Goal: Connect with others: Connect with others

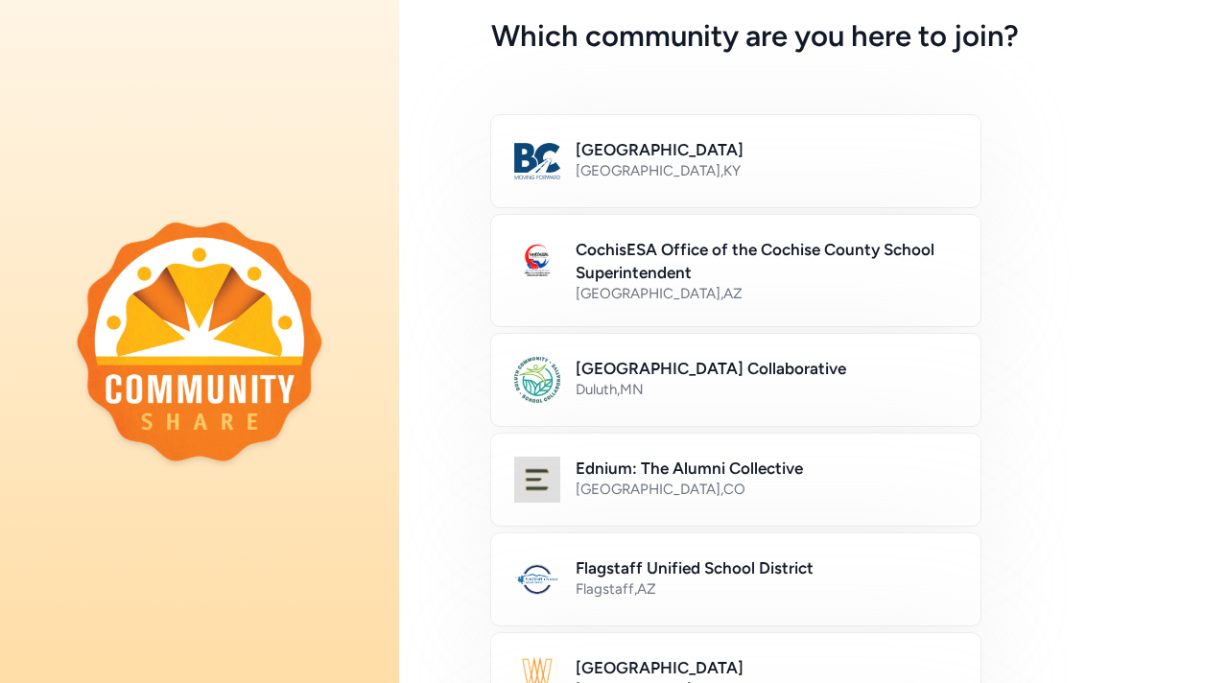
scroll to position [185, 0]
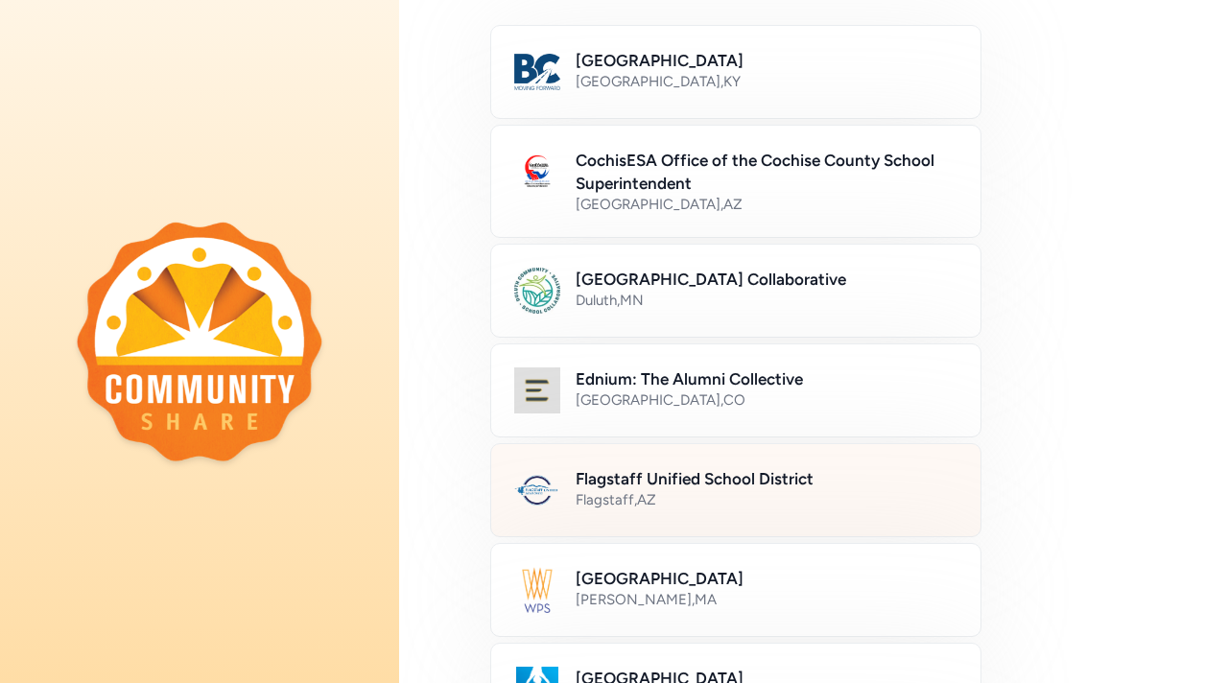
click at [685, 511] on div "Flagstaff Unified School District Flagstaff , [GEOGRAPHIC_DATA]" at bounding box center [767, 490] width 382 height 46
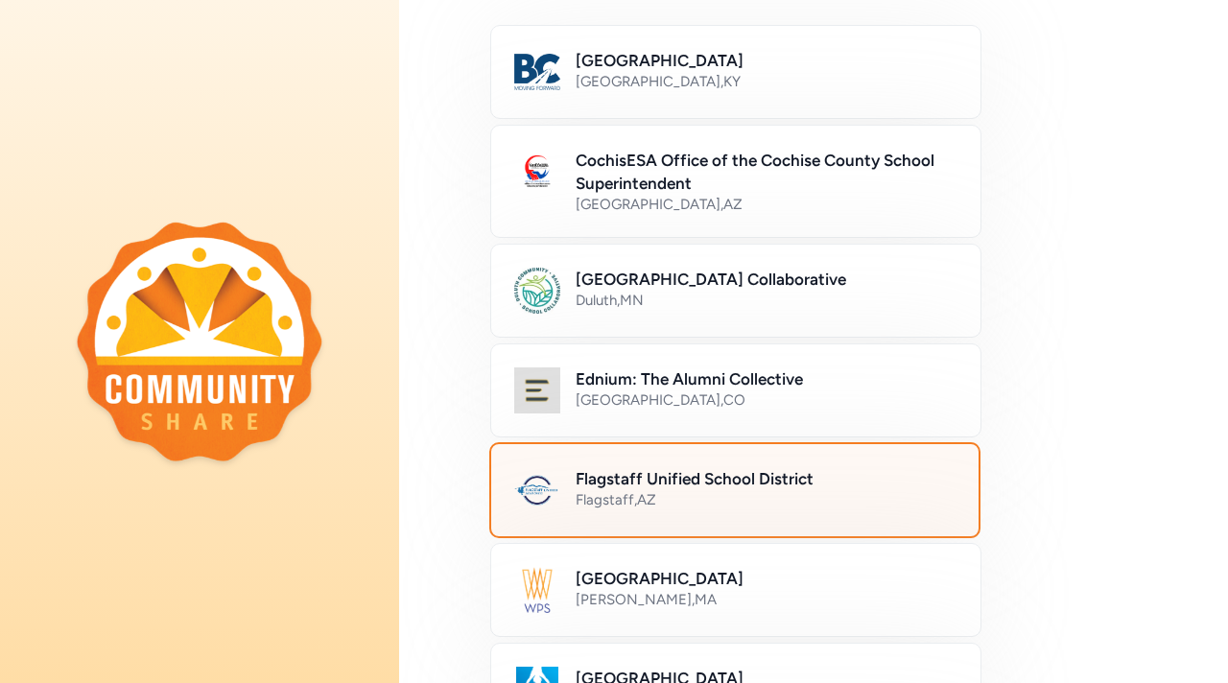
click at [768, 475] on h2 "Flagstaff Unified School District" at bounding box center [766, 478] width 380 height 23
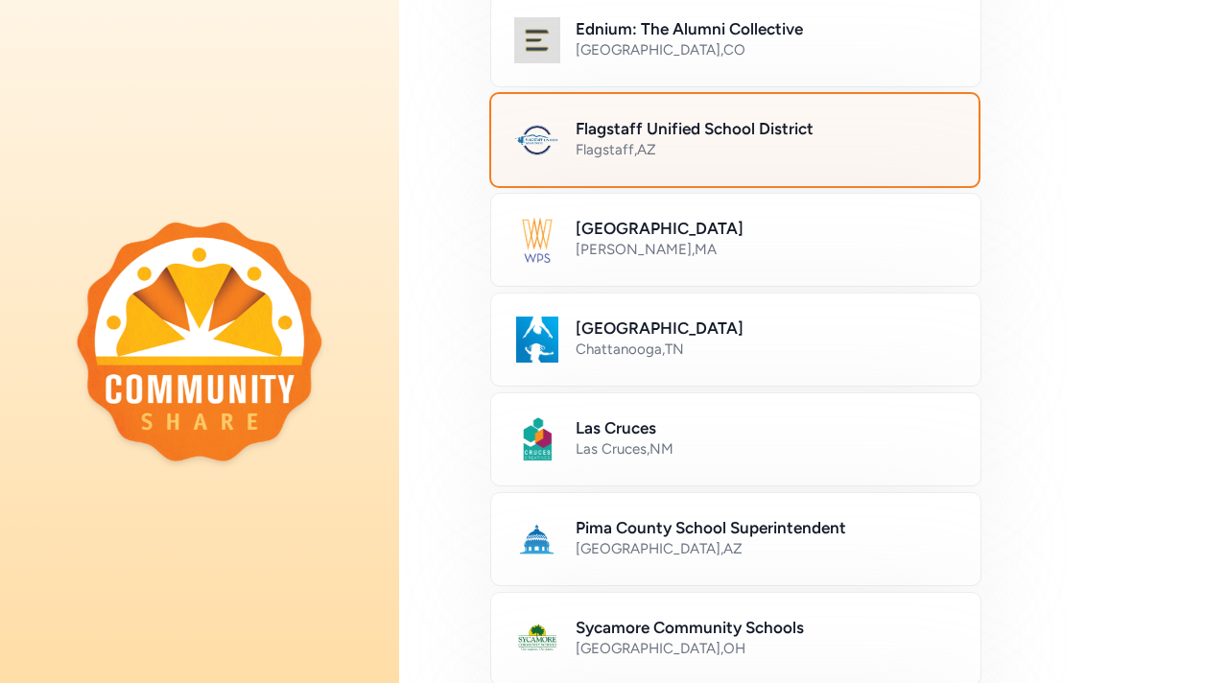
scroll to position [543, 0]
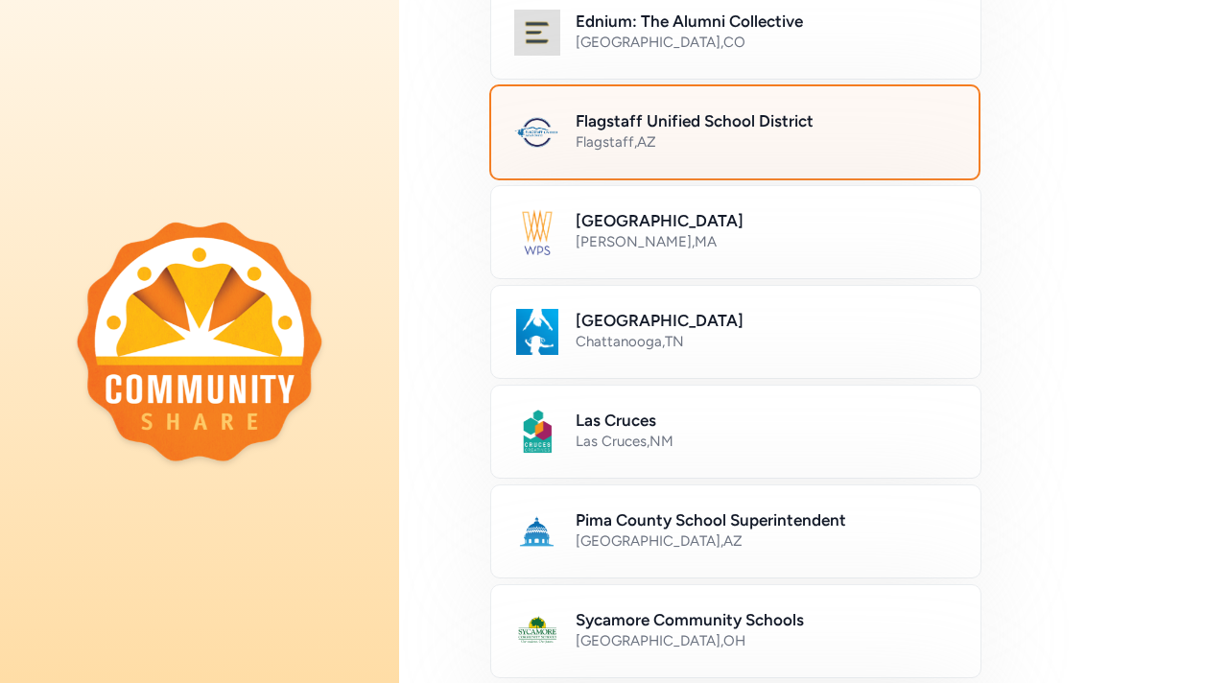
click at [627, 108] on div "Flagstaff Unified School District Flagstaff , [GEOGRAPHIC_DATA]" at bounding box center [734, 132] width 491 height 96
click at [650, 119] on h2 "Flagstaff Unified School District" at bounding box center [766, 120] width 380 height 23
click at [674, 133] on div "Flagstaff Unified School District Flagstaff , [GEOGRAPHIC_DATA]" at bounding box center [766, 132] width 380 height 46
click at [674, 130] on h2 "Flagstaff Unified School District" at bounding box center [766, 120] width 380 height 23
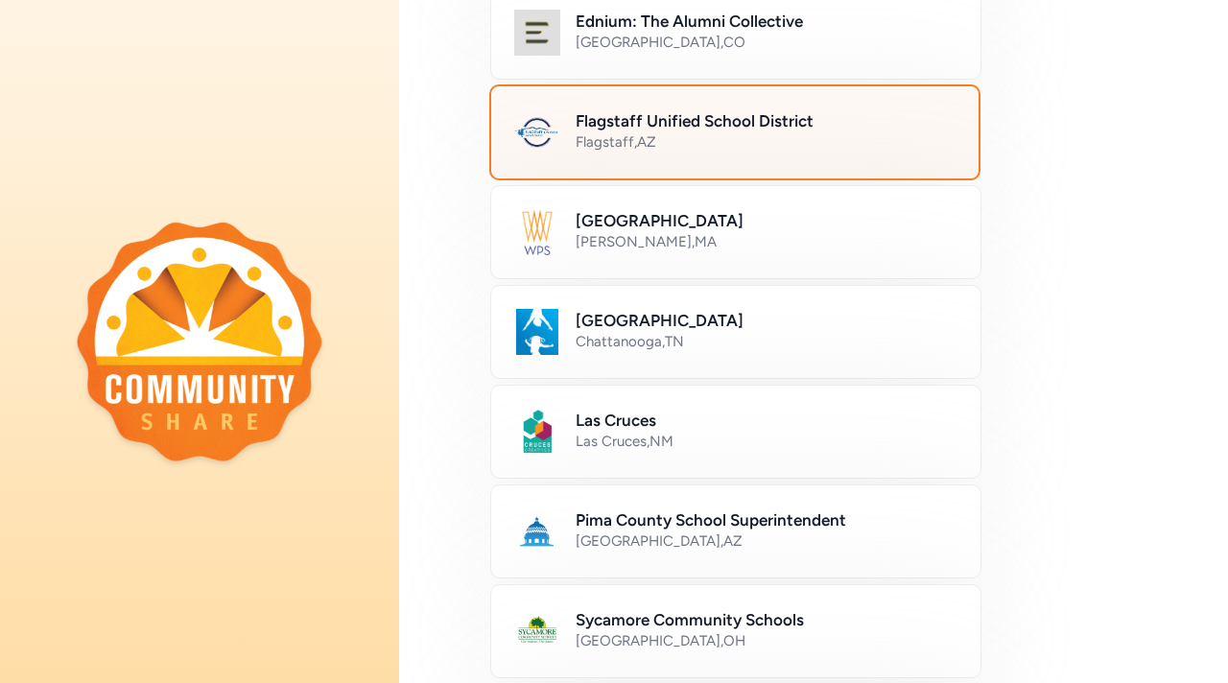
click at [1096, 103] on div "Flagstaff Unified School District Flagstaff , [GEOGRAPHIC_DATA]" at bounding box center [813, 132] width 645 height 92
click at [873, 117] on h2 "Flagstaff Unified School District" at bounding box center [766, 120] width 380 height 23
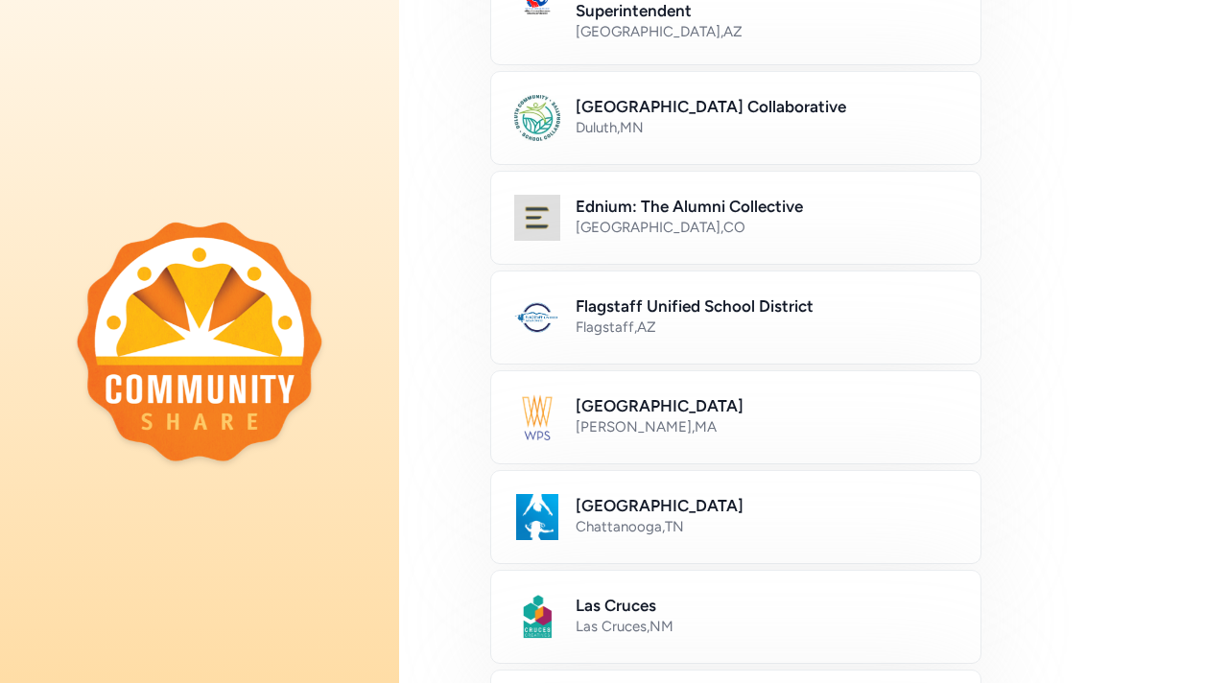
scroll to position [359, 0]
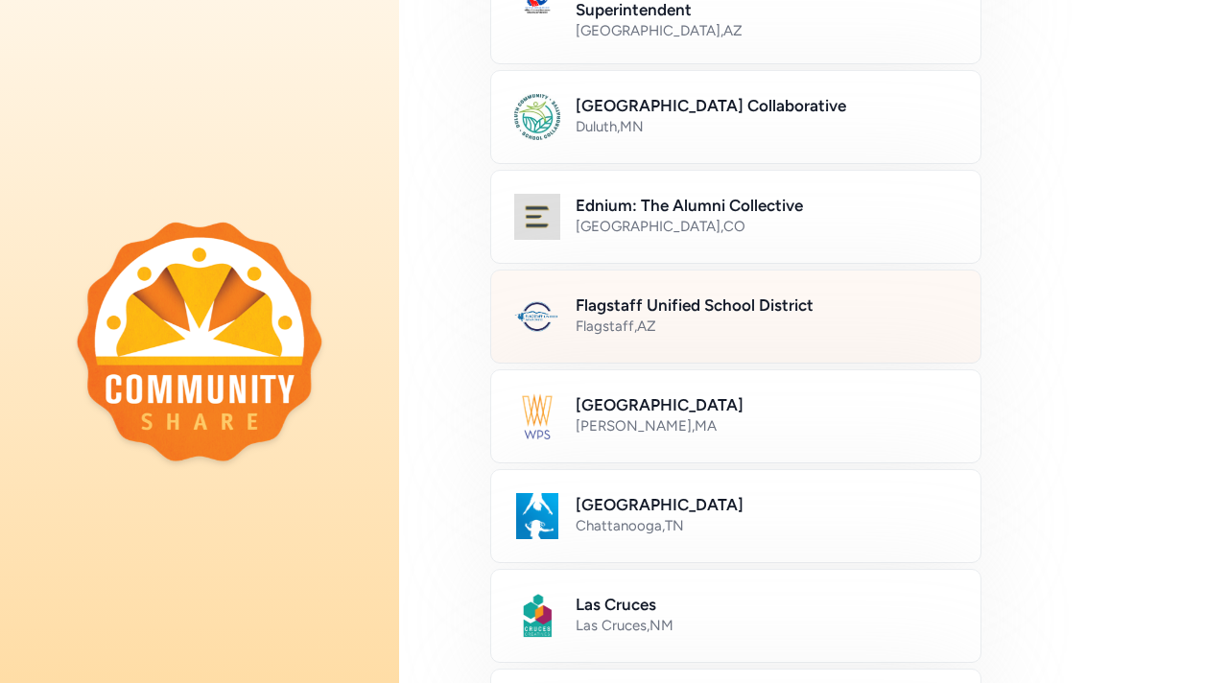
click at [613, 353] on div "Flagstaff Unified School District Flagstaff , [GEOGRAPHIC_DATA]" at bounding box center [735, 317] width 491 height 94
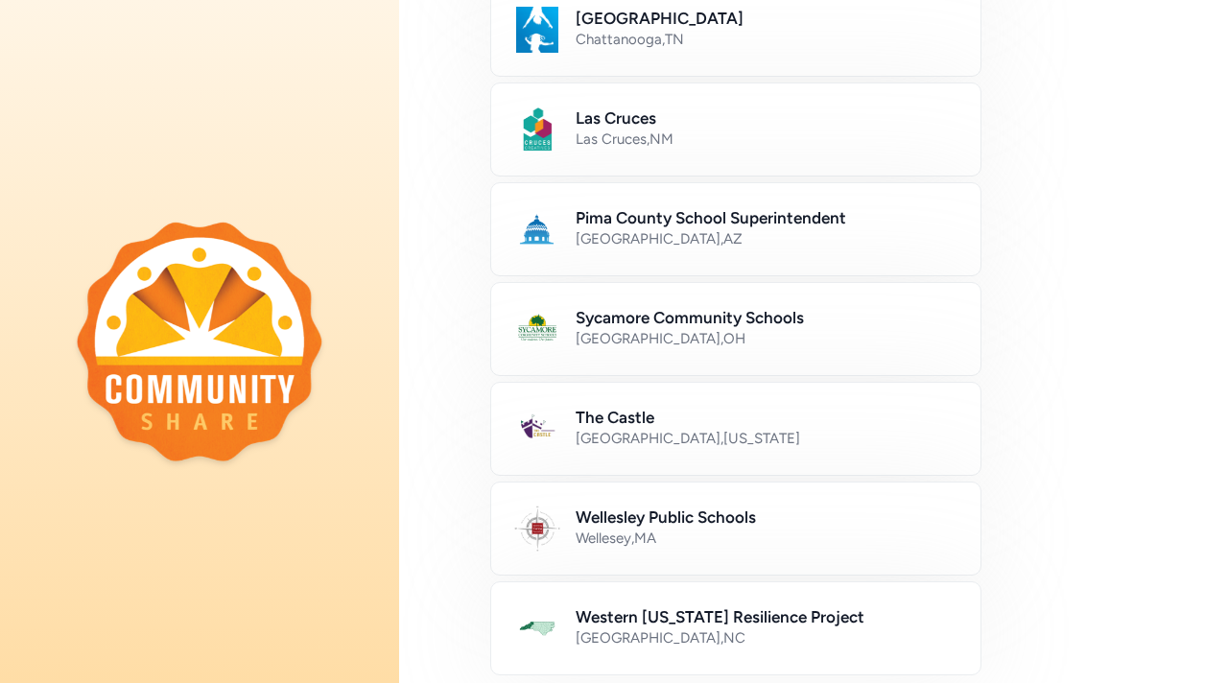
scroll to position [1151, 0]
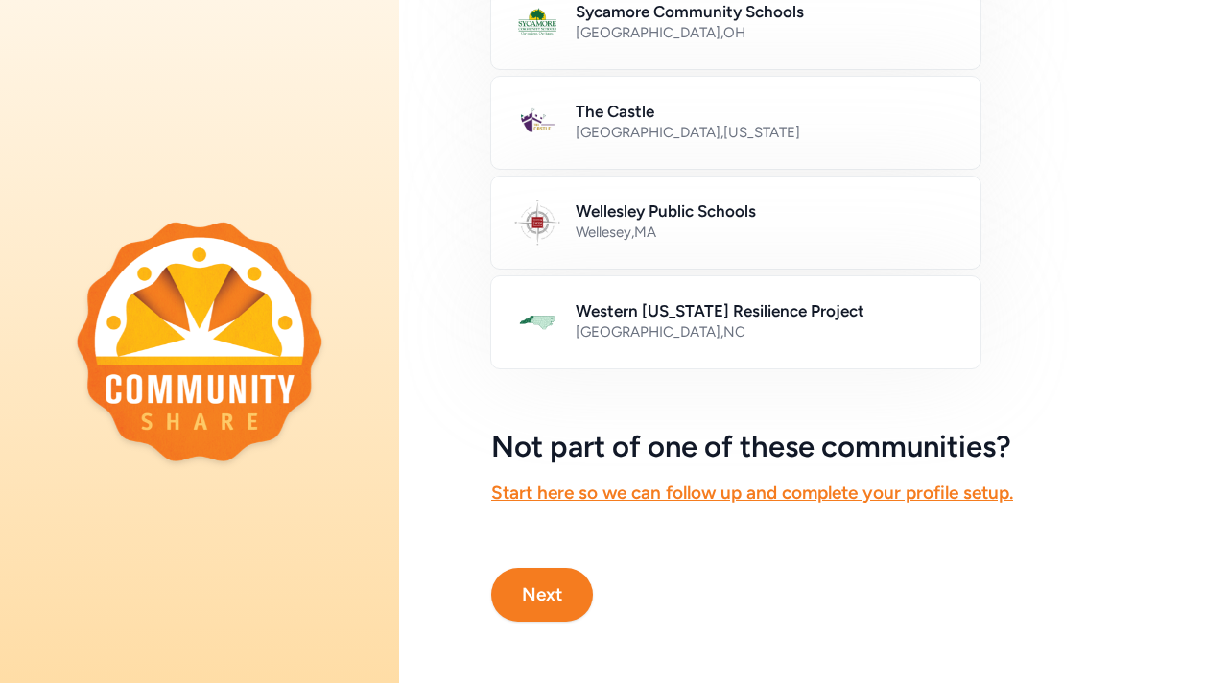
click at [562, 603] on button "Next" at bounding box center [542, 595] width 102 height 54
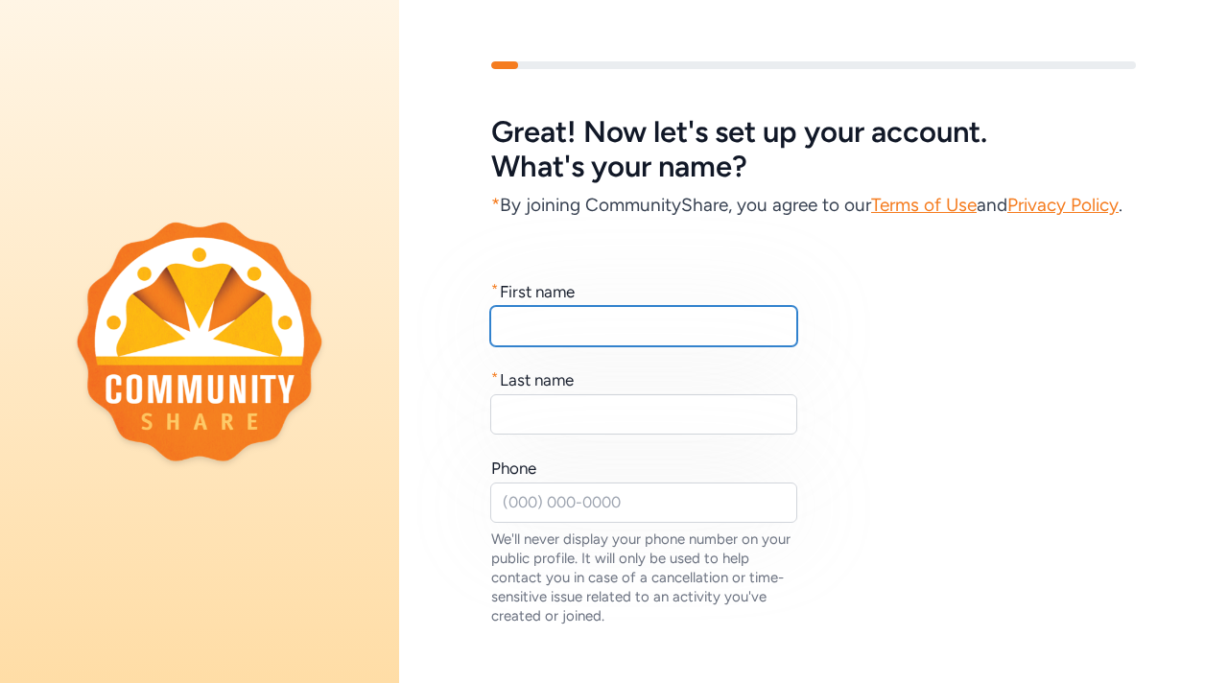
click at [619, 340] on input "text" at bounding box center [643, 326] width 307 height 40
type input "[PERSON_NAME]"
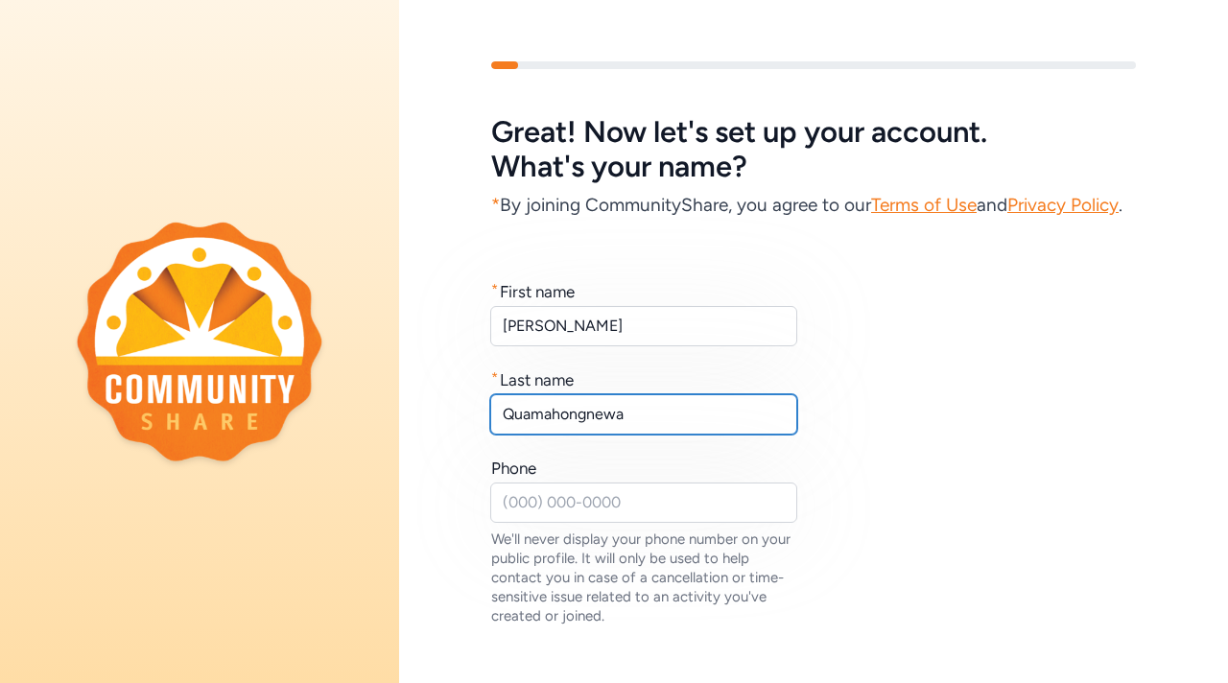
type input "Quamahongnewa"
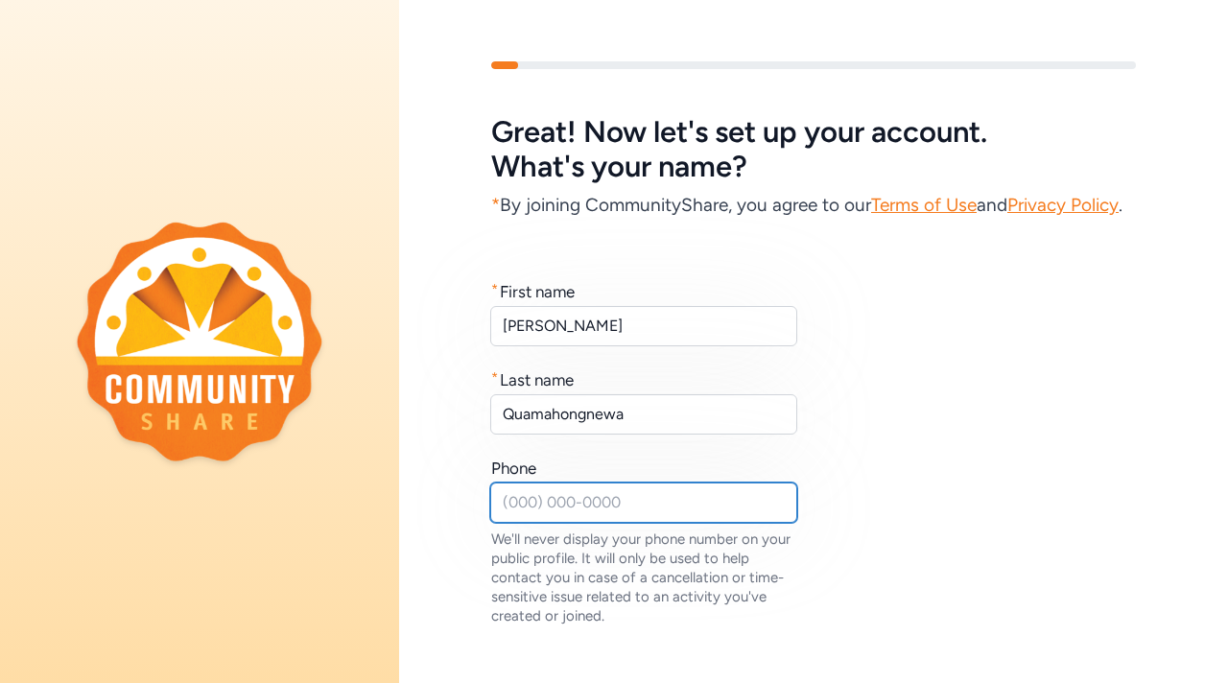
click at [609, 501] on input "text" at bounding box center [643, 503] width 307 height 40
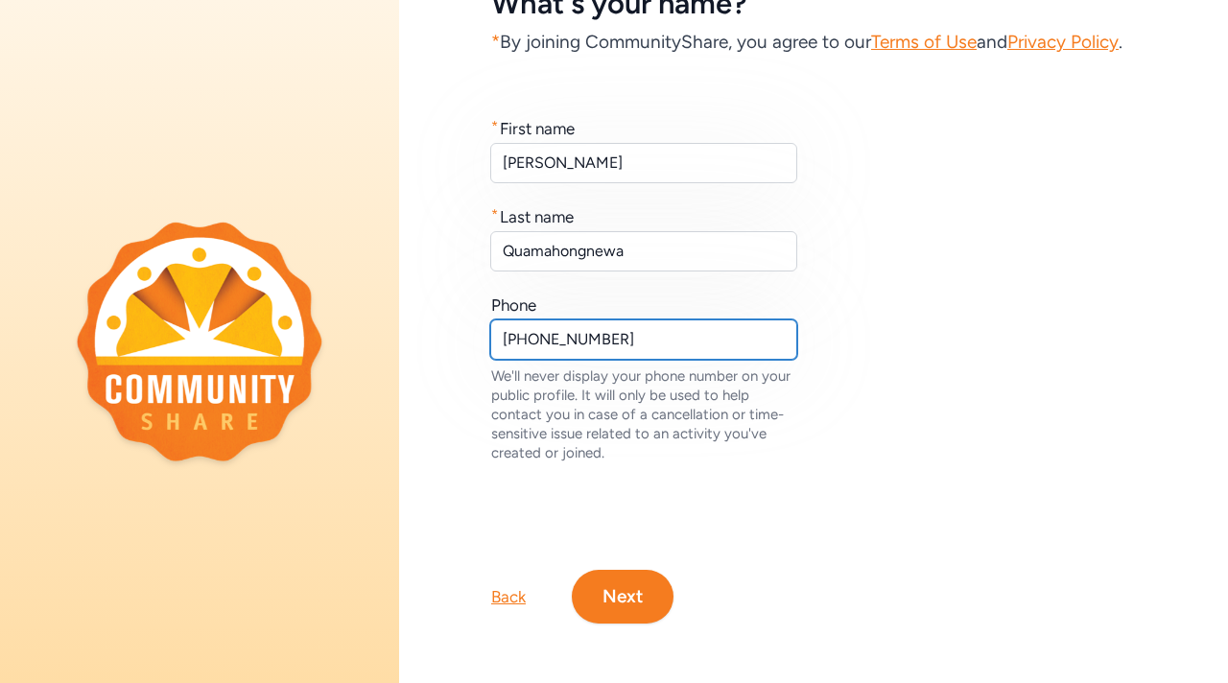
scroll to position [165, 0]
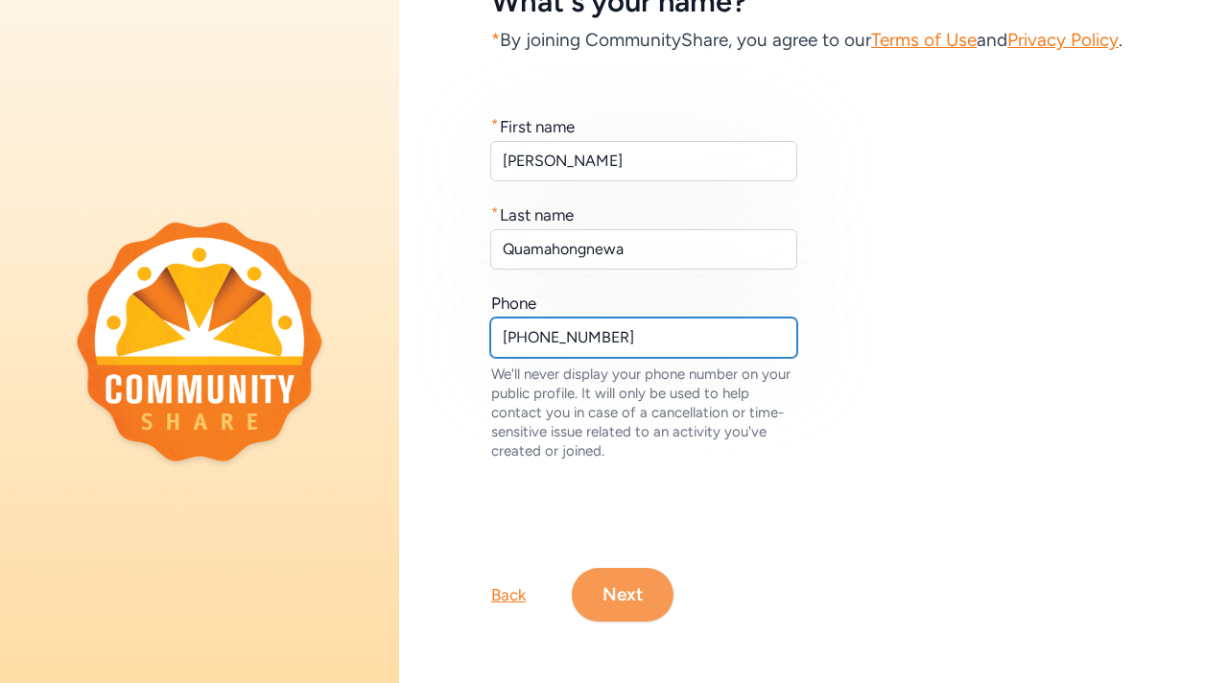
type input "[PHONE_NUMBER]"
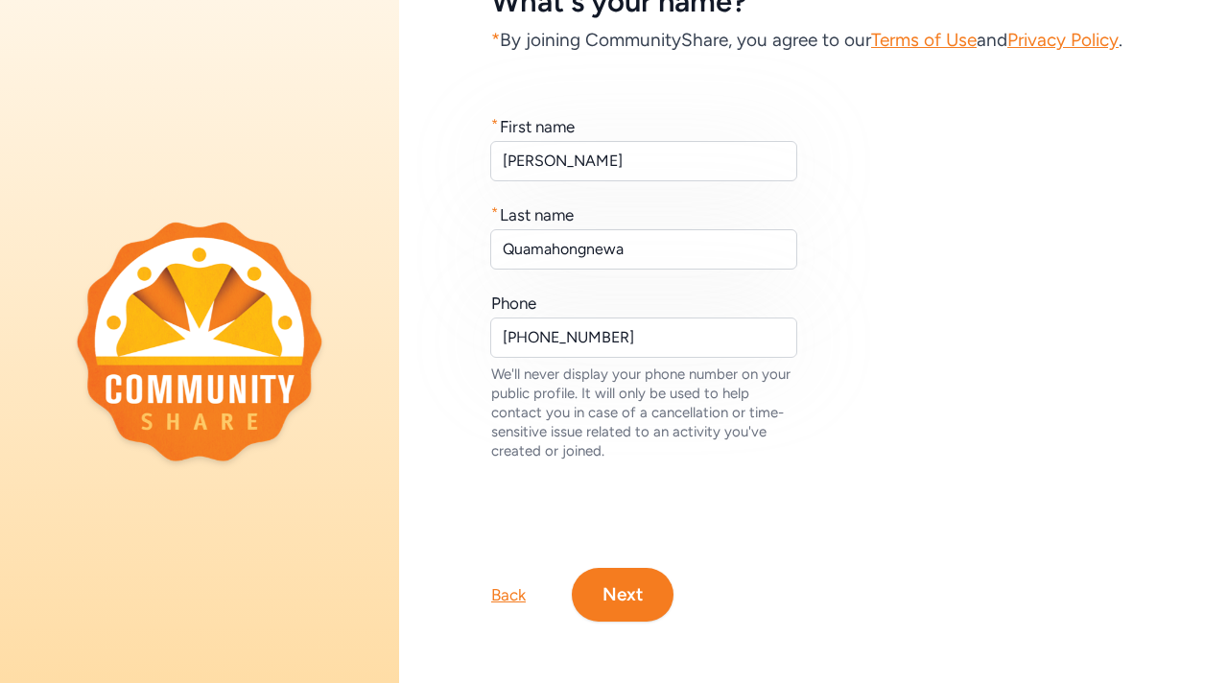
click at [626, 574] on button "Next" at bounding box center [623, 595] width 102 height 54
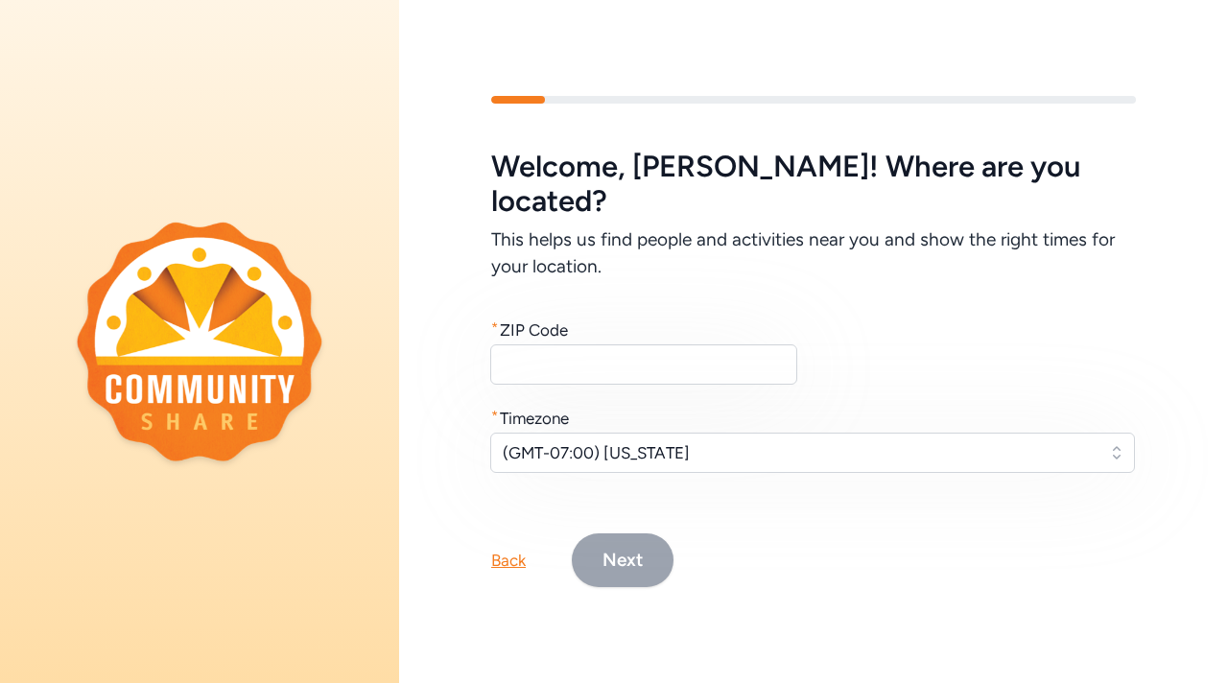
click at [600, 324] on div "* ZIP Code" at bounding box center [644, 351] width 307 height 65
click at [603, 344] on input "text" at bounding box center [643, 364] width 307 height 40
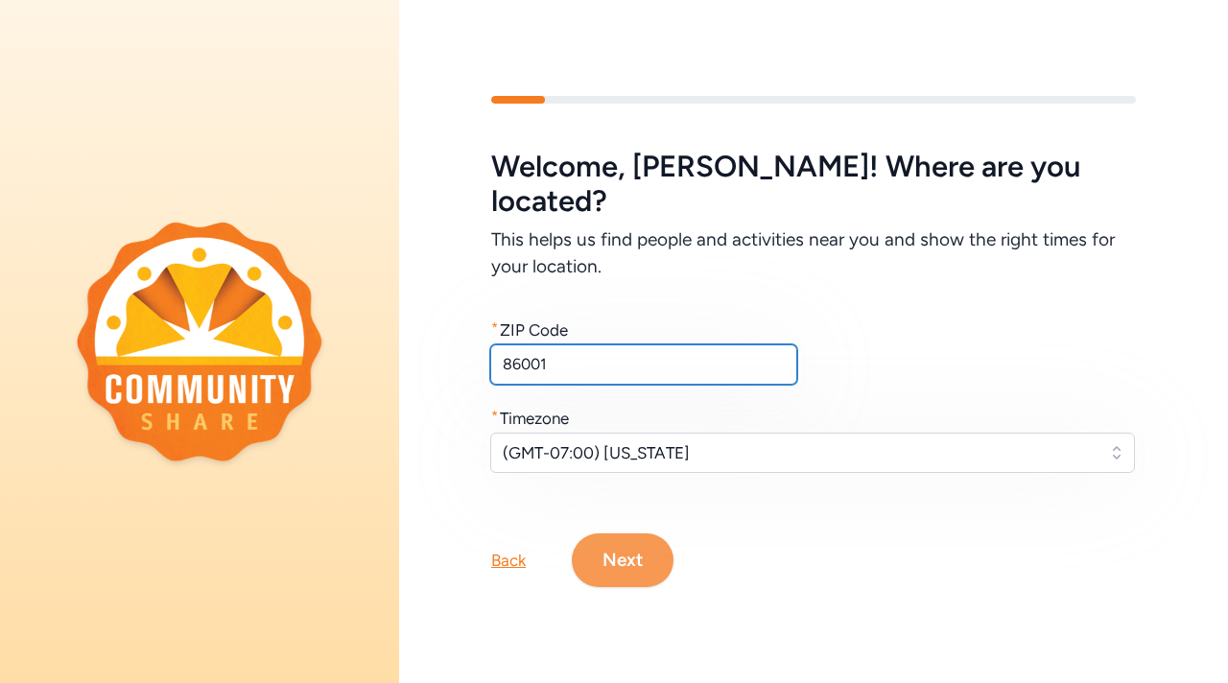
type input "86001"
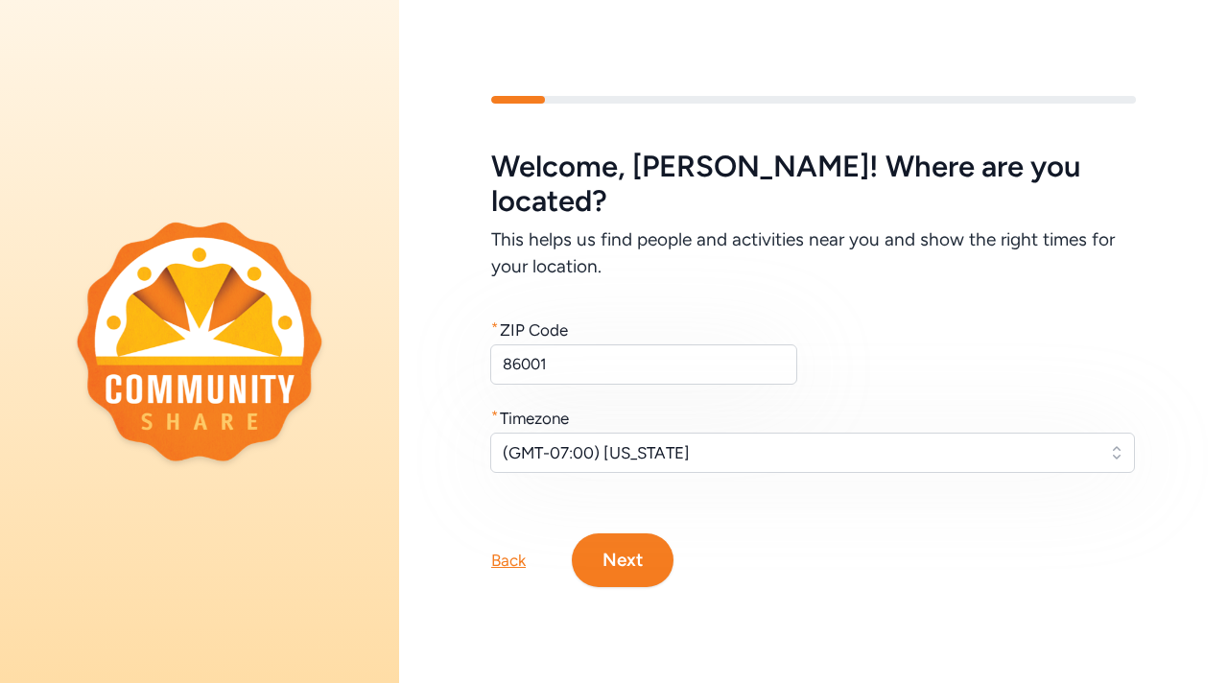
click at [646, 541] on button "Next" at bounding box center [623, 560] width 102 height 54
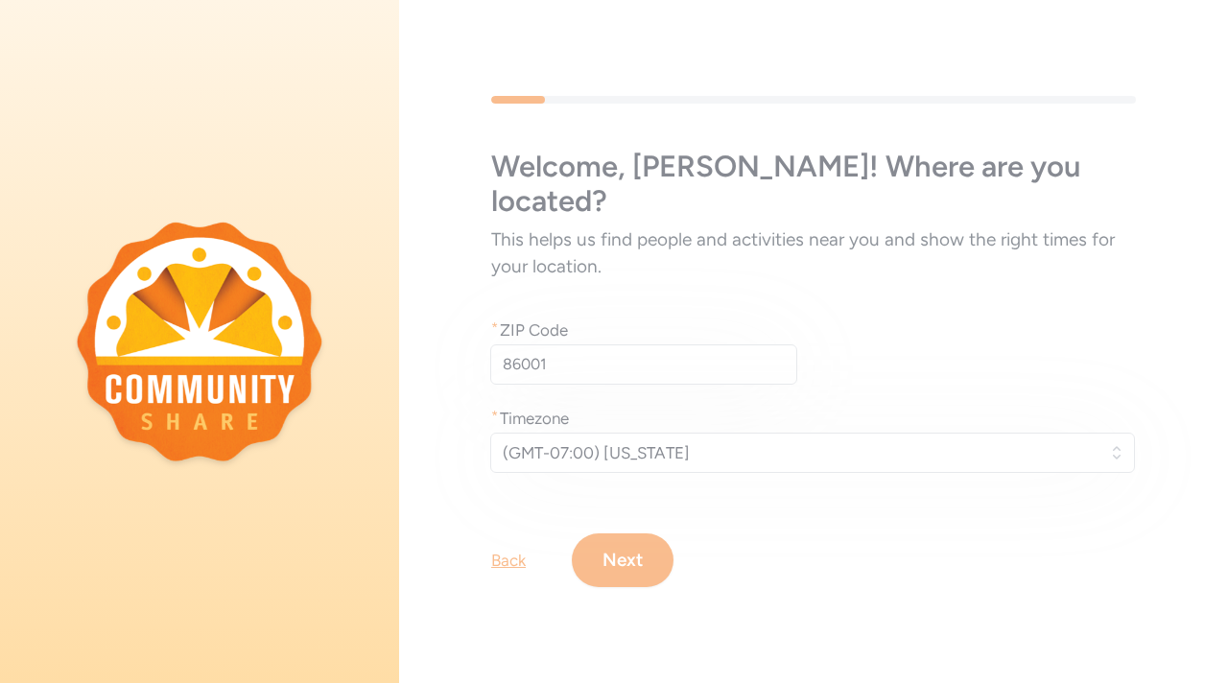
click at [606, 566] on div "Welcome , [PERSON_NAME] ! Where are you located? This helps us find people and …" at bounding box center [813, 342] width 829 height 614
click at [606, 542] on div "Welcome , [PERSON_NAME] ! Where are you located? This helps us find people and …" at bounding box center [813, 342] width 829 height 614
click at [608, 542] on div "Welcome , [PERSON_NAME] ! Where are you located? This helps us find people and …" at bounding box center [813, 342] width 829 height 614
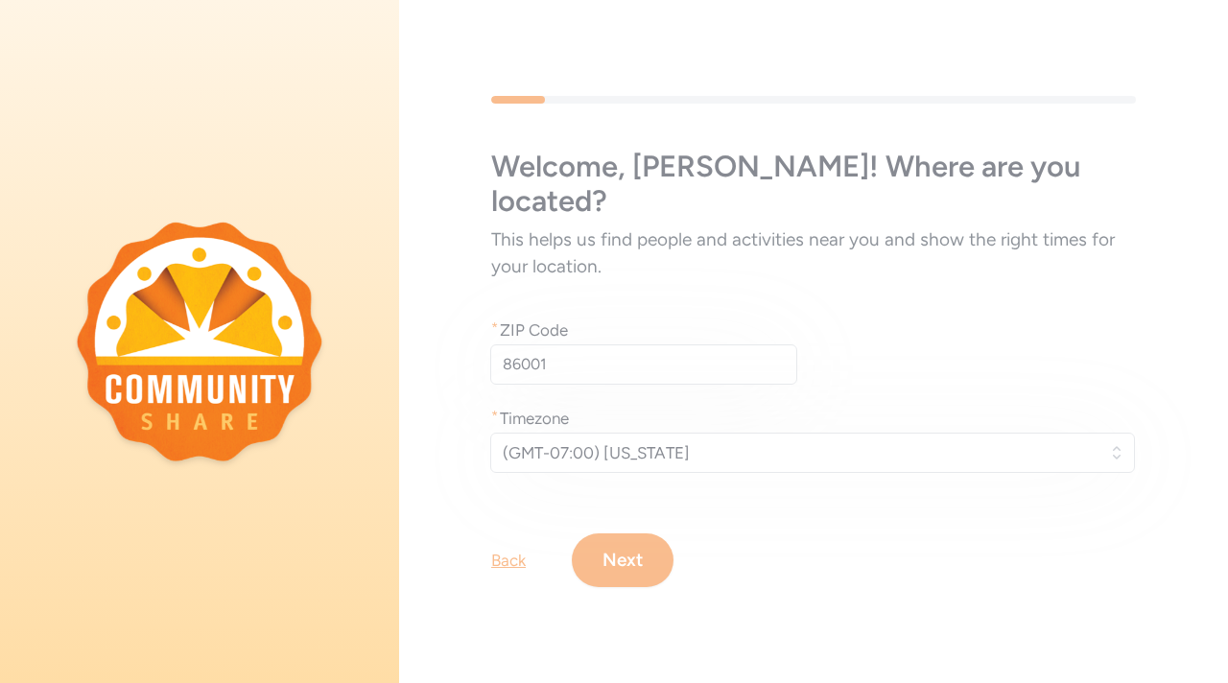
click at [604, 538] on div "Welcome , [PERSON_NAME] ! Where are you located? This helps us find people and …" at bounding box center [813, 342] width 829 height 614
click at [605, 537] on div "Welcome , [PERSON_NAME] ! Where are you located? This helps us find people and …" at bounding box center [813, 342] width 829 height 614
click at [604, 537] on div "Welcome , [PERSON_NAME] ! Where are you located? This helps us find people and …" at bounding box center [813, 342] width 829 height 614
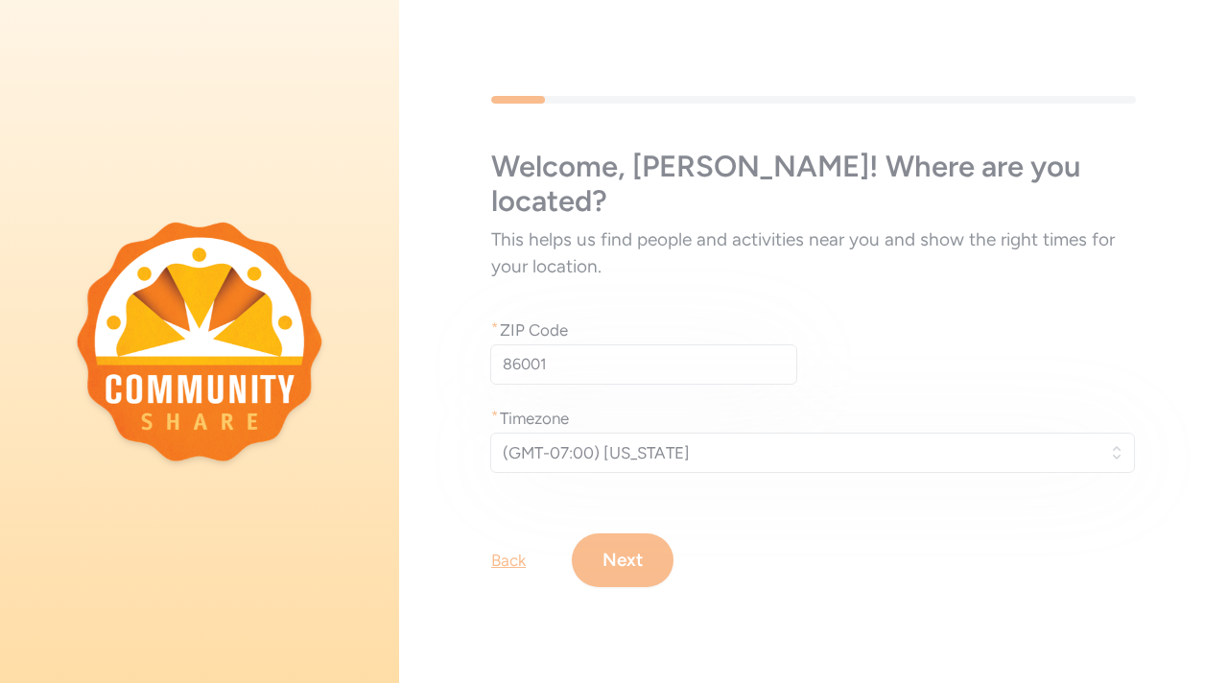
click at [602, 535] on div "Welcome , [PERSON_NAME] ! Where are you located? This helps us find people and …" at bounding box center [813, 342] width 829 height 614
click at [603, 535] on div "Welcome , [PERSON_NAME] ! Where are you located? This helps us find people and …" at bounding box center [813, 342] width 829 height 614
click at [601, 534] on div "Welcome , [PERSON_NAME] ! Where are you located? This helps us find people and …" at bounding box center [813, 342] width 829 height 614
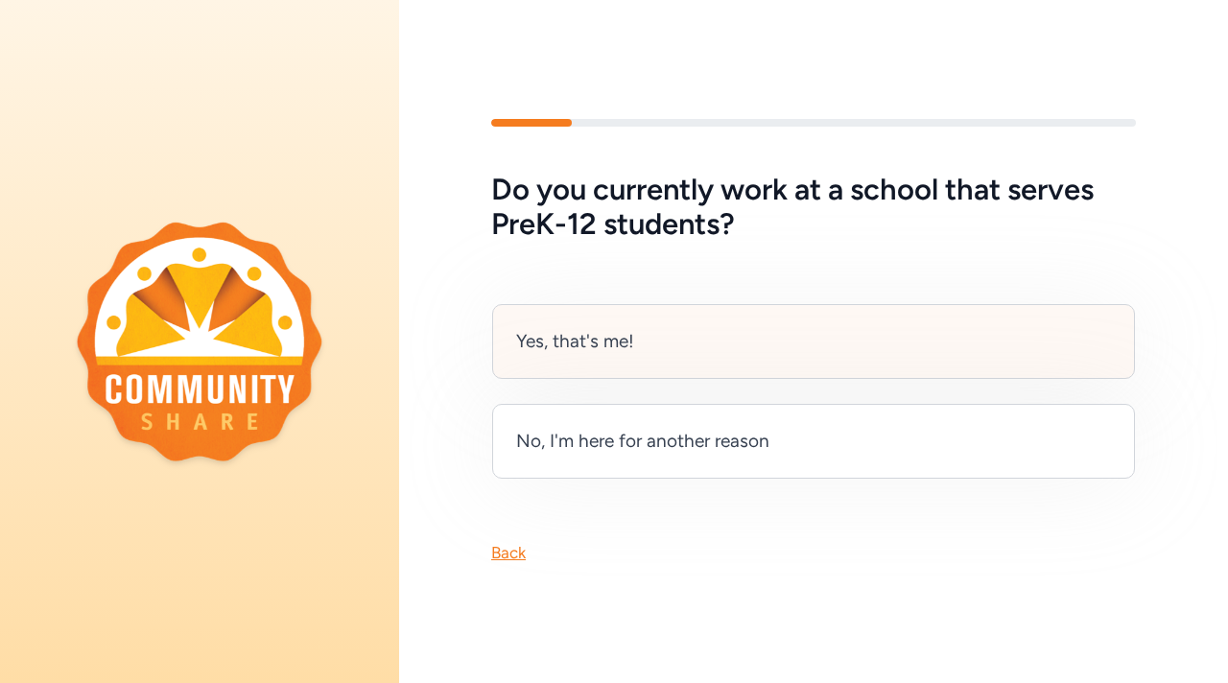
click at [585, 347] on div "Yes, that's me!" at bounding box center [575, 341] width 118 height 27
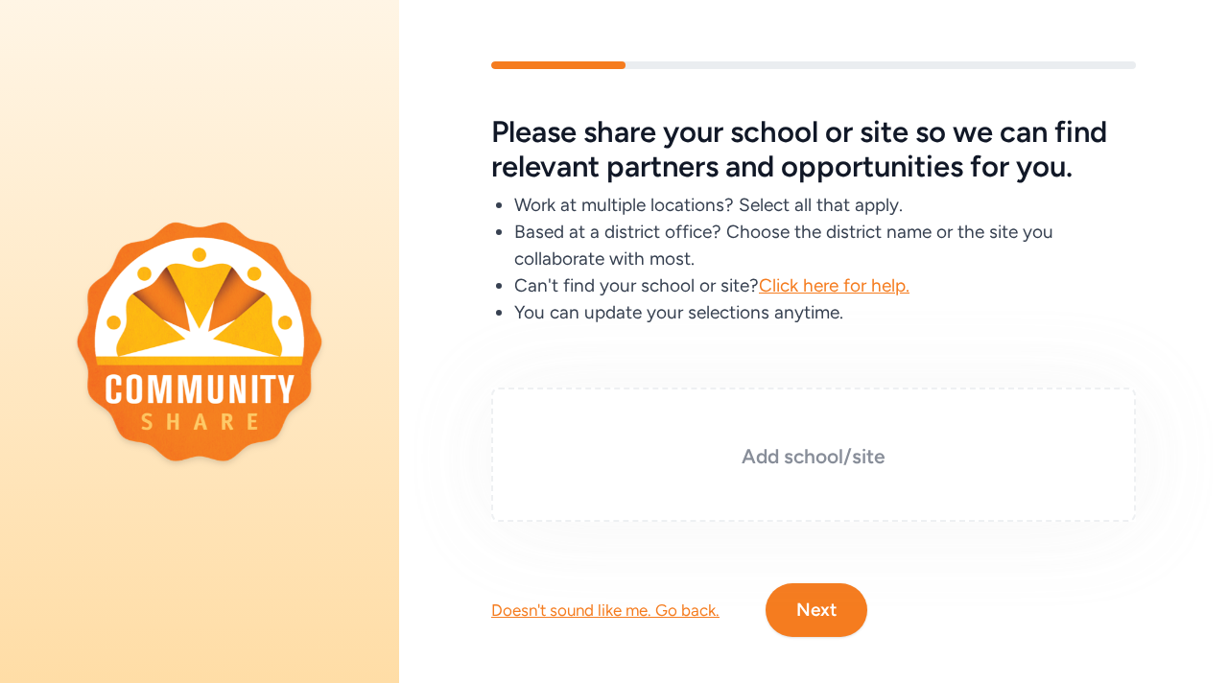
click at [628, 450] on h3 "Add school/site" at bounding box center [813, 456] width 549 height 27
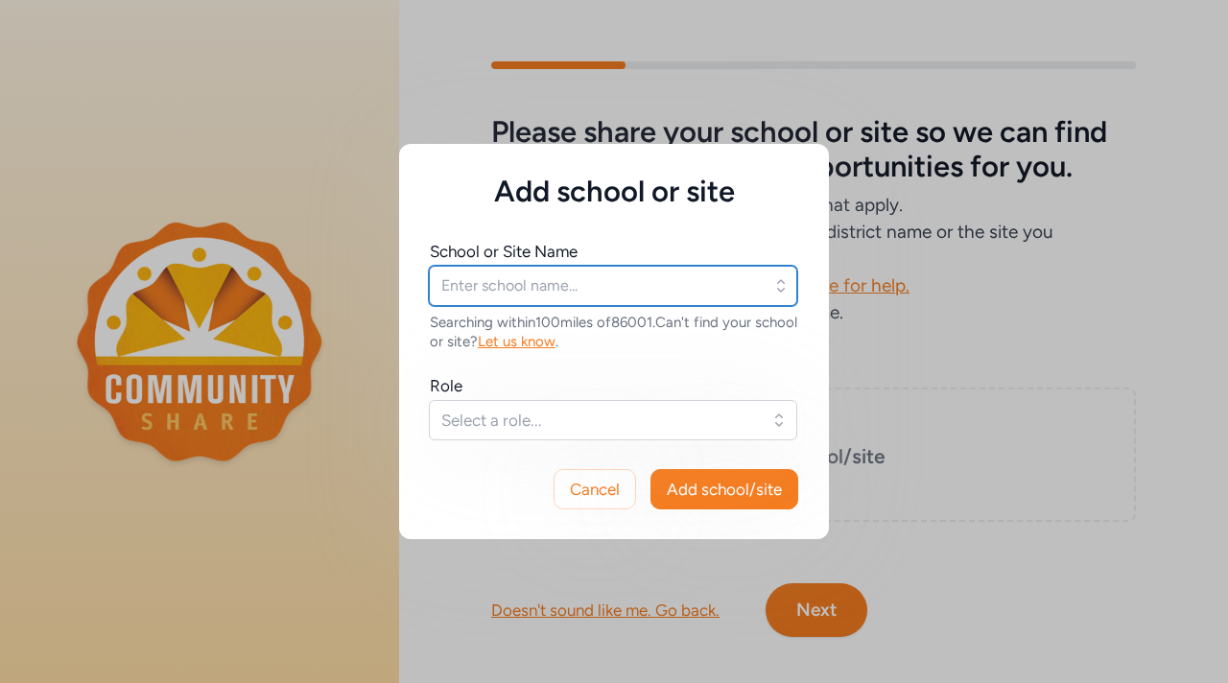
click at [689, 293] on input "text" at bounding box center [613, 286] width 368 height 40
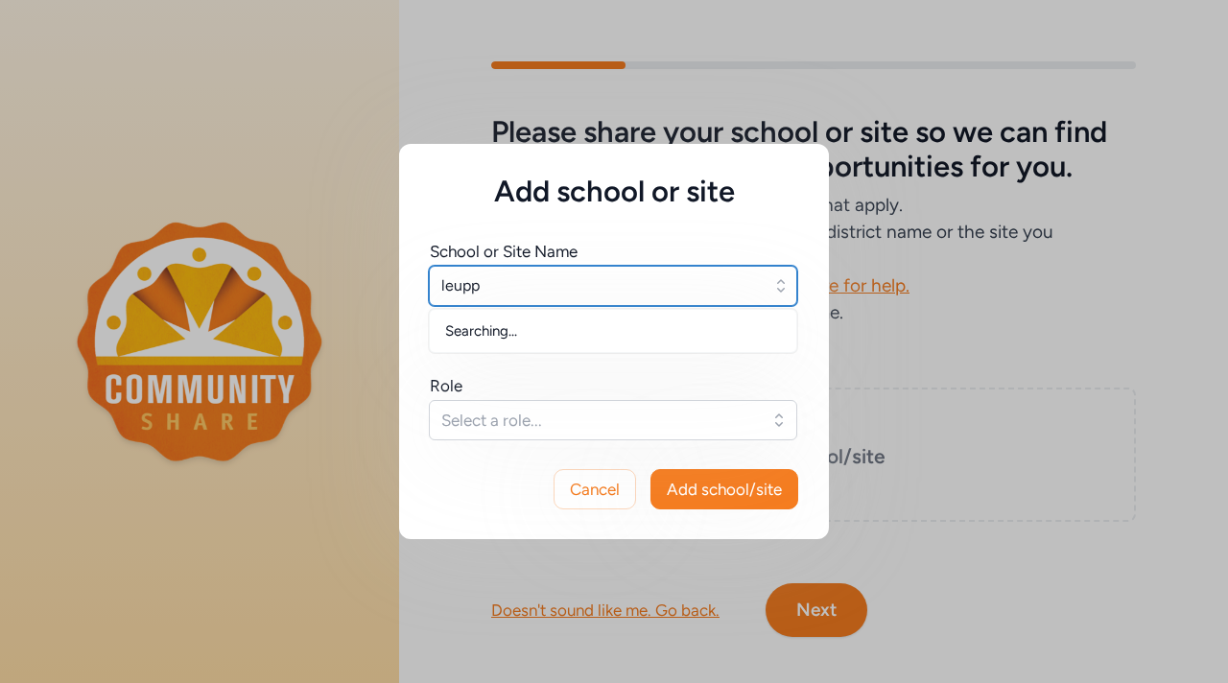
type input "leupp"
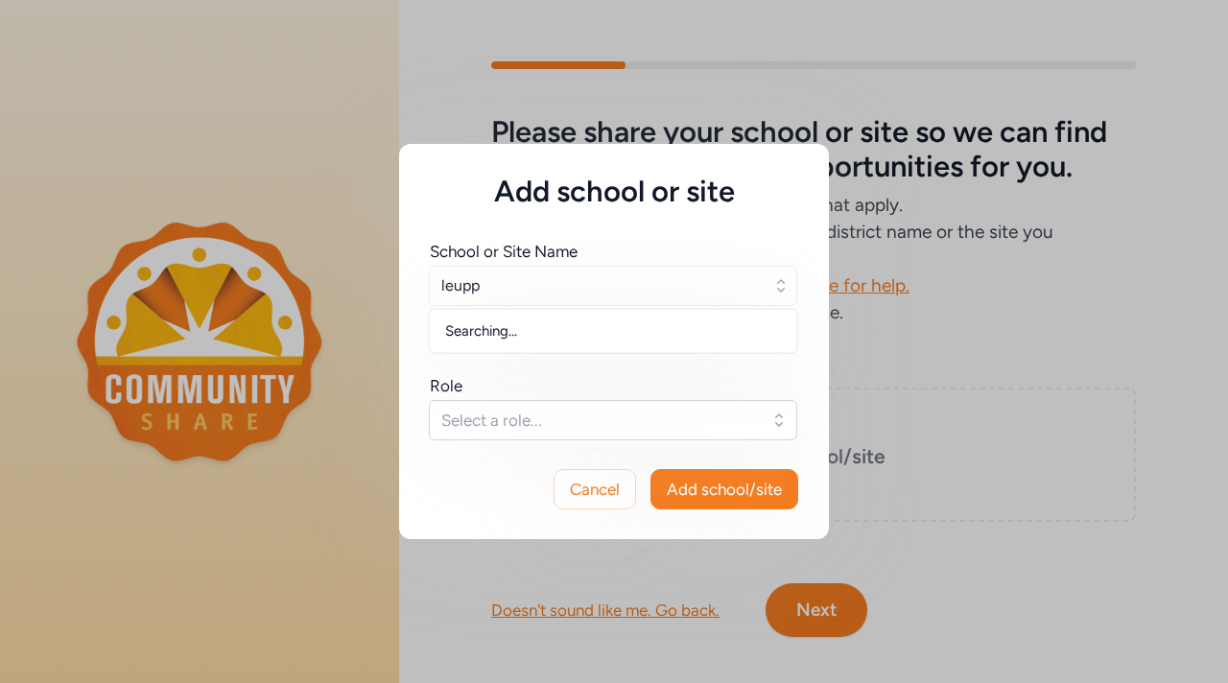
click at [784, 289] on icon "button" at bounding box center [781, 285] width 8 height 12
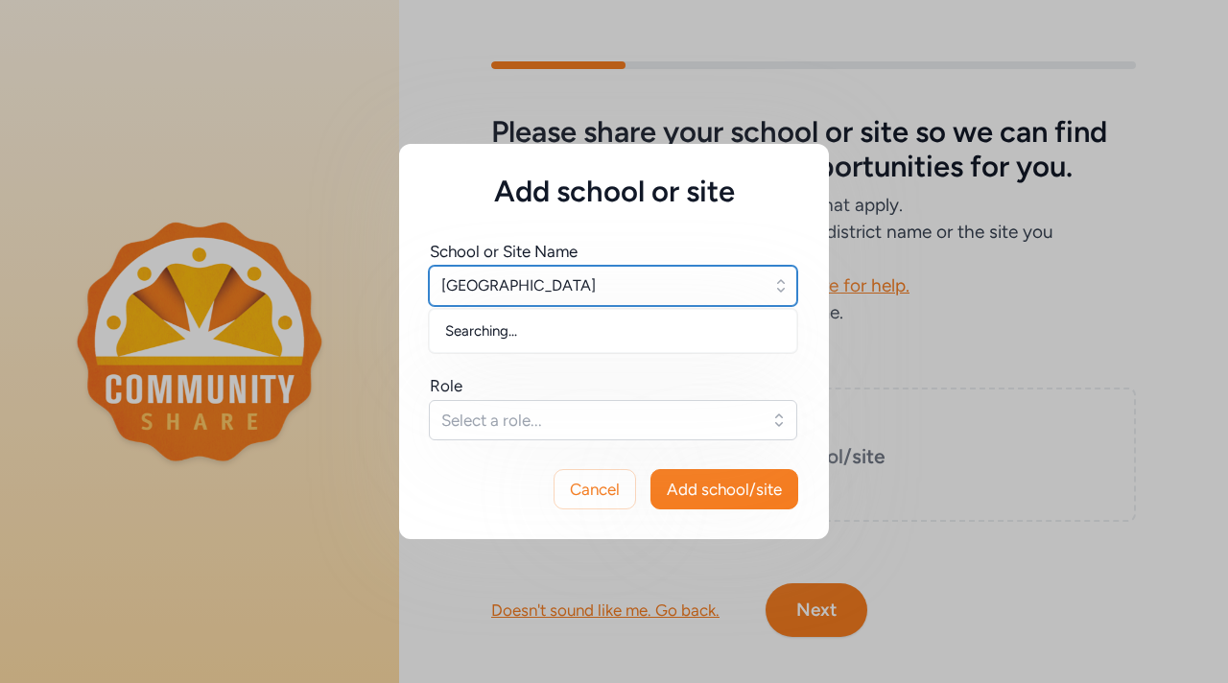
type input "[GEOGRAPHIC_DATA]"
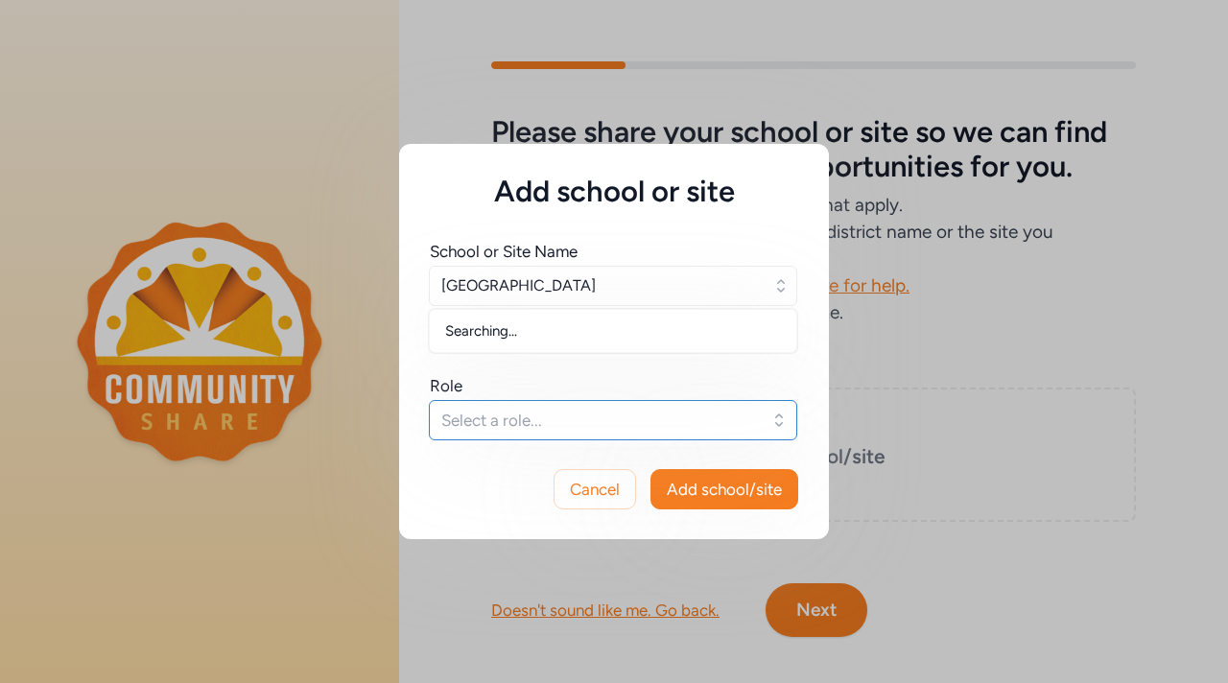
click at [795, 422] on button "Select a role..." at bounding box center [613, 420] width 368 height 40
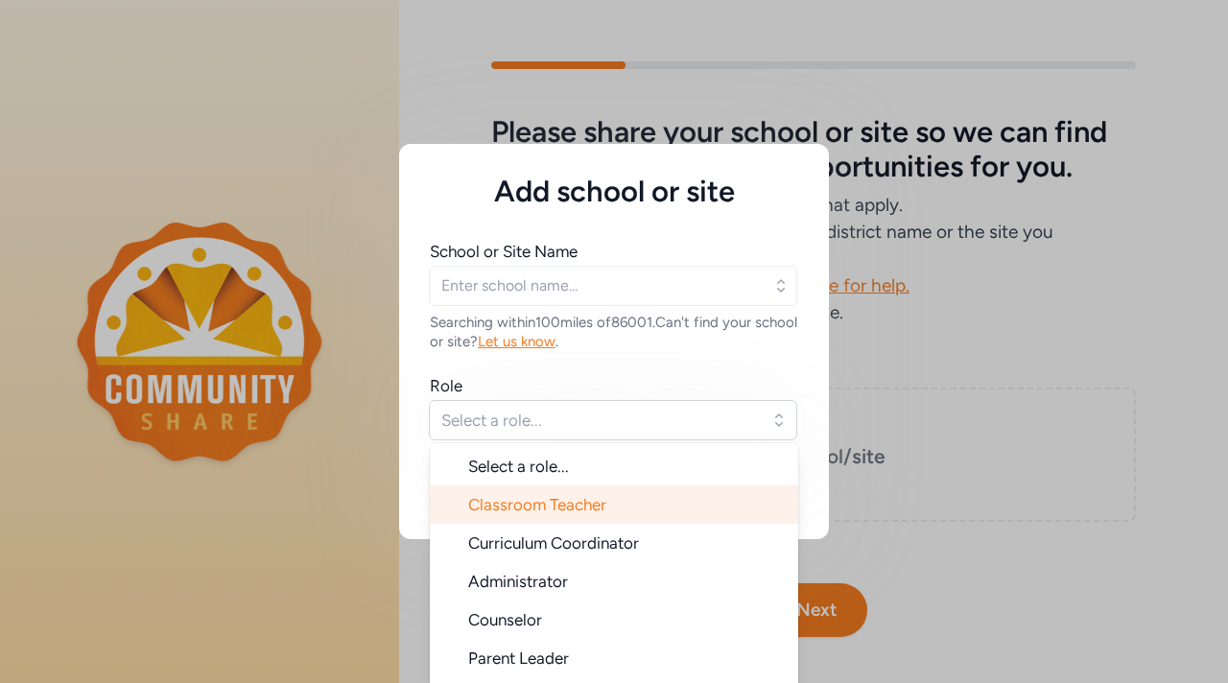
click at [754, 502] on li "Classroom Teacher" at bounding box center [614, 504] width 368 height 38
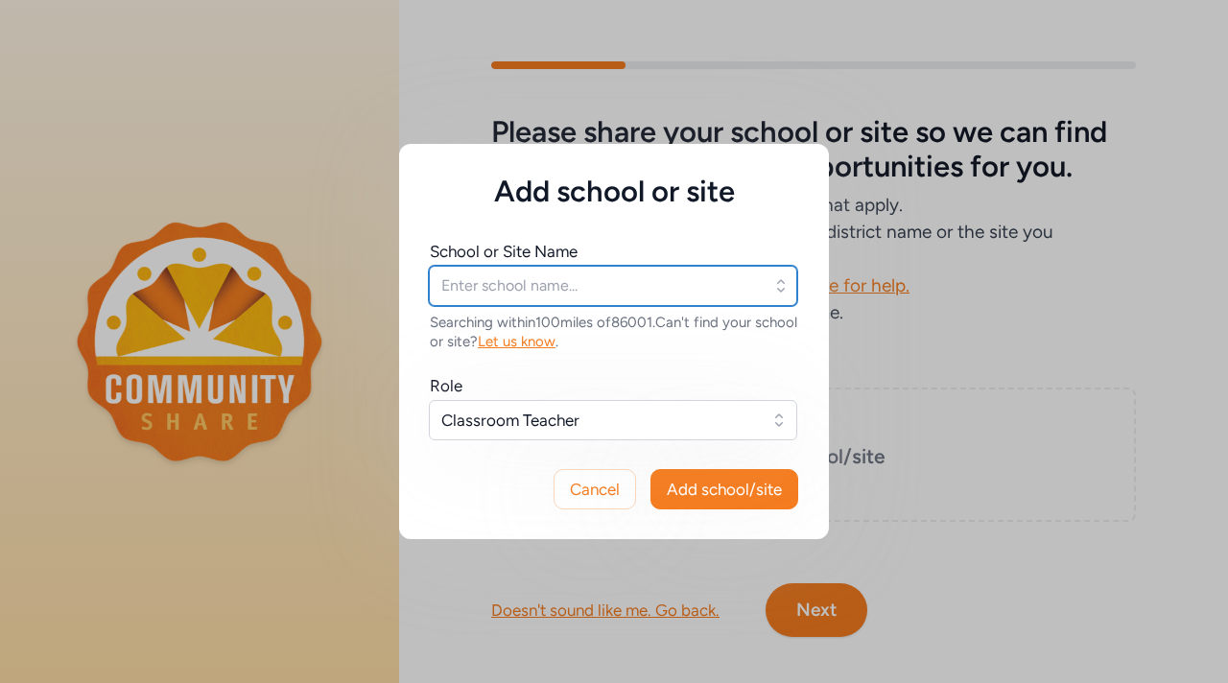
click at [722, 297] on input "text" at bounding box center [613, 286] width 368 height 40
click at [623, 302] on input "text" at bounding box center [613, 286] width 368 height 40
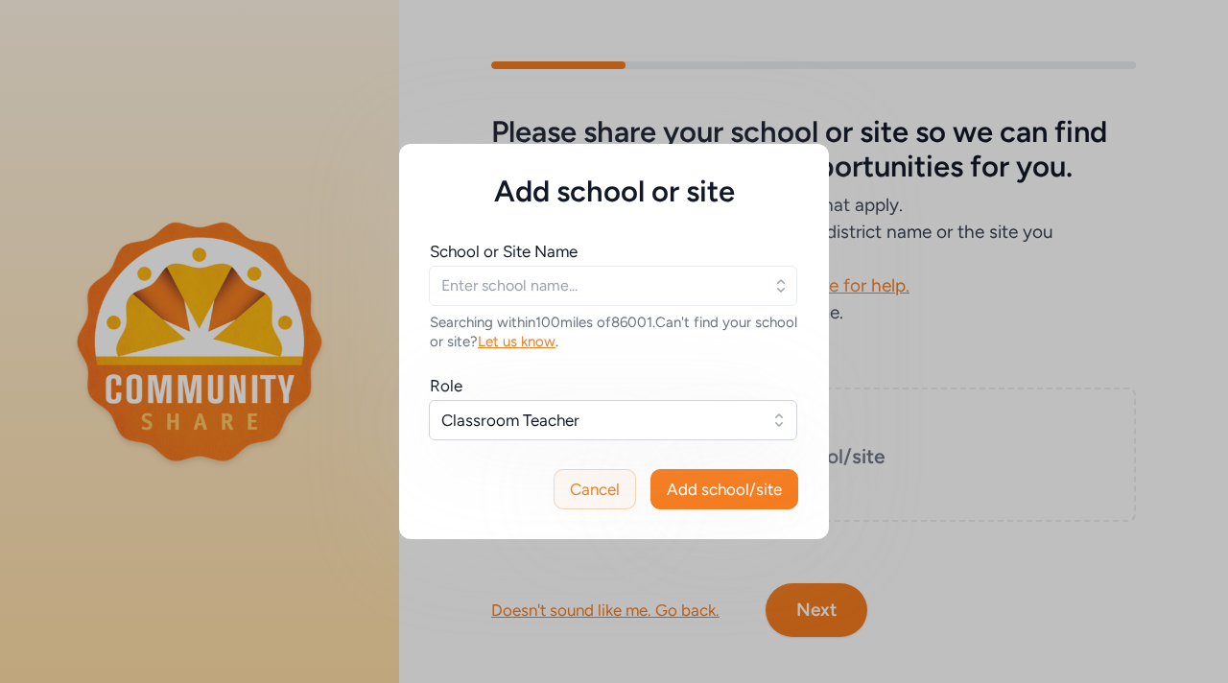
click at [596, 486] on span "Cancel" at bounding box center [595, 489] width 50 height 23
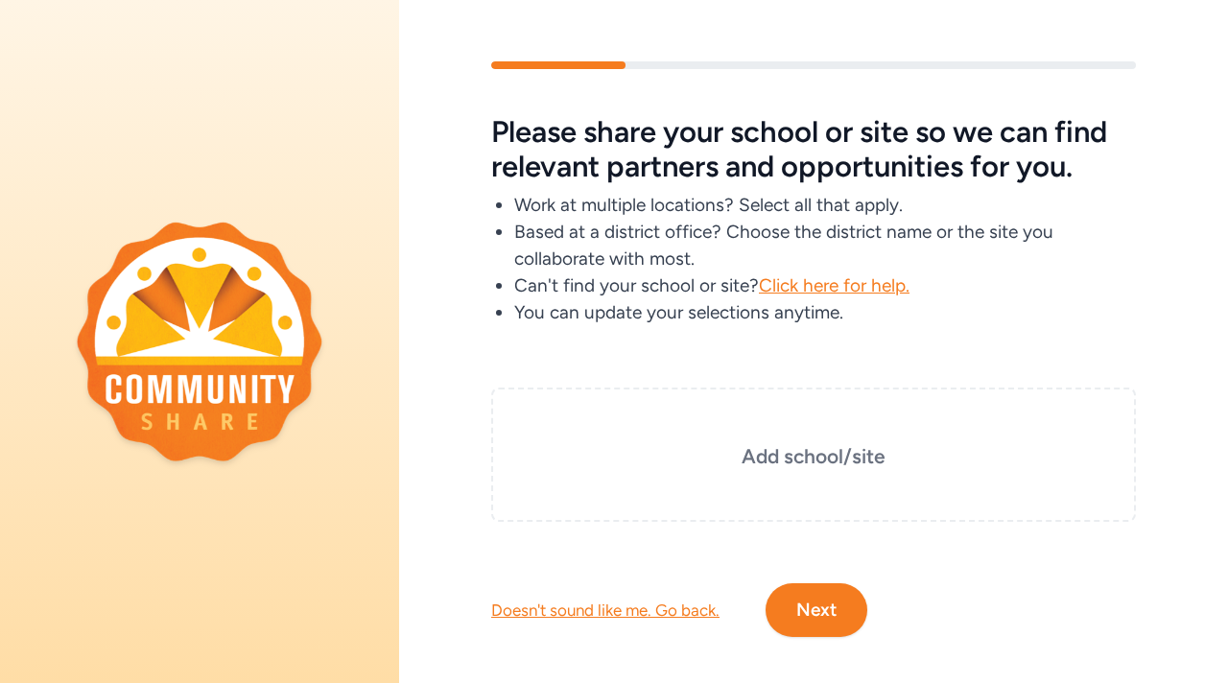
click at [585, 603] on div "Doesn't sound like me. Go back." at bounding box center [605, 610] width 228 height 23
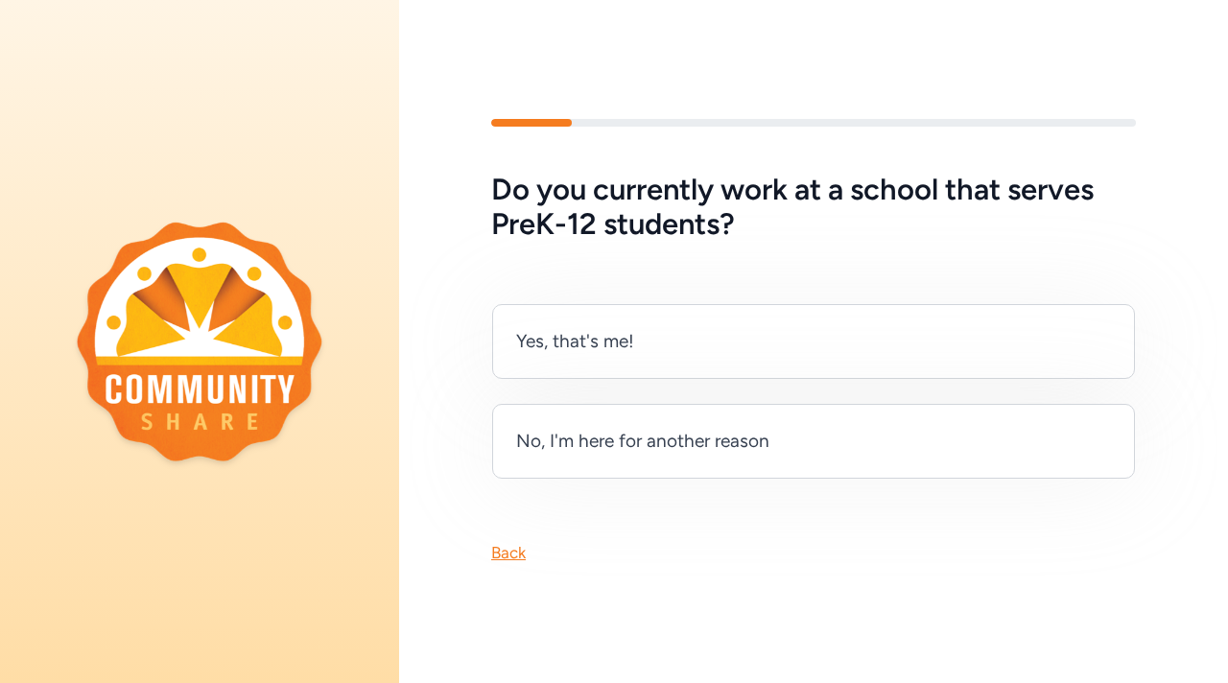
click at [517, 551] on div "Back" at bounding box center [508, 552] width 35 height 23
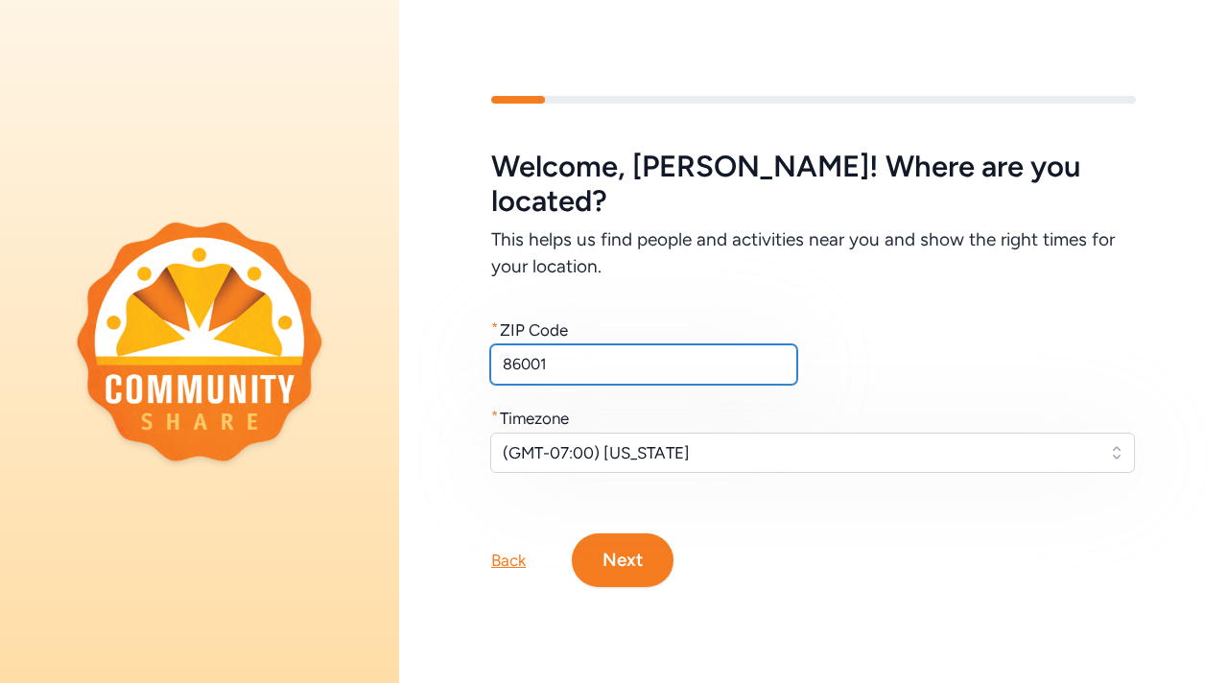
click at [573, 344] on input "86001" at bounding box center [643, 364] width 307 height 40
type input "86004"
click at [595, 566] on button "Next" at bounding box center [623, 560] width 102 height 54
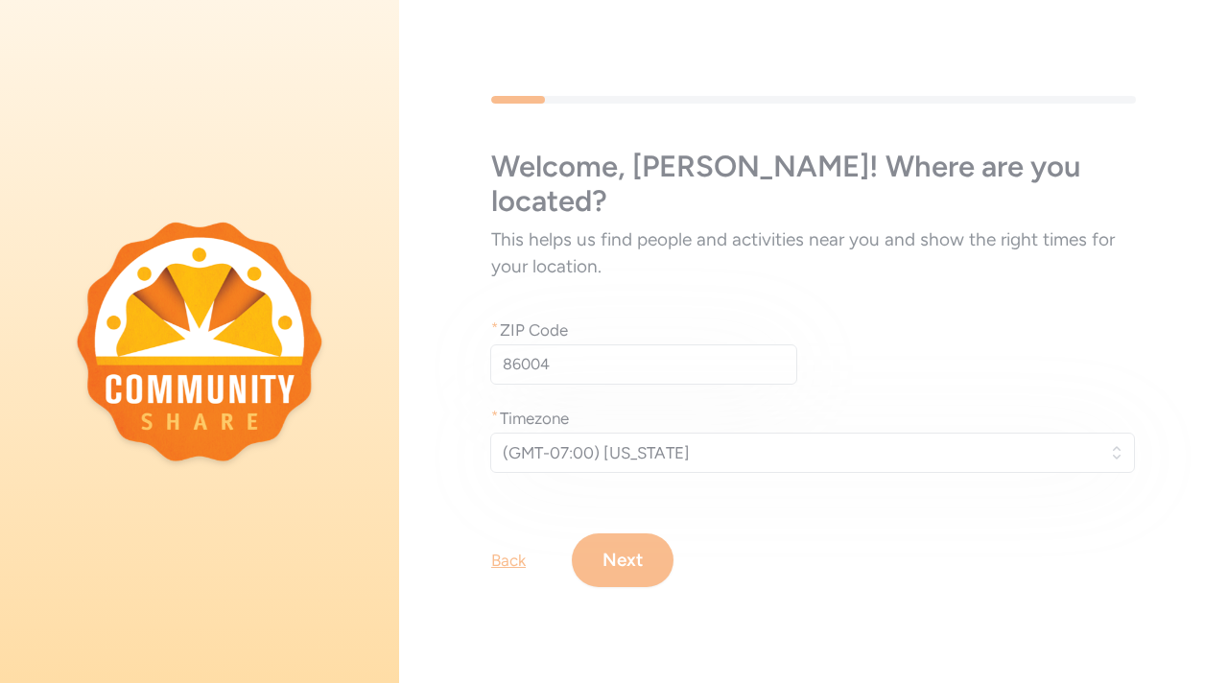
click at [658, 550] on div "Welcome , [PERSON_NAME] ! Where are you located? This helps us find people and …" at bounding box center [813, 342] width 829 height 614
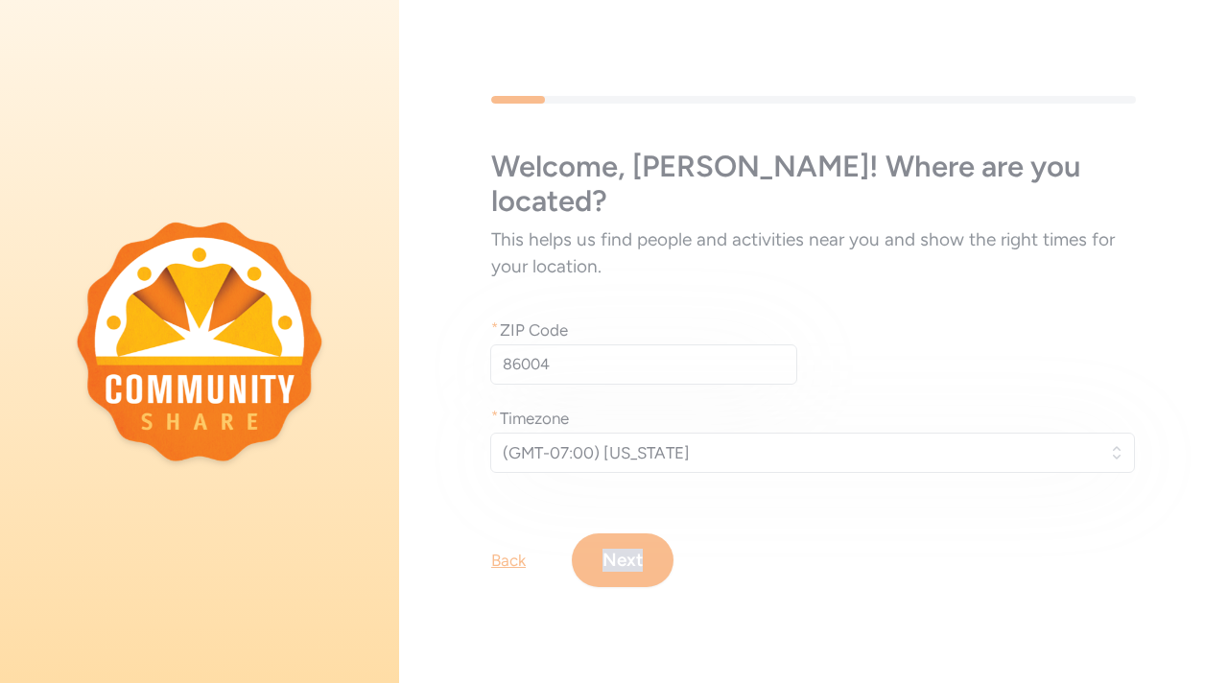
click at [658, 550] on div "Welcome , [PERSON_NAME] ! Where are you located? This helps us find people and …" at bounding box center [813, 342] width 829 height 614
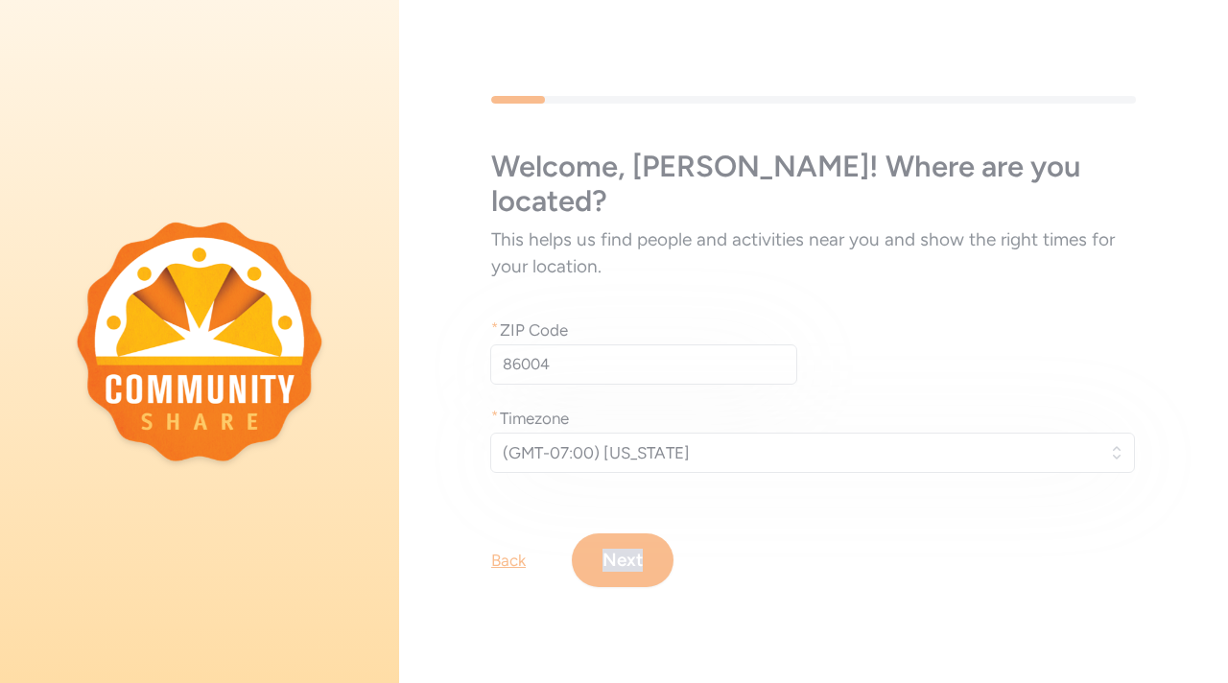
click at [658, 550] on div "Welcome , [PERSON_NAME] ! Where are you located? This helps us find people and …" at bounding box center [813, 342] width 829 height 614
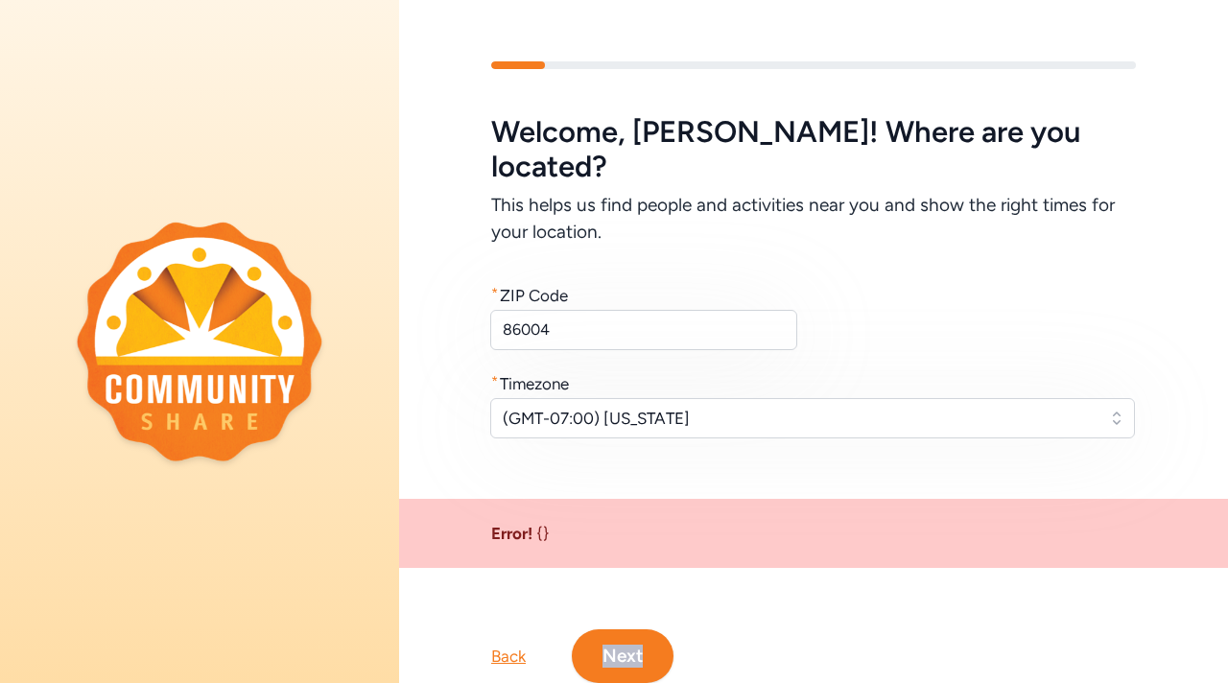
click at [575, 629] on button "Next" at bounding box center [623, 656] width 102 height 54
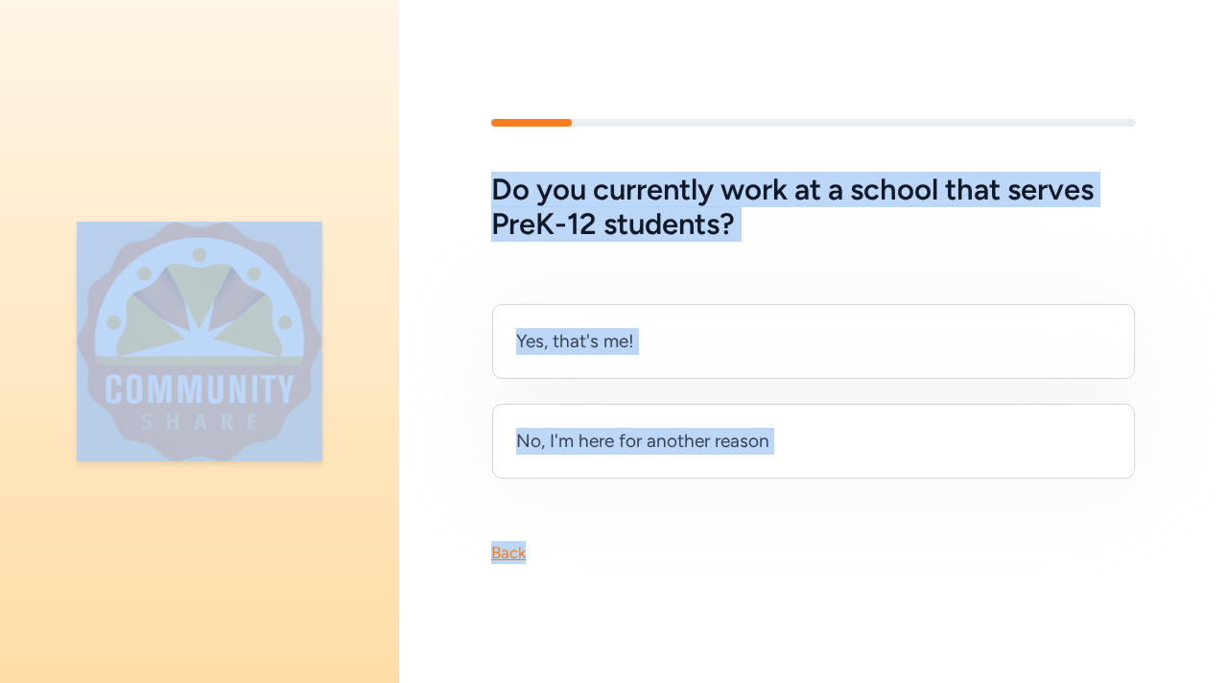
click at [603, 289] on div "Yes, that's me! No, I'm here for another reason" at bounding box center [813, 361] width 829 height 238
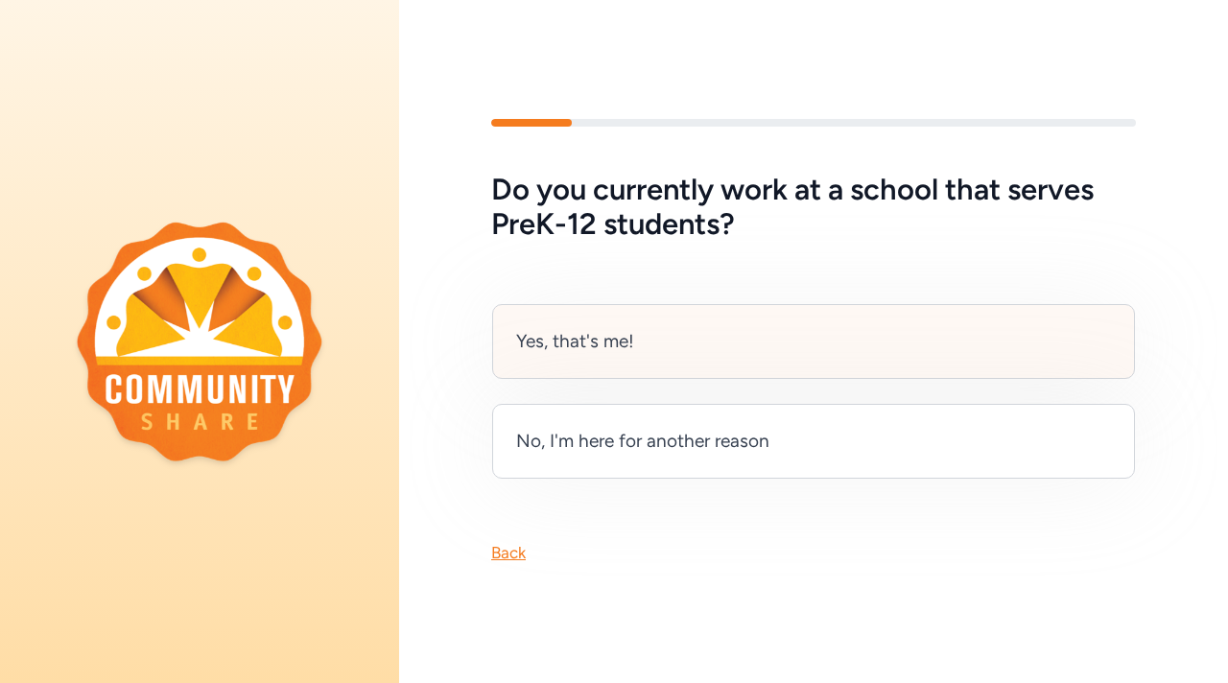
click at [679, 335] on div "Yes, that's me!" at bounding box center [813, 341] width 643 height 75
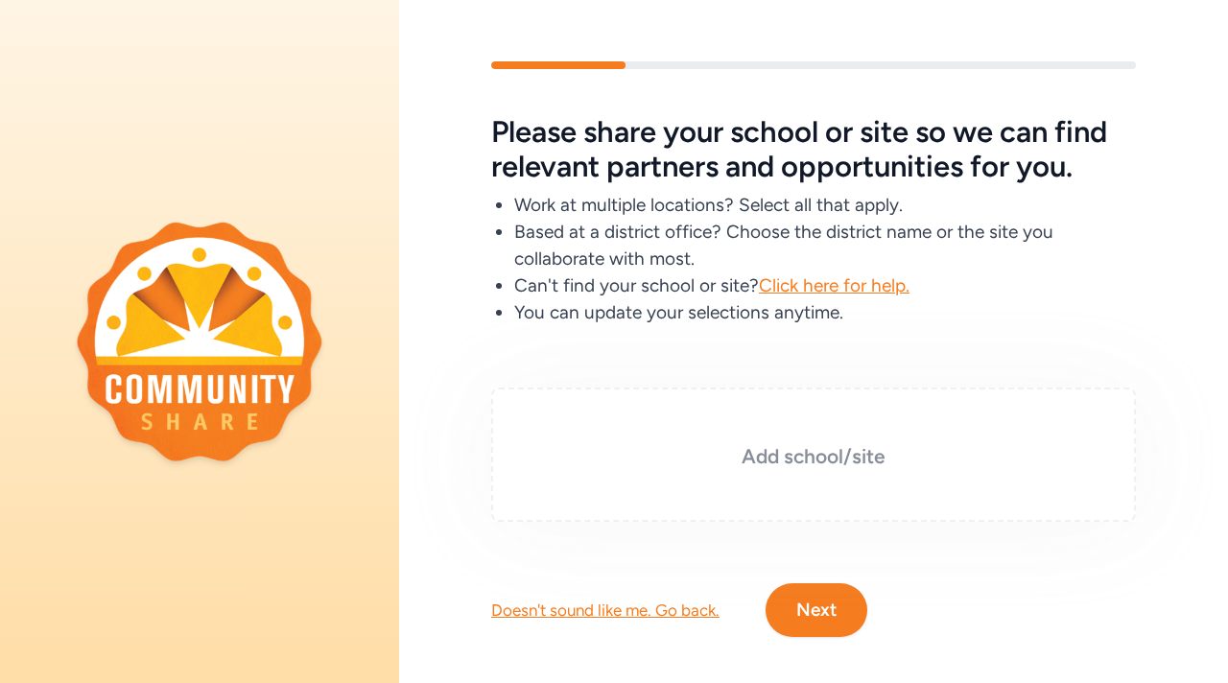
click at [762, 451] on h3 "Add school/site" at bounding box center [813, 456] width 549 height 27
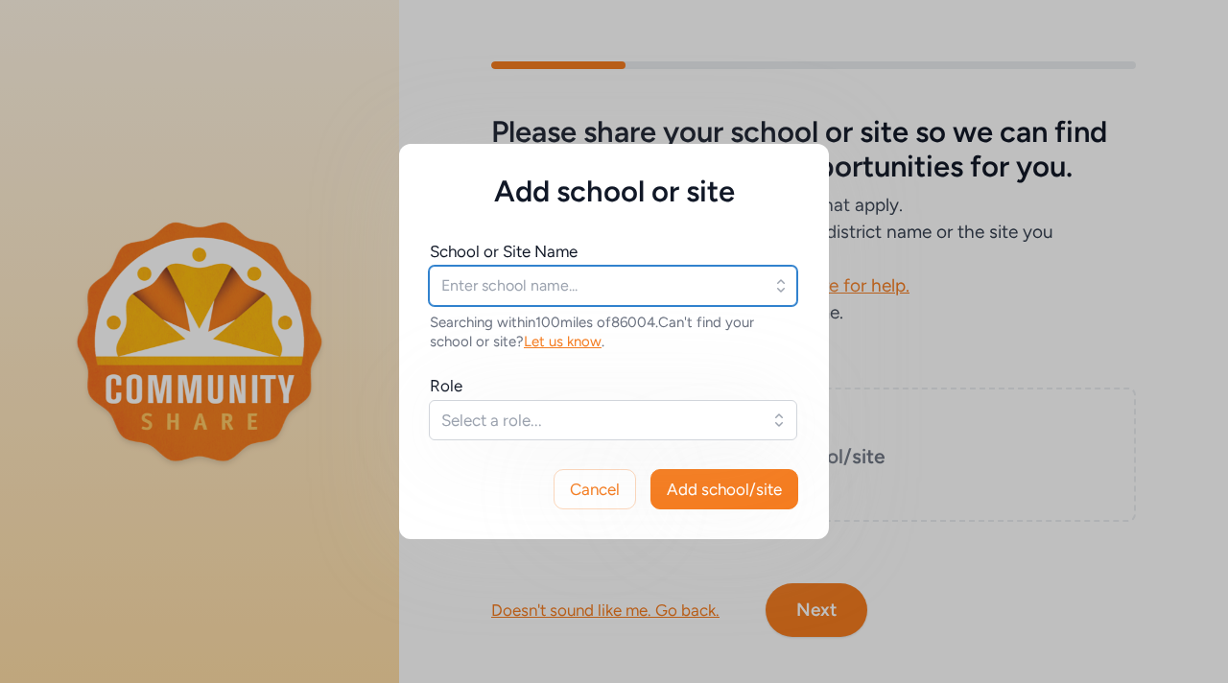
click at [745, 290] on input "text" at bounding box center [613, 286] width 368 height 40
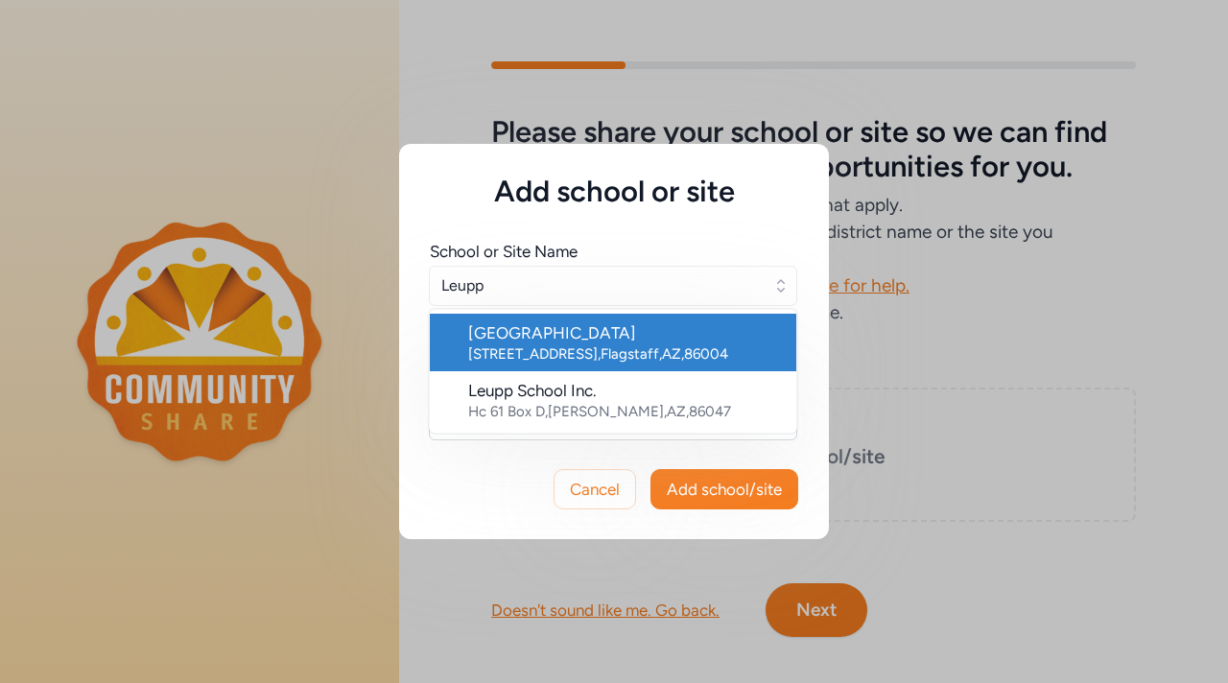
click at [693, 338] on div "[GEOGRAPHIC_DATA]" at bounding box center [624, 332] width 313 height 23
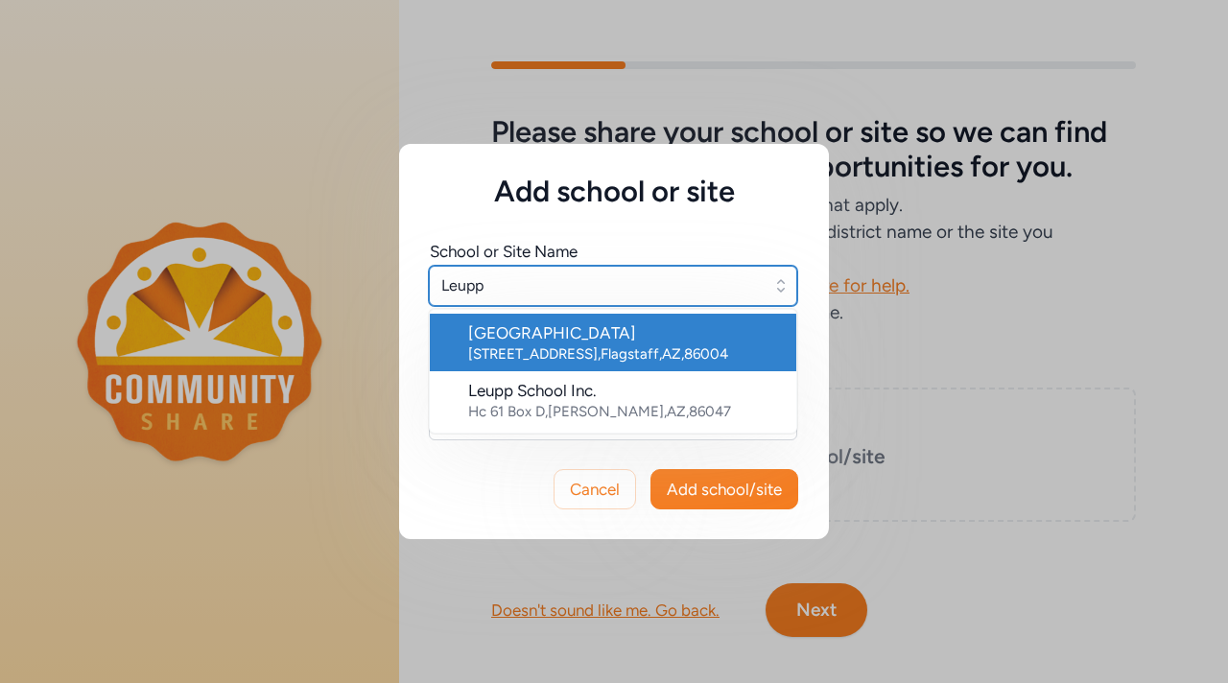
type input "[GEOGRAPHIC_DATA]"
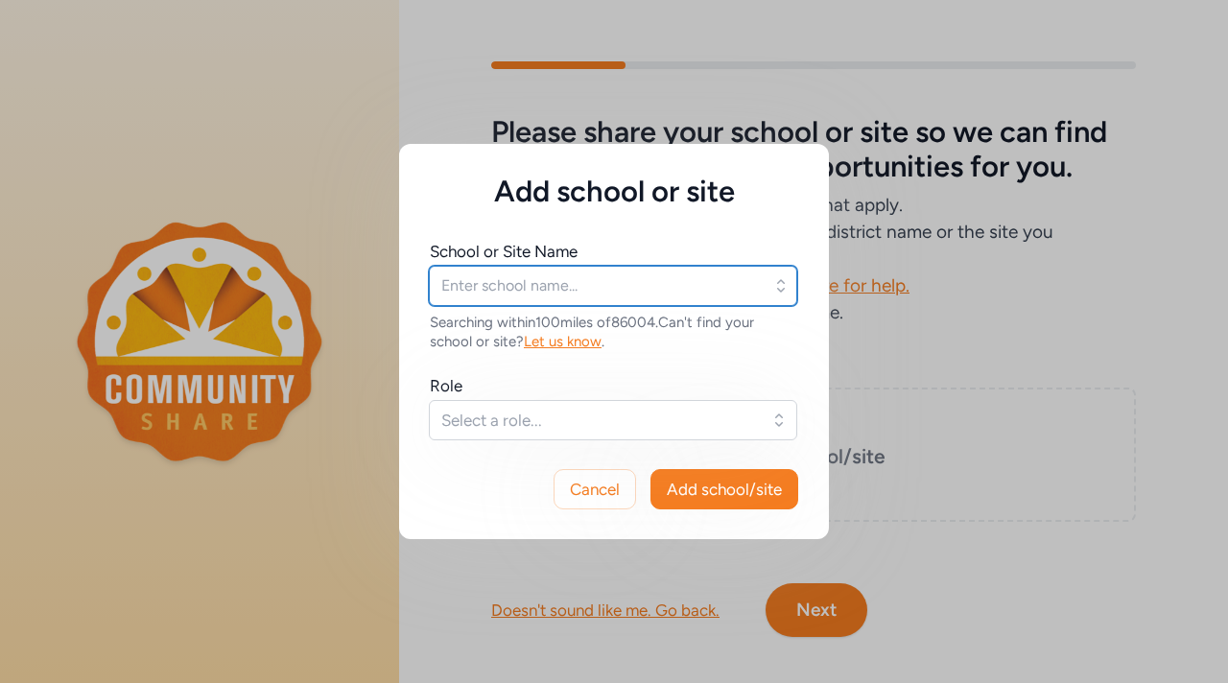
type input "[GEOGRAPHIC_DATA]"
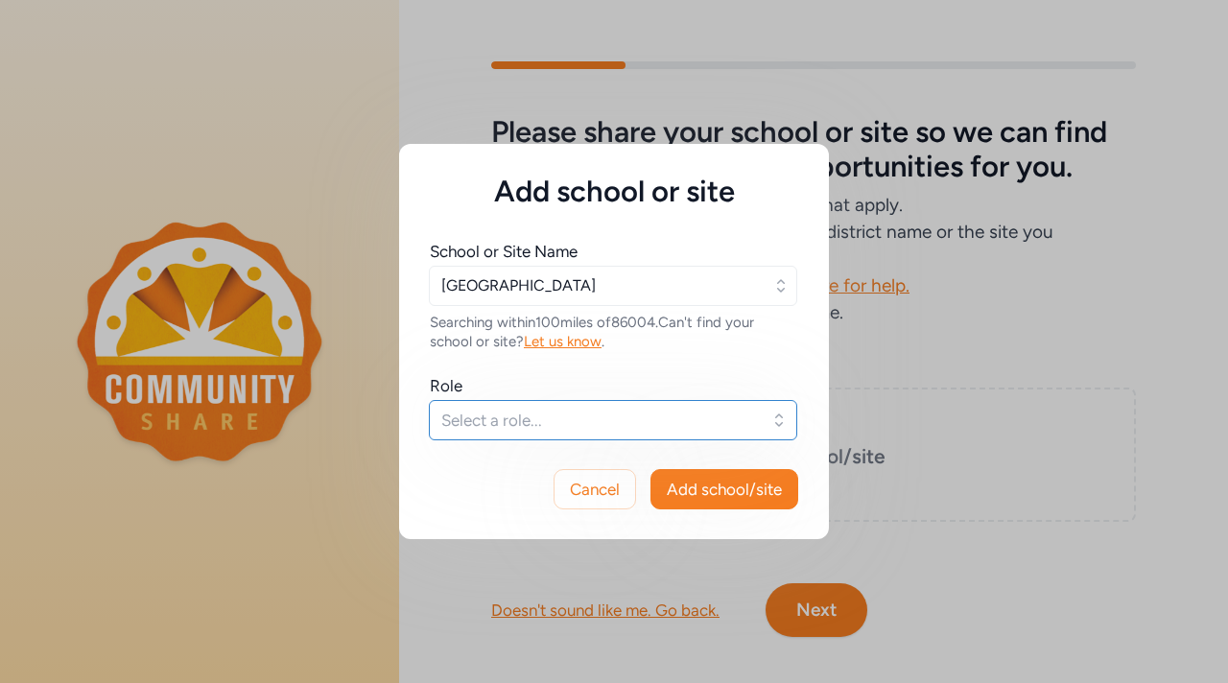
click at [603, 420] on span "Select a role..." at bounding box center [599, 420] width 317 height 23
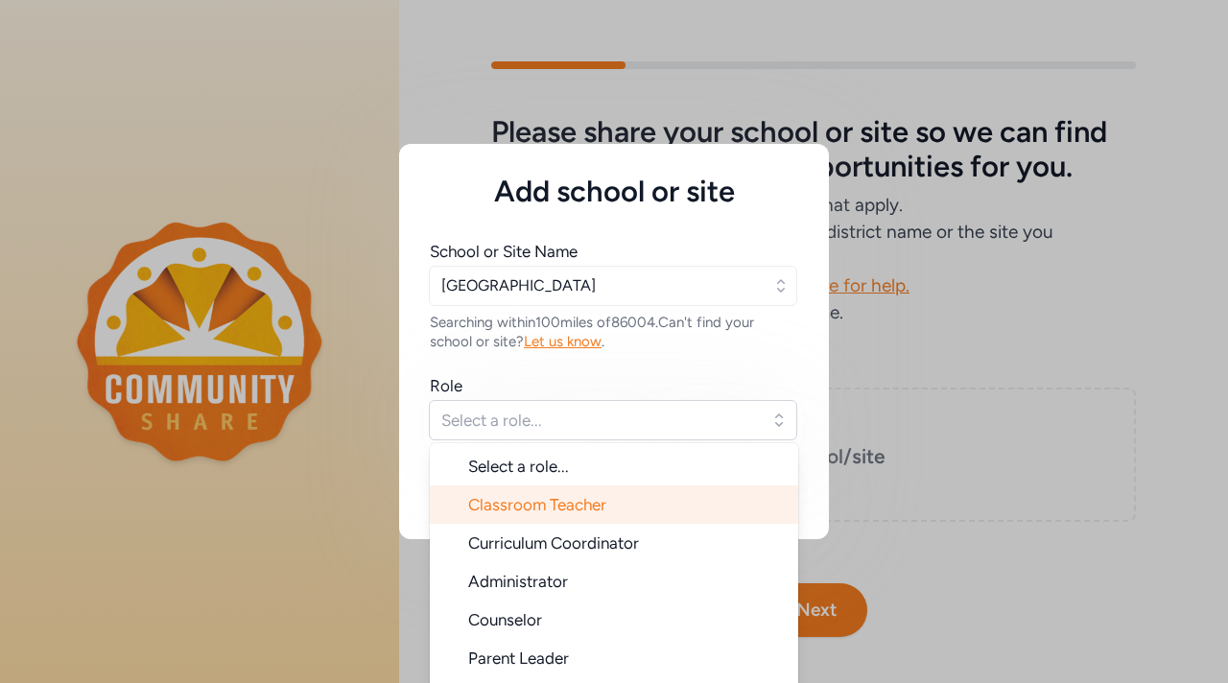
click at [571, 508] on span "Classroom Teacher" at bounding box center [537, 504] width 138 height 19
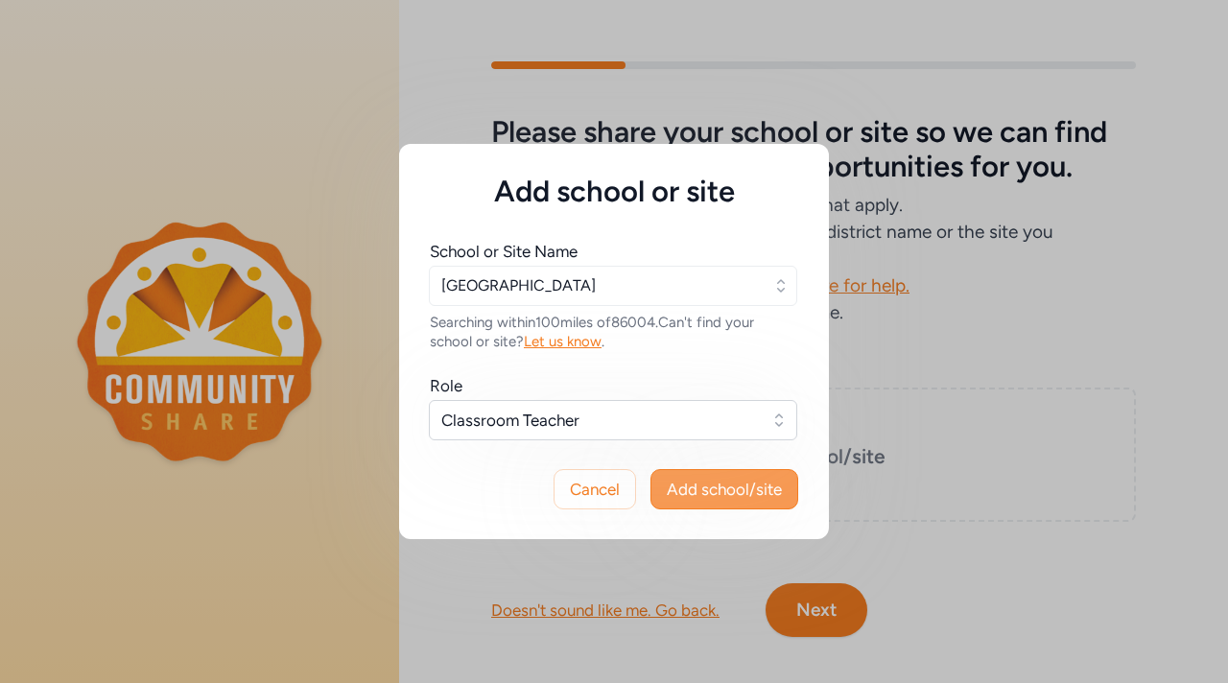
click at [710, 478] on span "Add school/site" at bounding box center [724, 489] width 115 height 23
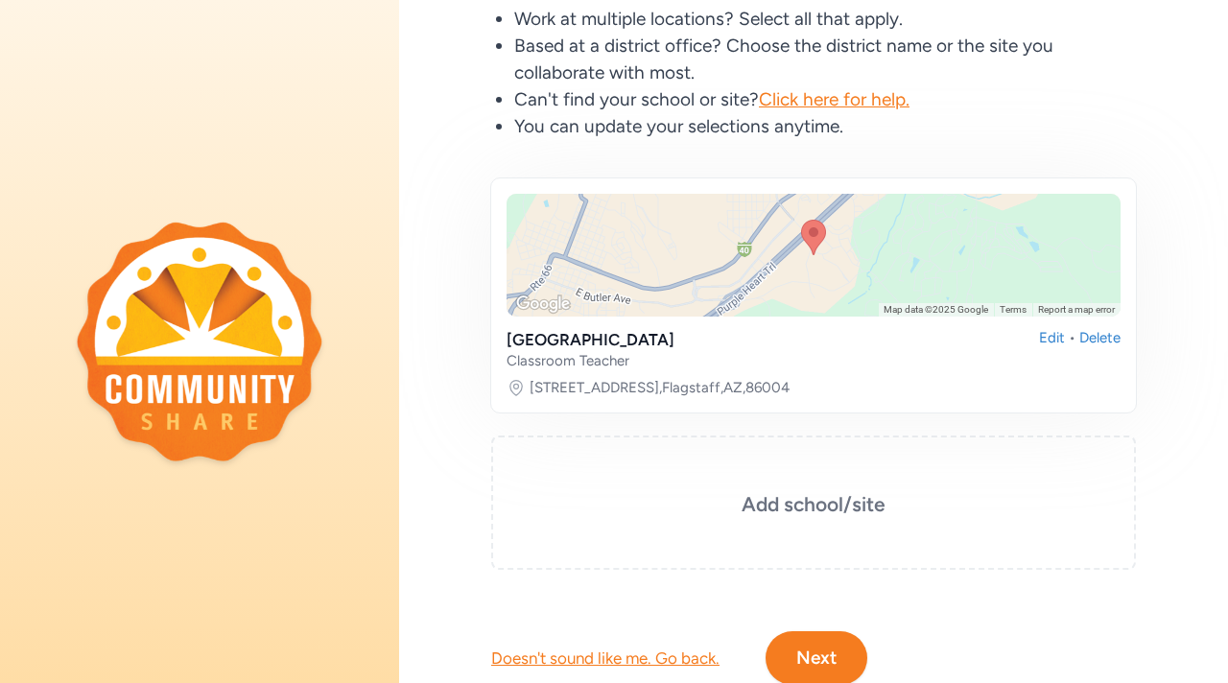
scroll to position [249, 0]
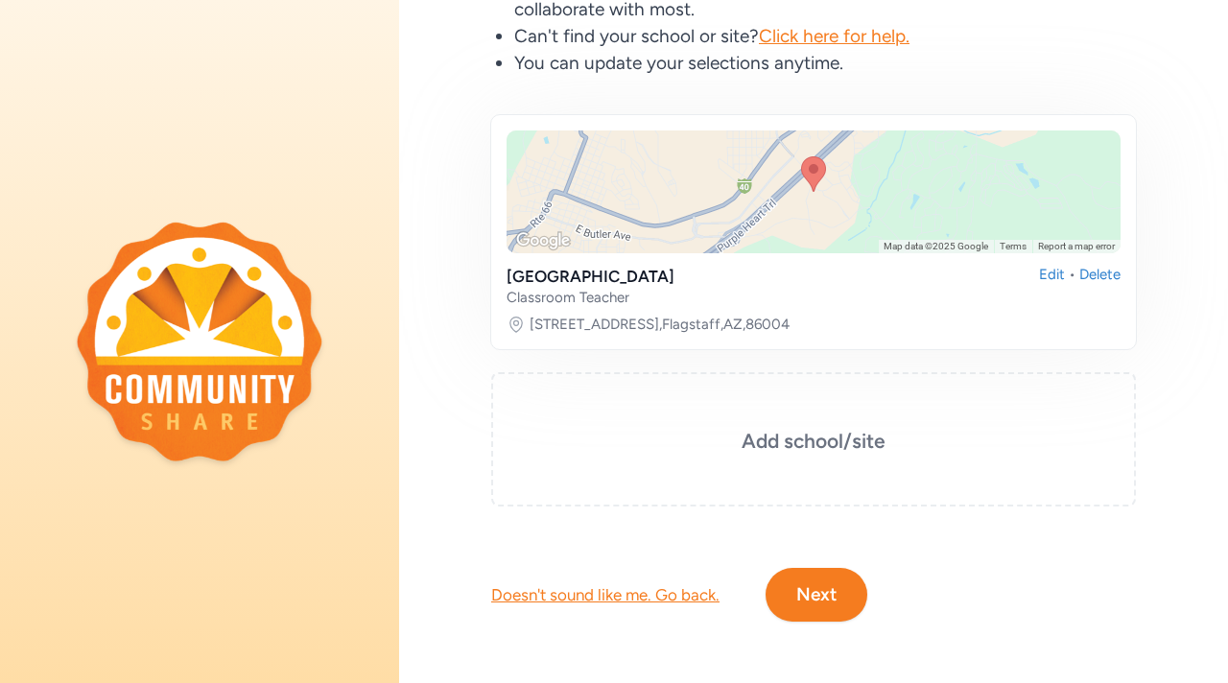
click at [818, 587] on button "Next" at bounding box center [817, 595] width 102 height 54
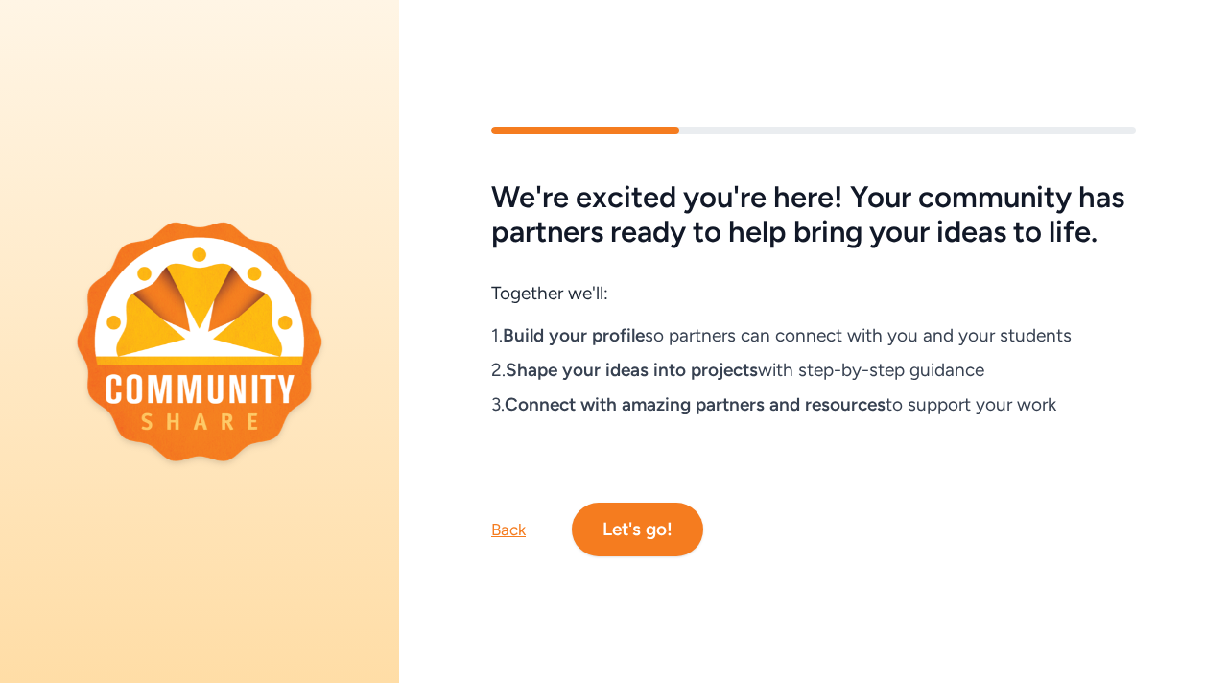
click at [681, 533] on button "Let's go!" at bounding box center [637, 530] width 131 height 54
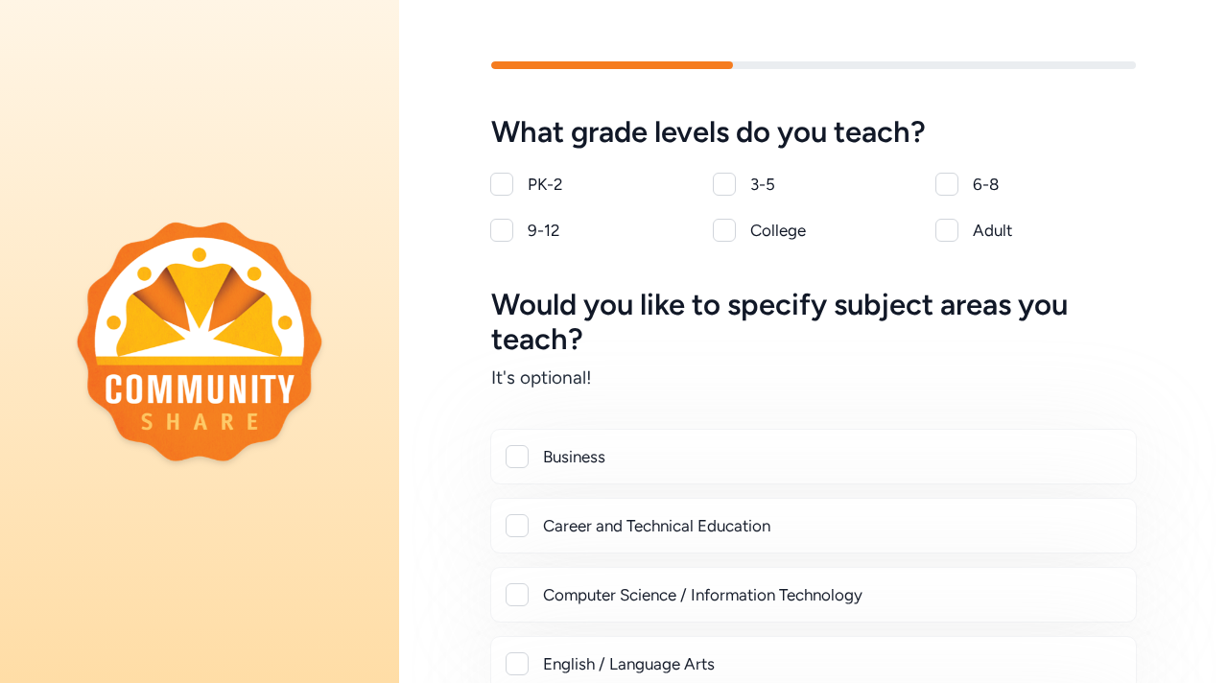
click at [720, 183] on div at bounding box center [724, 184] width 23 height 23
checkbox input "true"
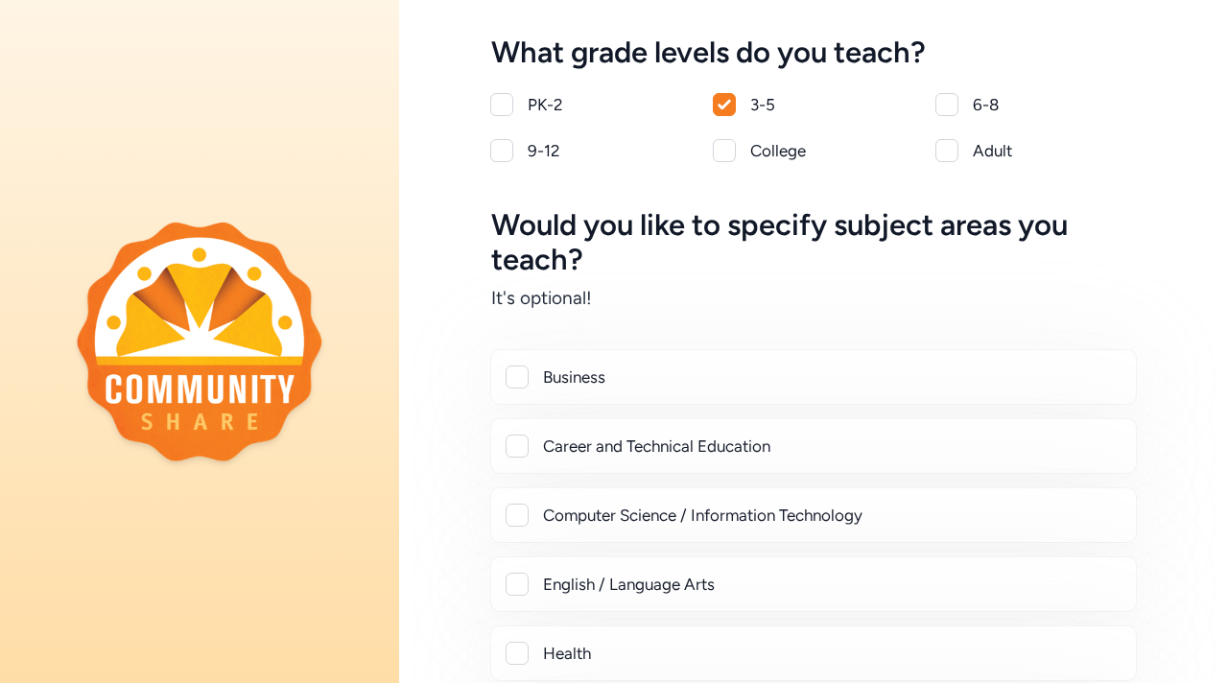
scroll to position [83, 0]
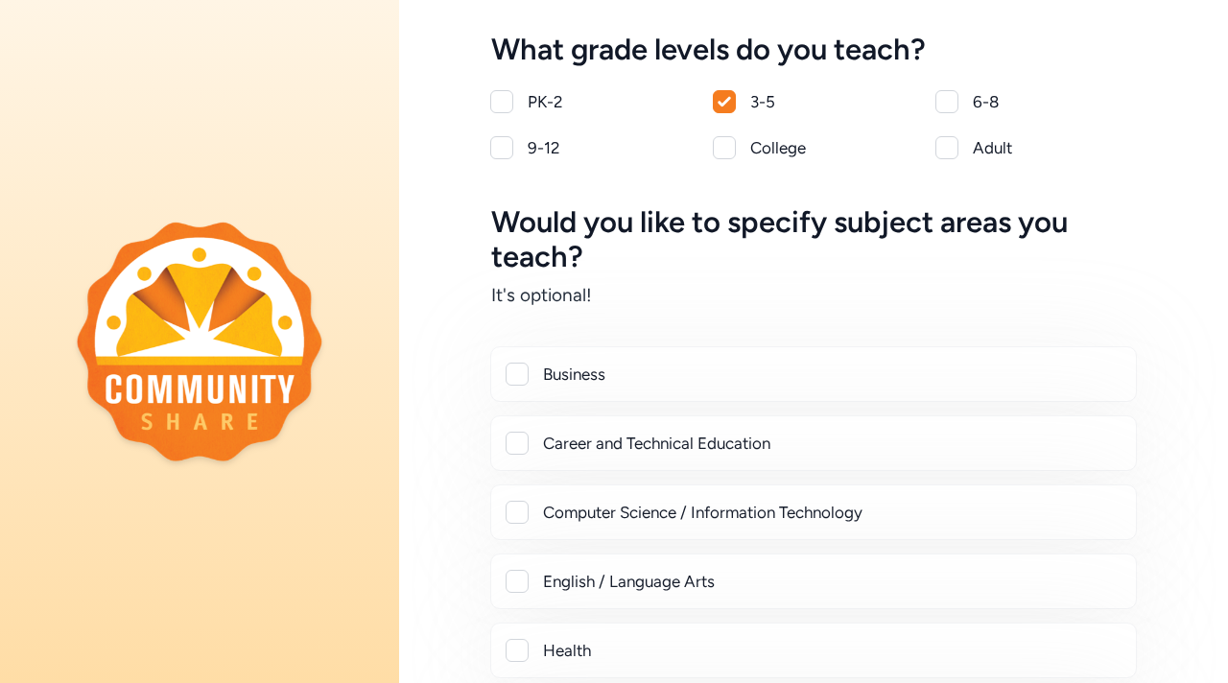
click at [940, 145] on div at bounding box center [946, 147] width 23 height 23
checkbox input "true"
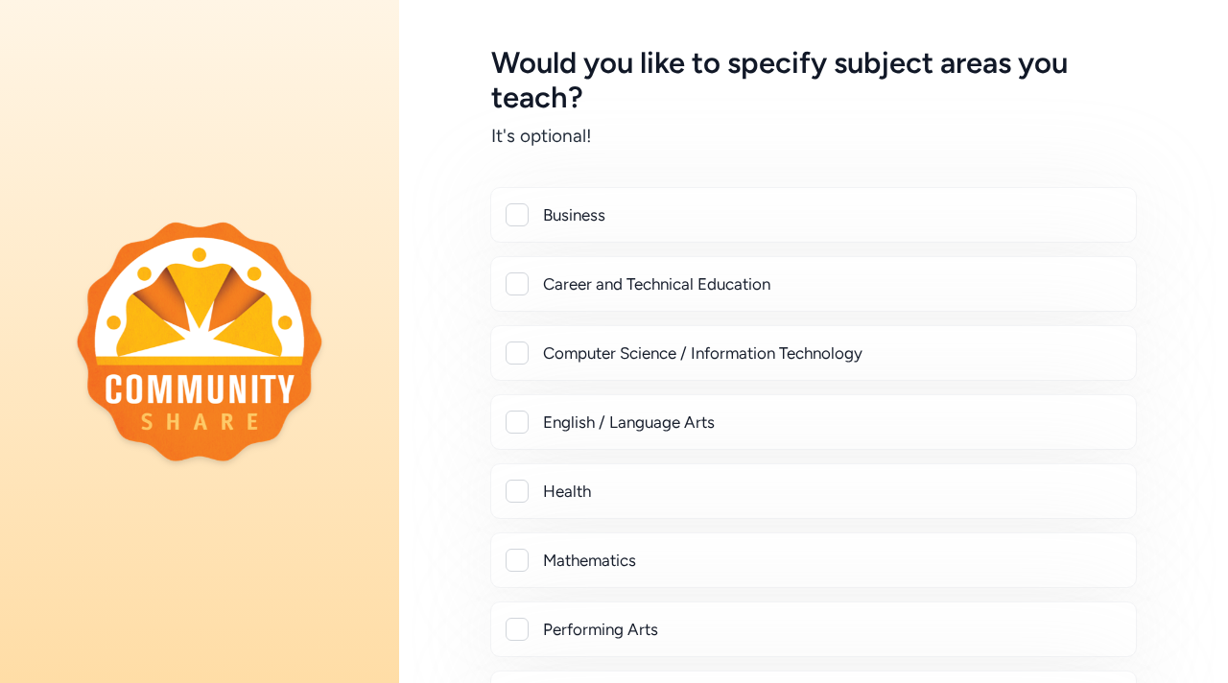
scroll to position [260, 0]
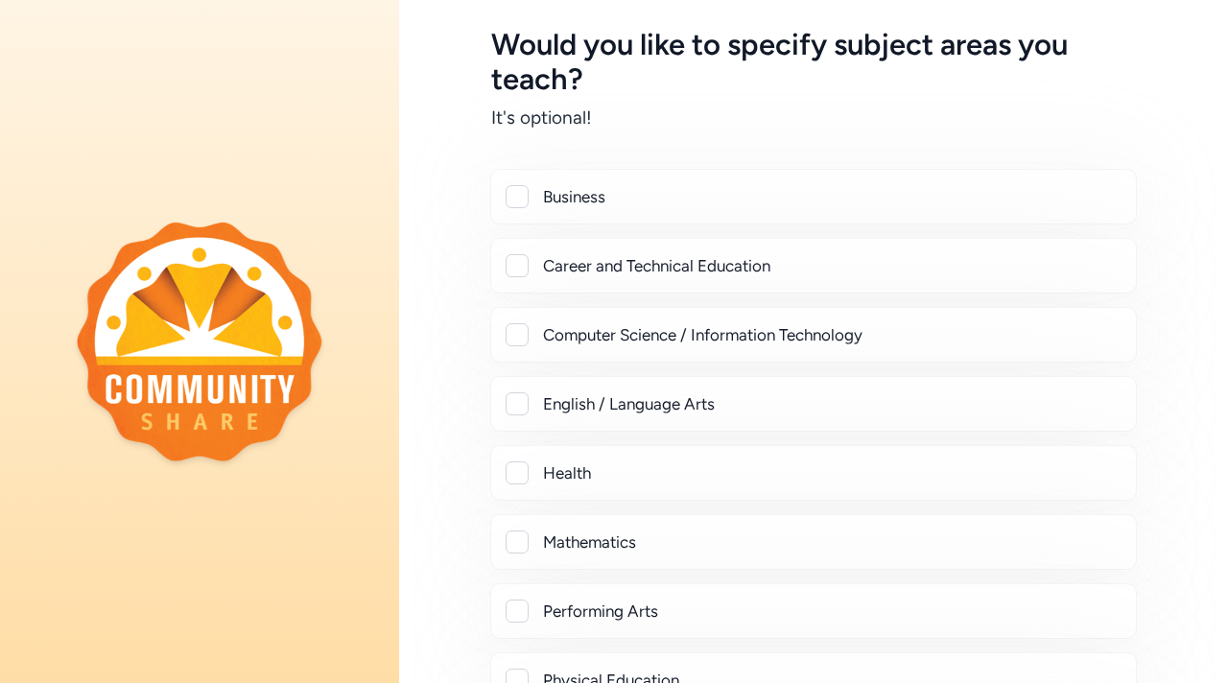
click at [525, 409] on div at bounding box center [517, 403] width 23 height 23
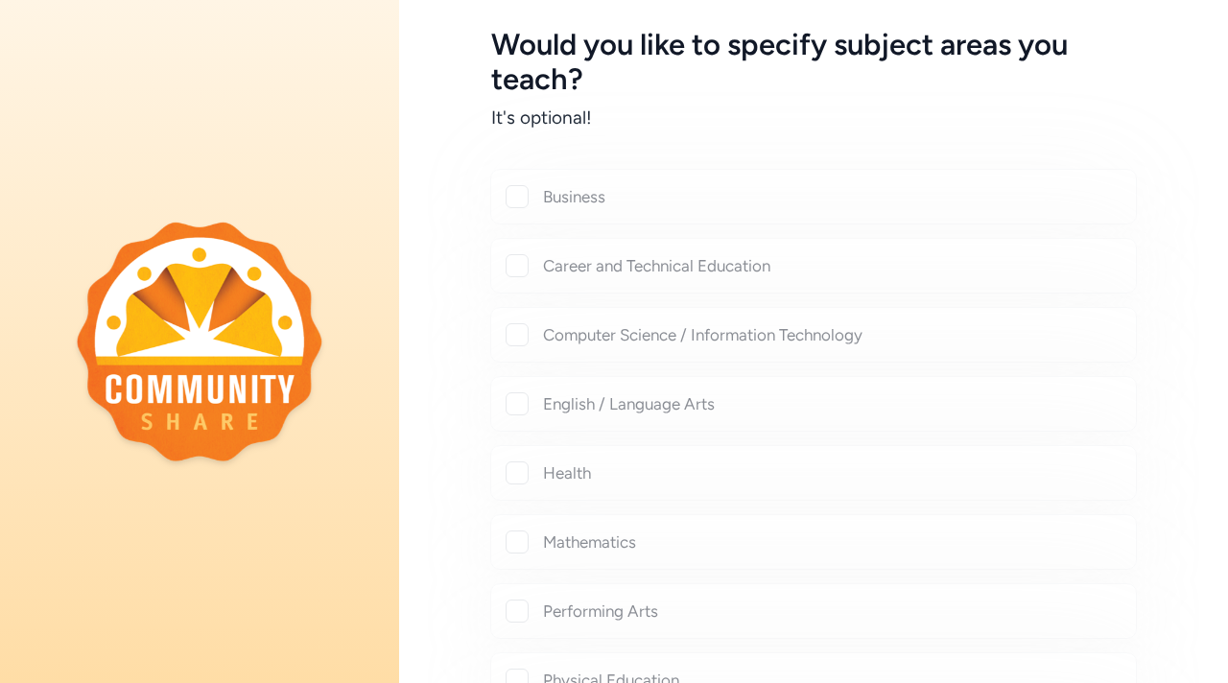
checkbox input "true"
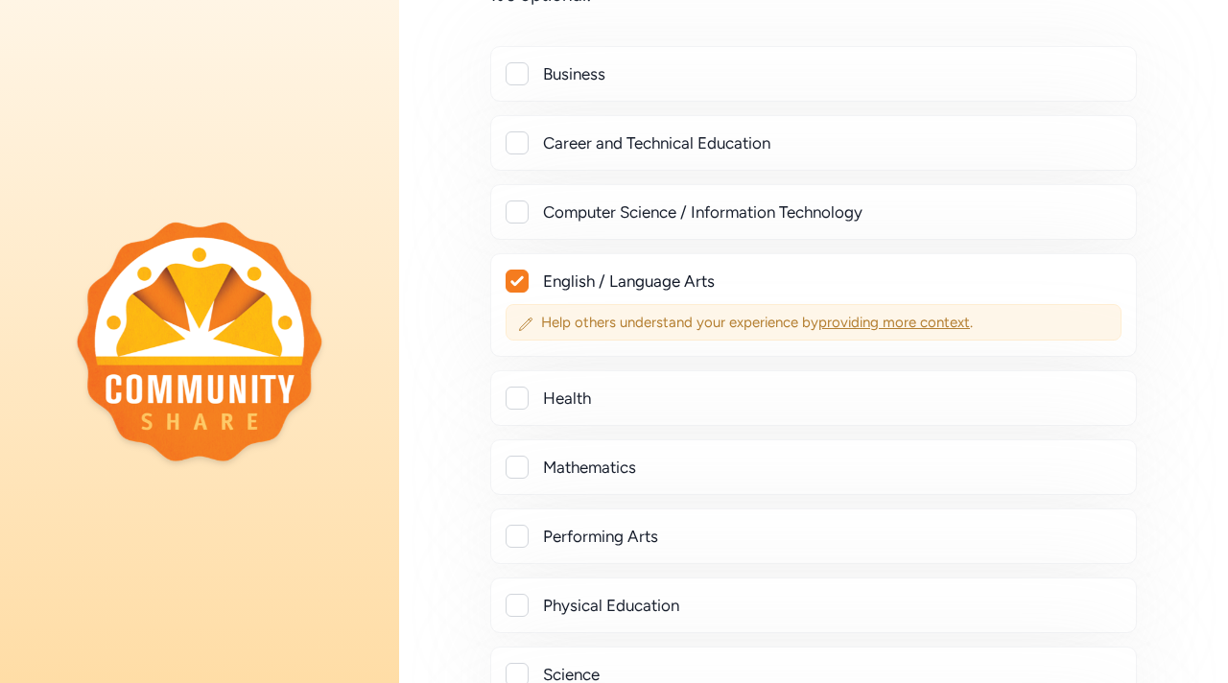
scroll to position [390, 0]
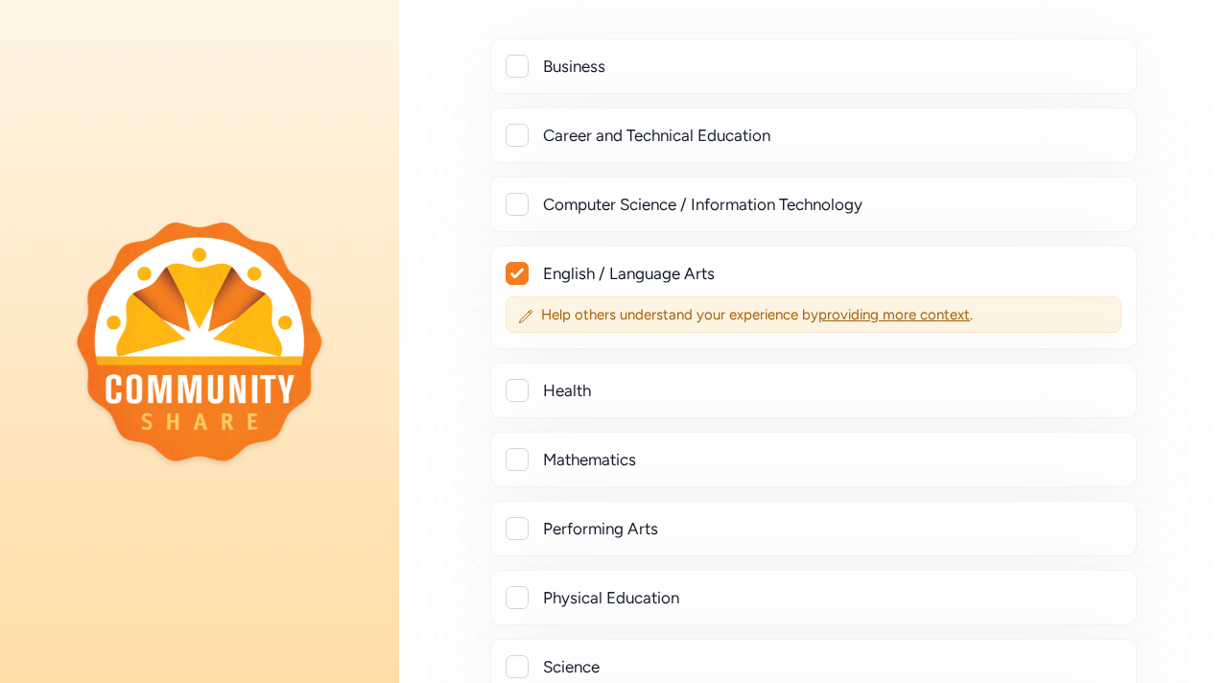
click at [517, 458] on div at bounding box center [517, 459] width 23 height 23
checkbox input "true"
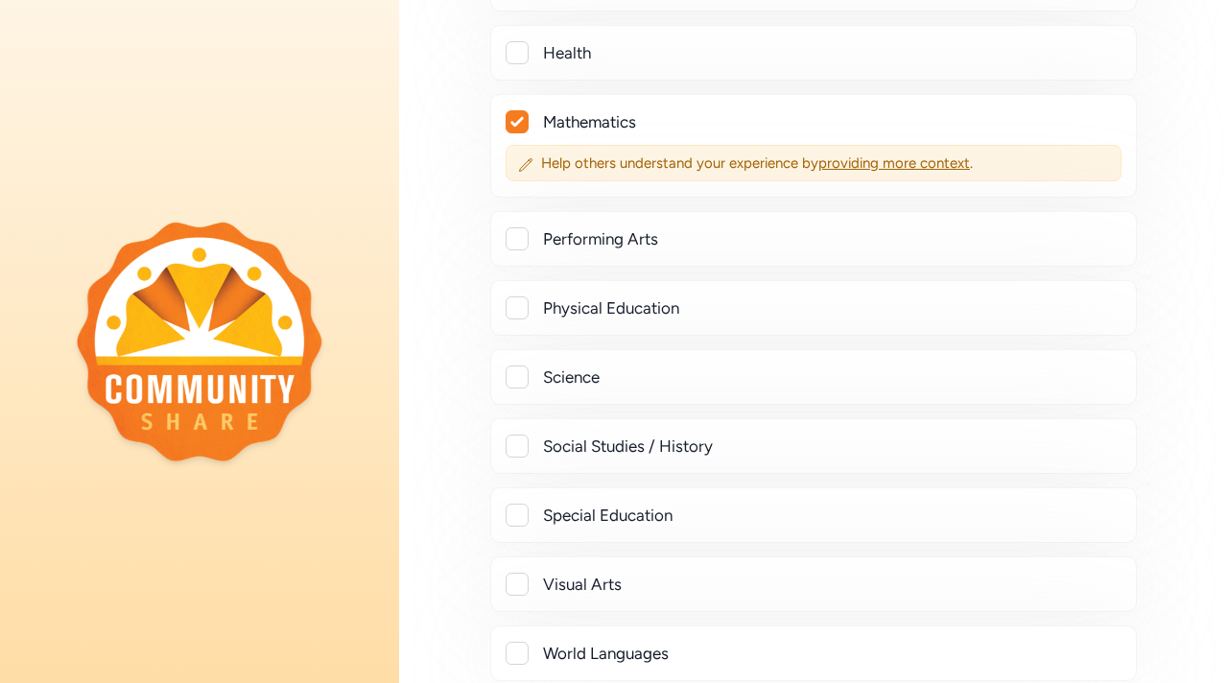
scroll to position [733, 0]
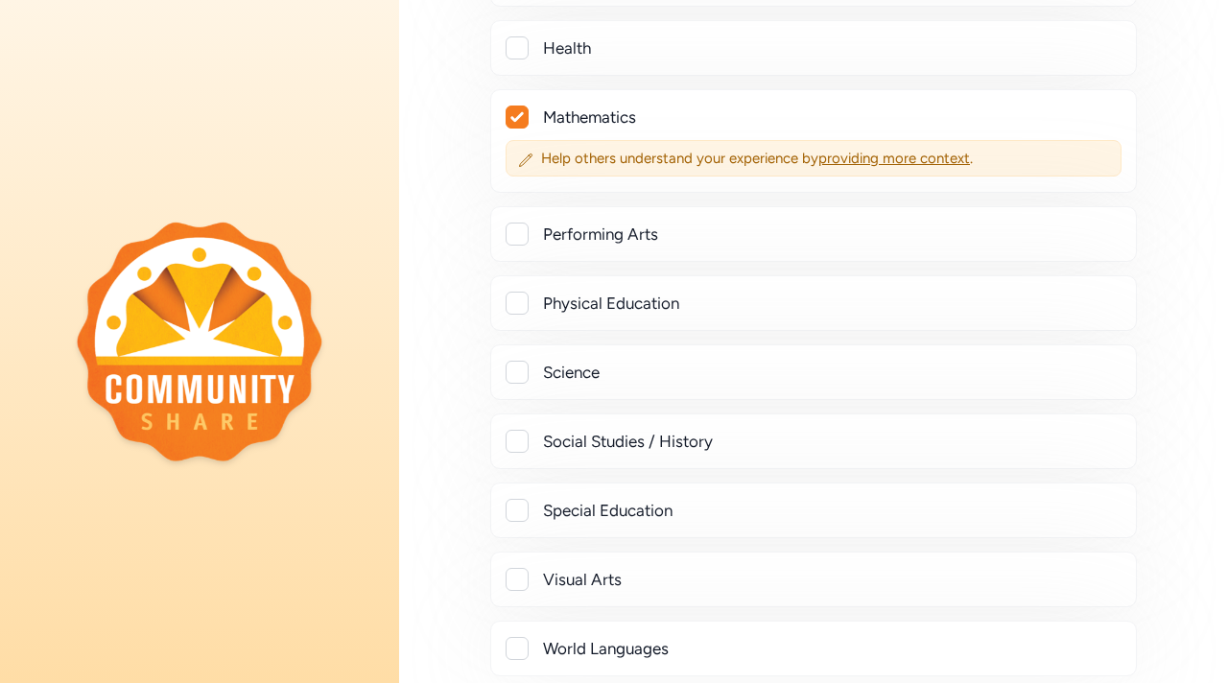
click at [518, 438] on div at bounding box center [517, 441] width 23 height 23
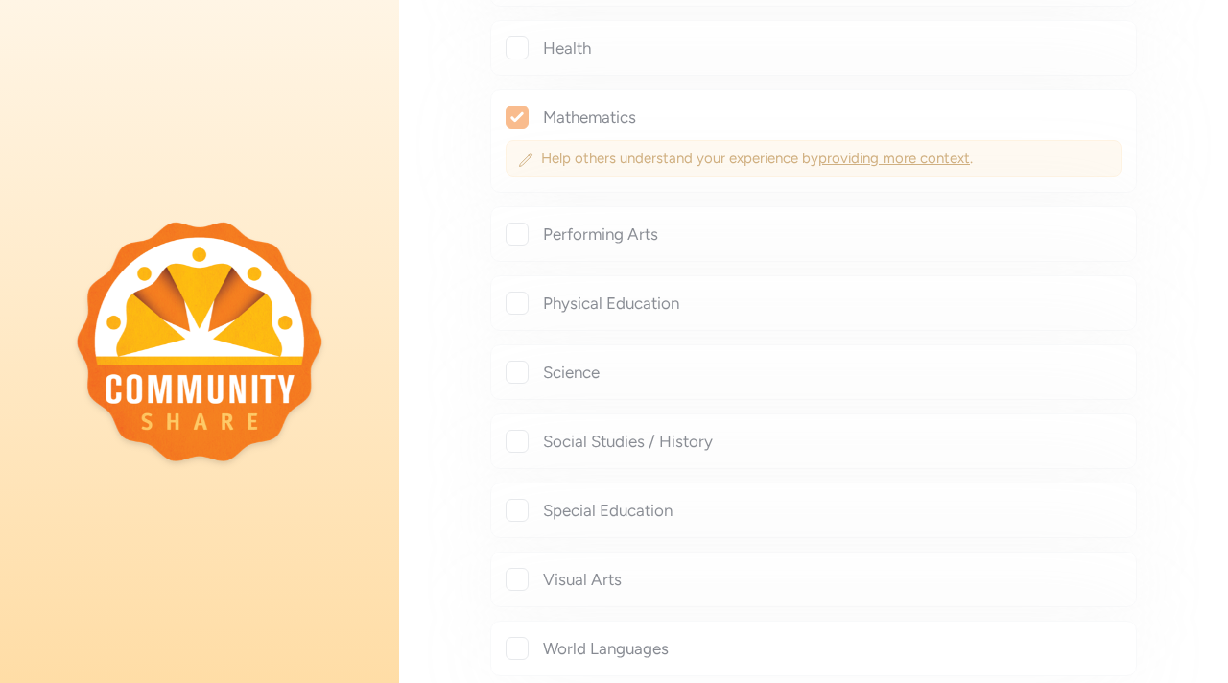
checkbox input "true"
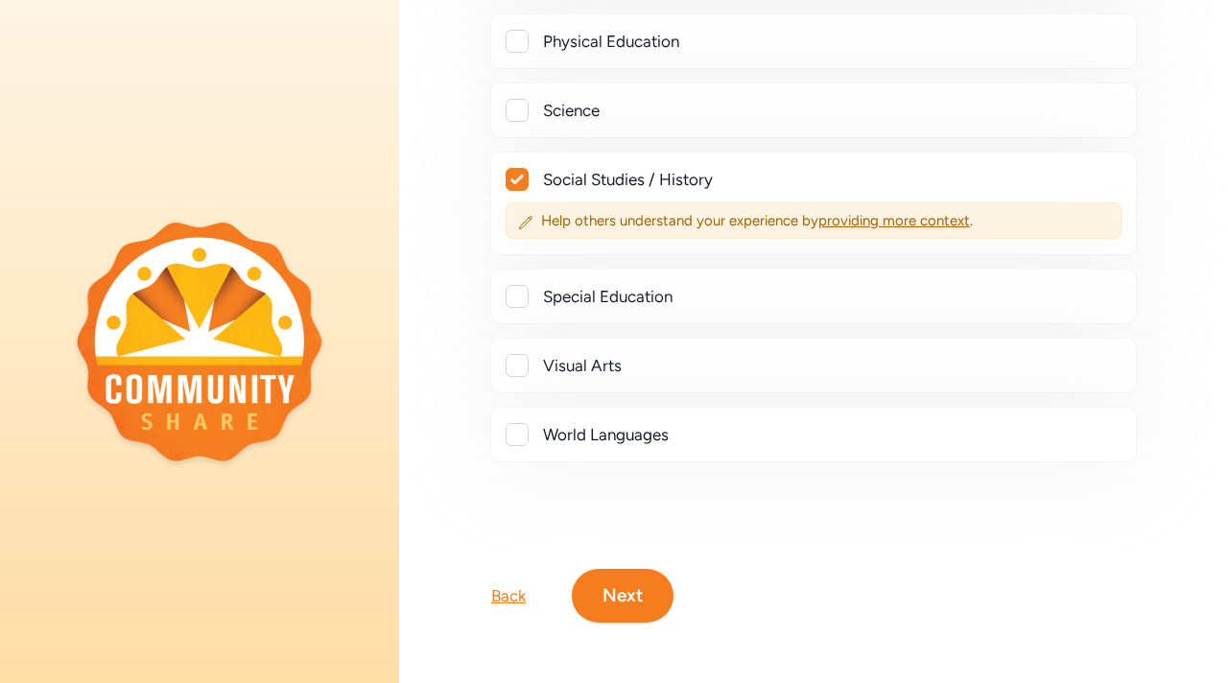
scroll to position [996, 0]
click at [596, 572] on button "Next" at bounding box center [623, 595] width 102 height 54
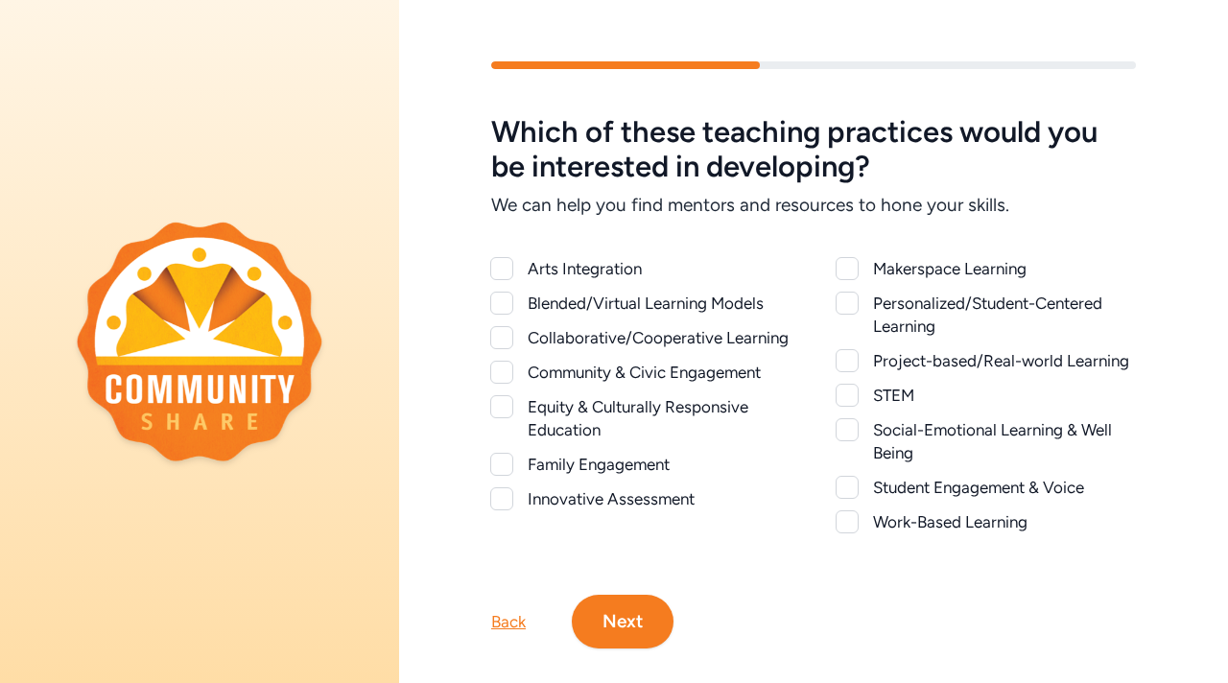
click at [499, 337] on div at bounding box center [501, 337] width 23 height 23
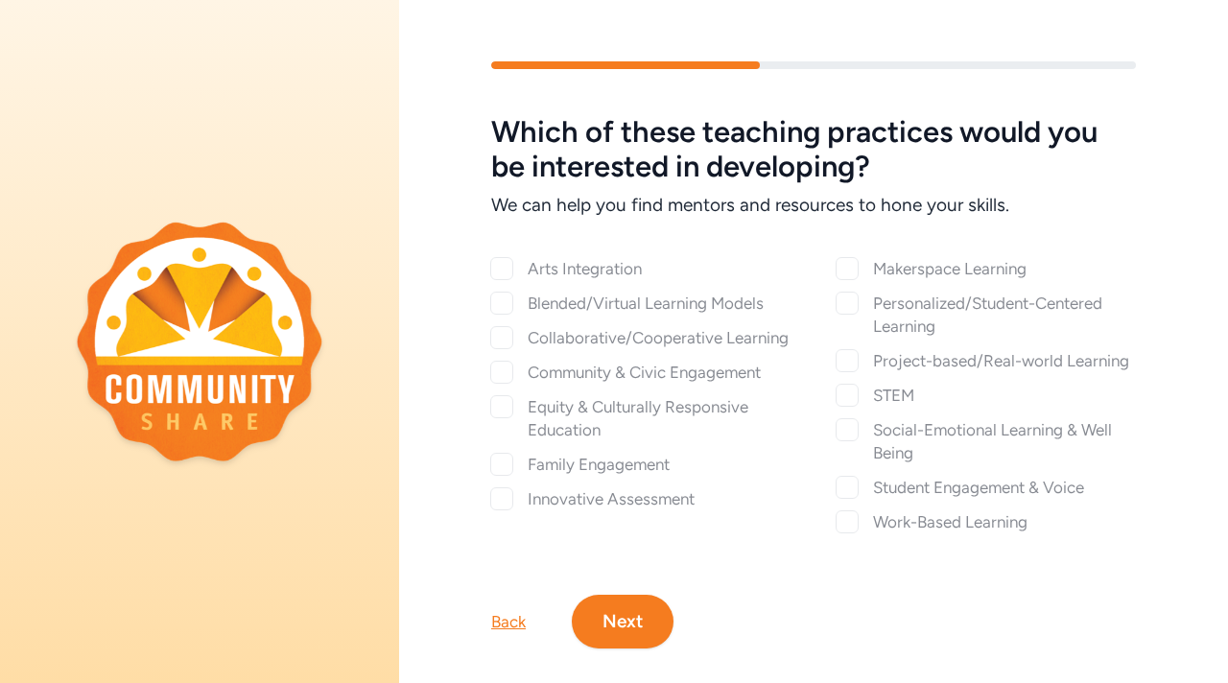
checkbox input "true"
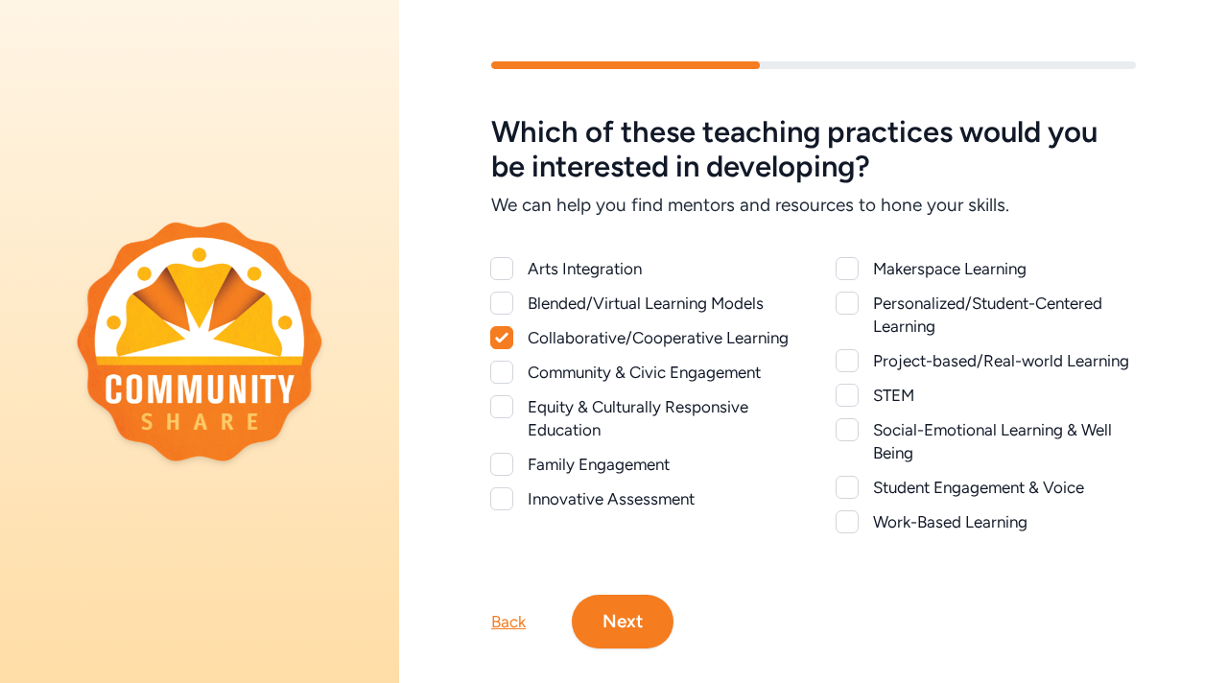
click at [508, 370] on div at bounding box center [501, 372] width 23 height 23
checkbox input "true"
click at [507, 396] on div at bounding box center [501, 406] width 23 height 23
checkbox input "true"
click at [505, 456] on div at bounding box center [501, 464] width 23 height 23
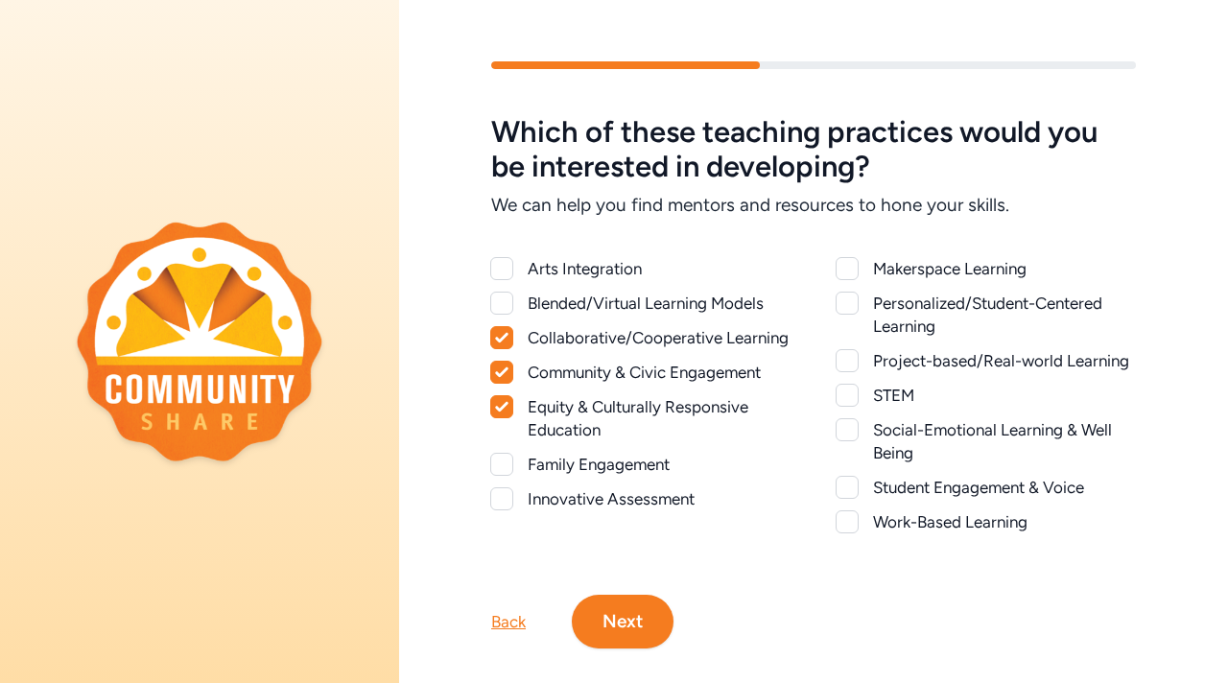
checkbox input "true"
click at [506, 508] on div at bounding box center [501, 498] width 23 height 23
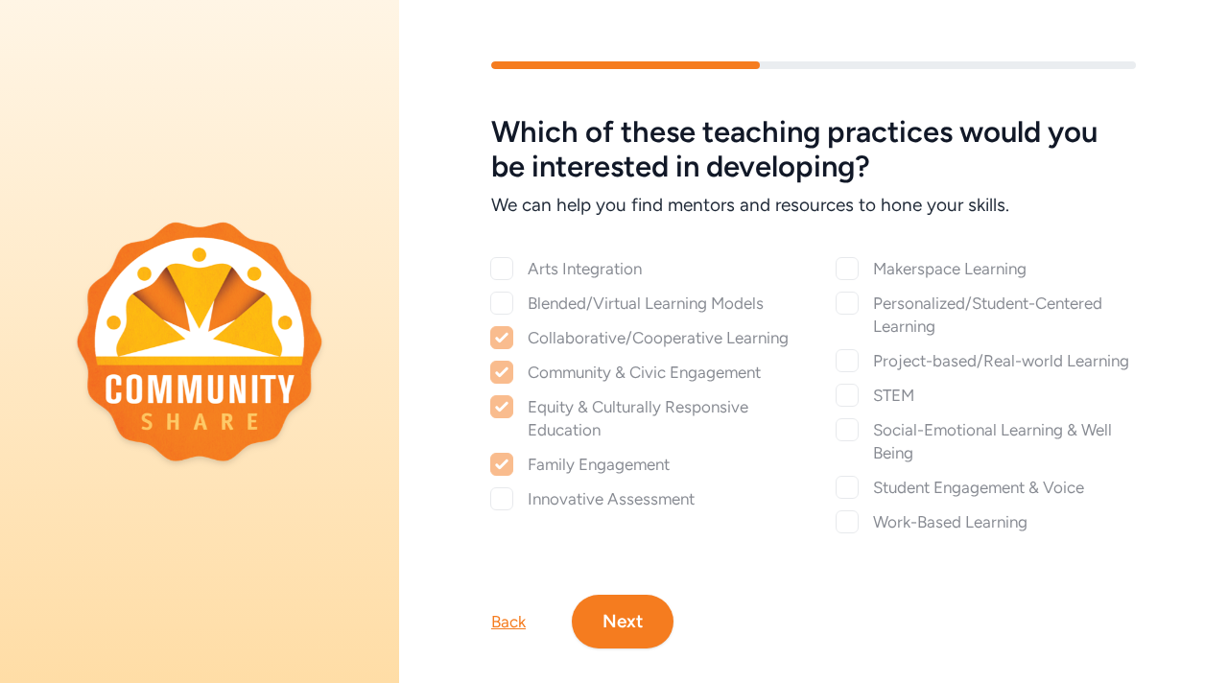
checkbox input "true"
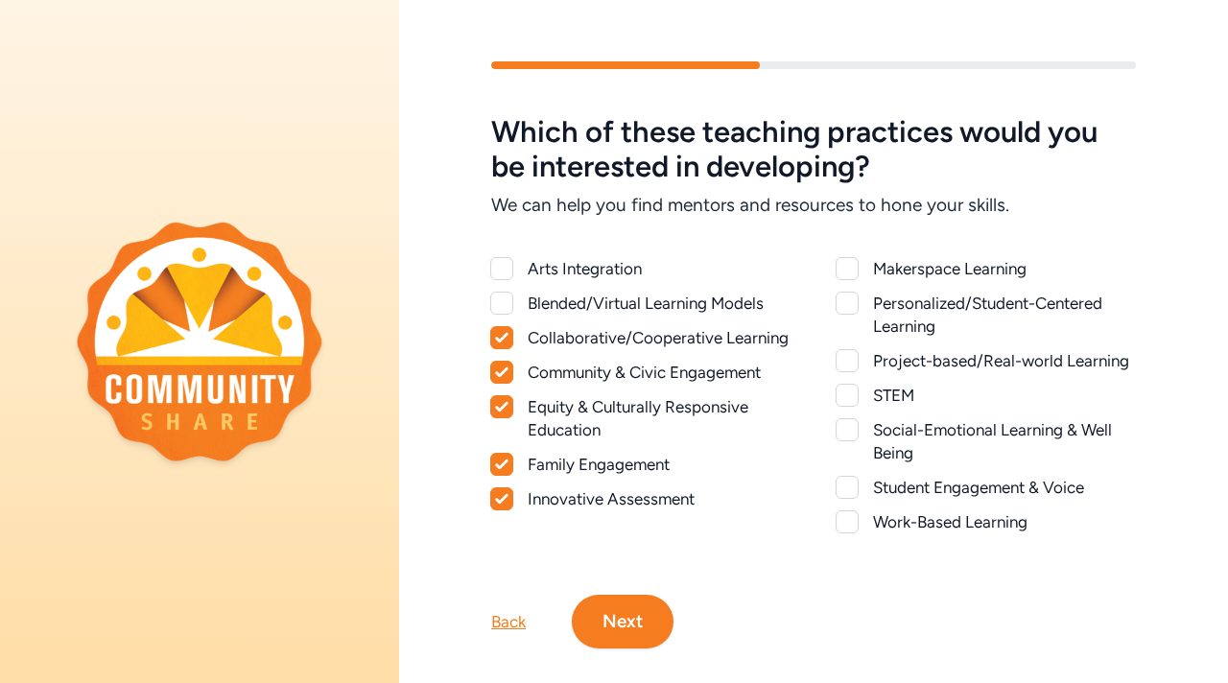
click at [851, 309] on div at bounding box center [847, 303] width 23 height 23
checkbox input "true"
click at [852, 358] on div at bounding box center [847, 360] width 23 height 23
checkbox input "true"
click at [851, 398] on div at bounding box center [847, 395] width 23 height 23
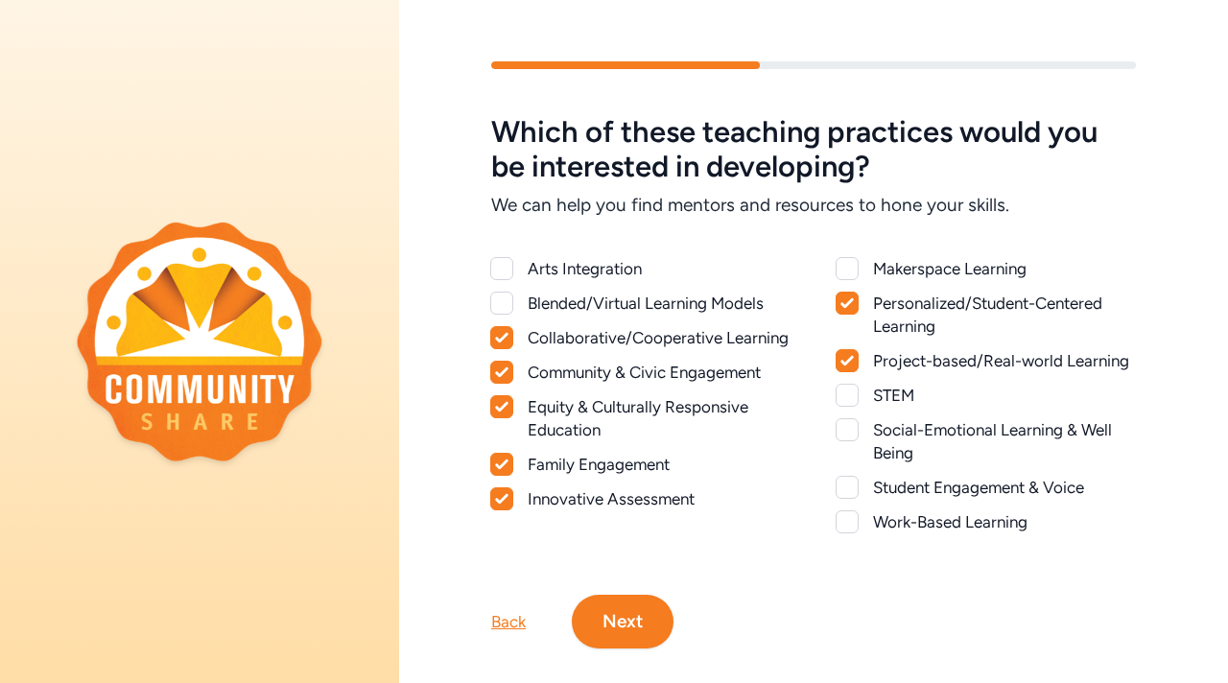
checkbox input "true"
click at [847, 440] on div at bounding box center [847, 429] width 23 height 23
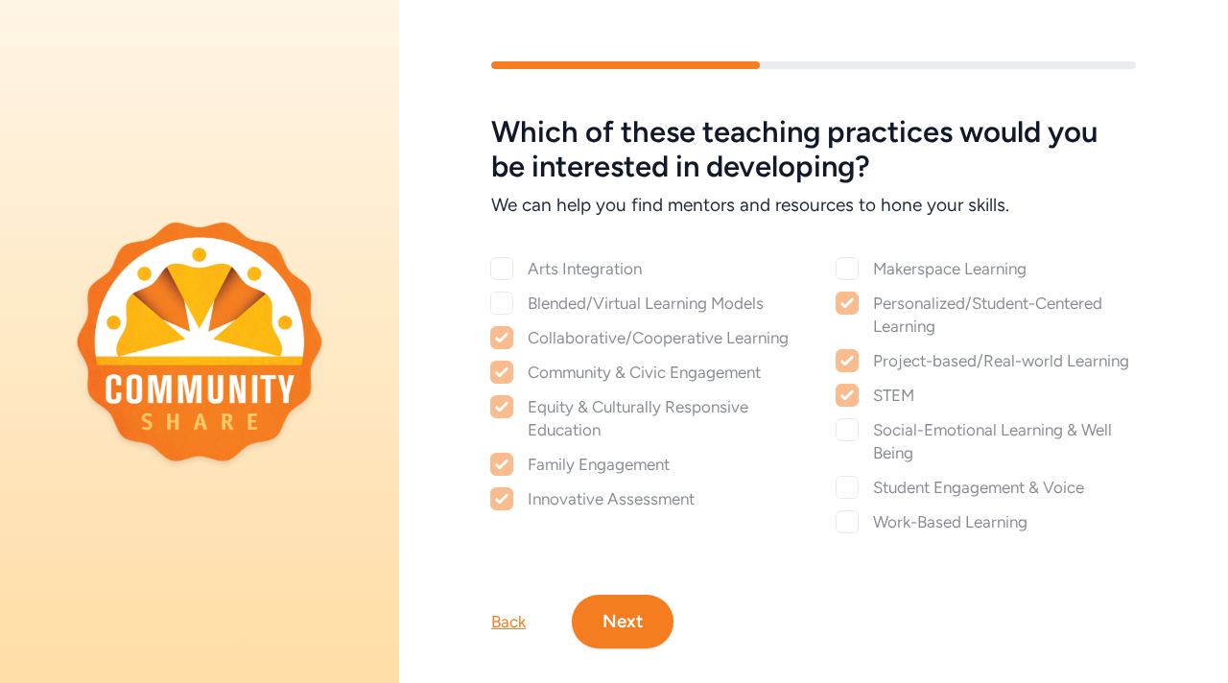
checkbox input "true"
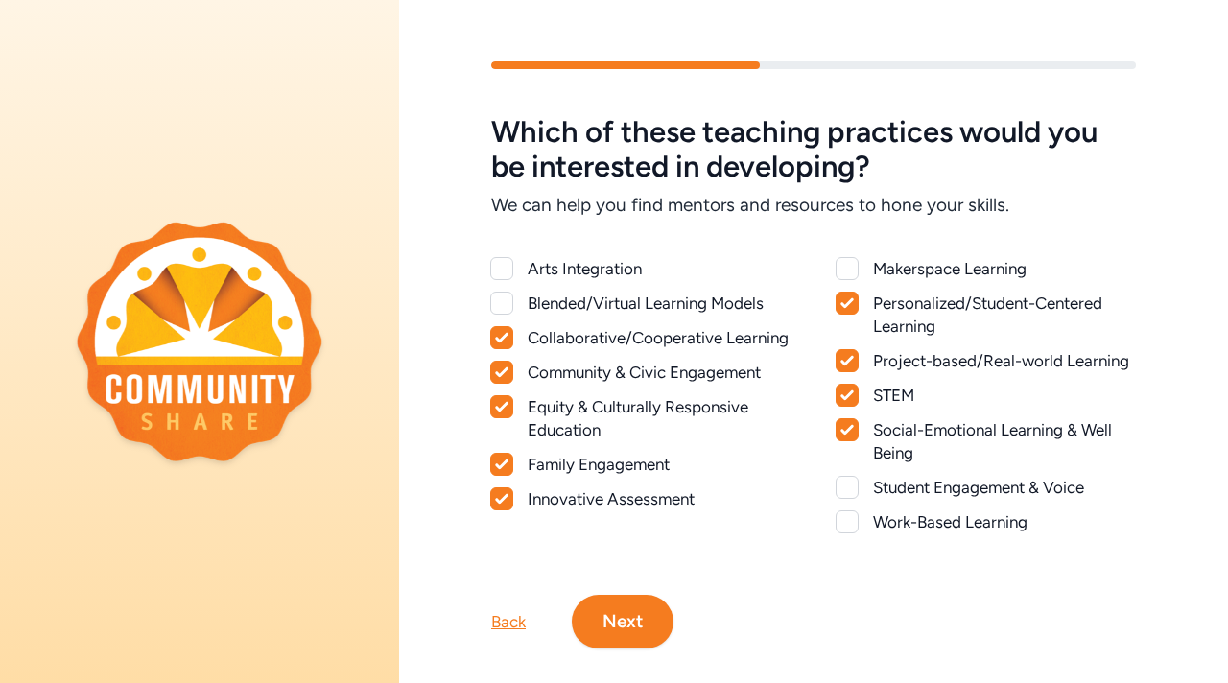
click at [850, 477] on div at bounding box center [847, 487] width 23 height 23
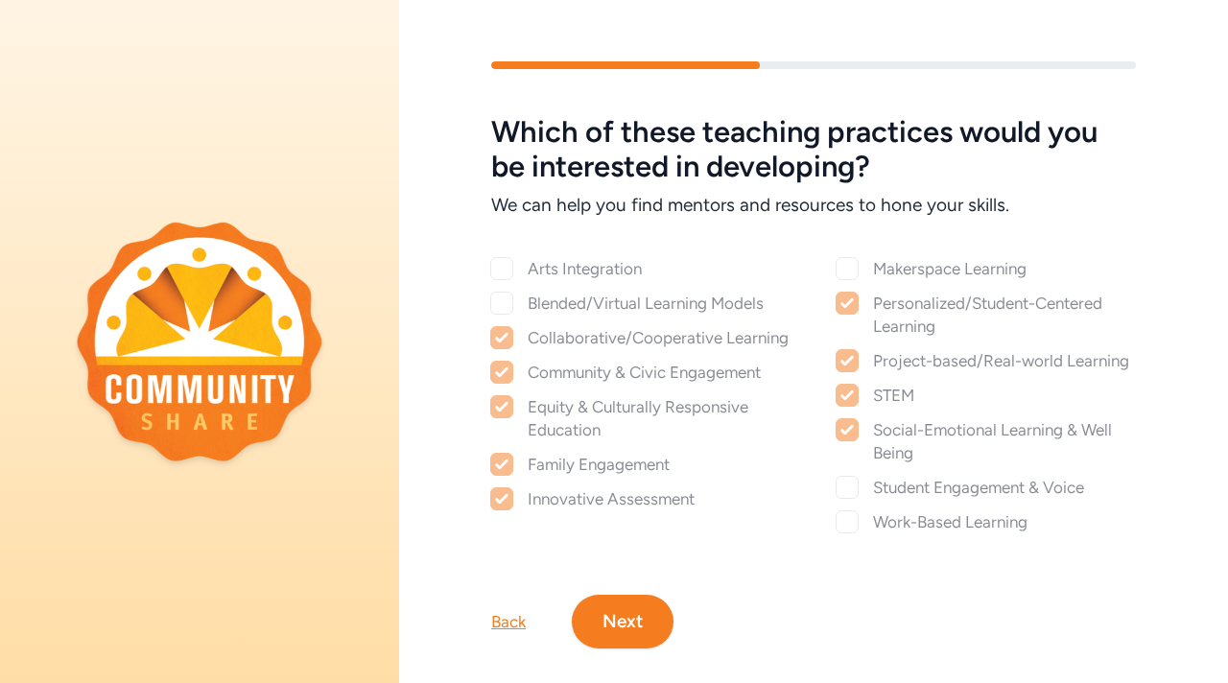
checkbox input "true"
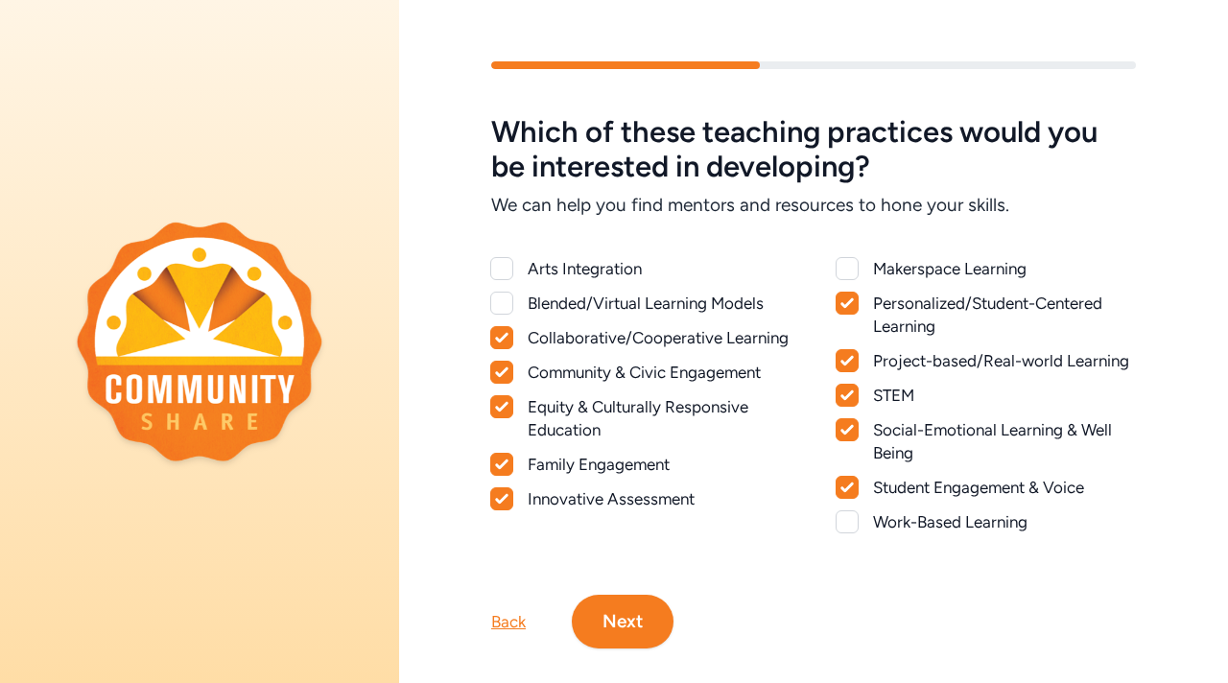
click at [660, 633] on button "Next" at bounding box center [623, 622] width 102 height 54
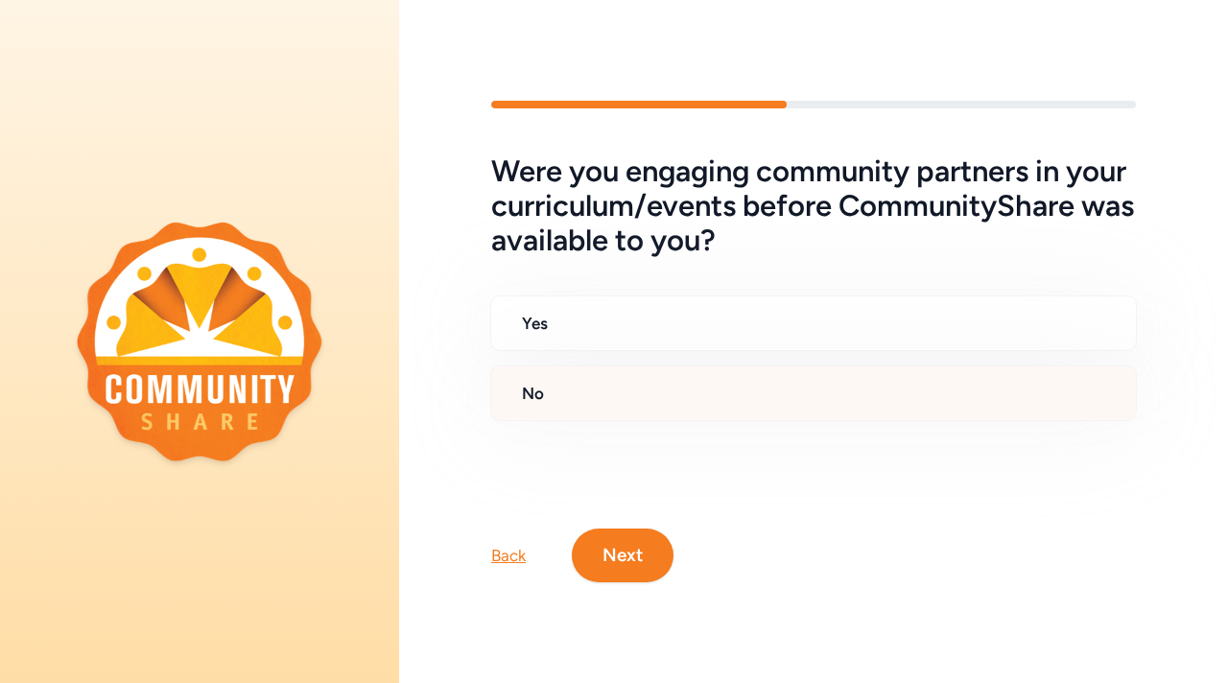
click at [657, 385] on h2 "No" at bounding box center [821, 393] width 599 height 23
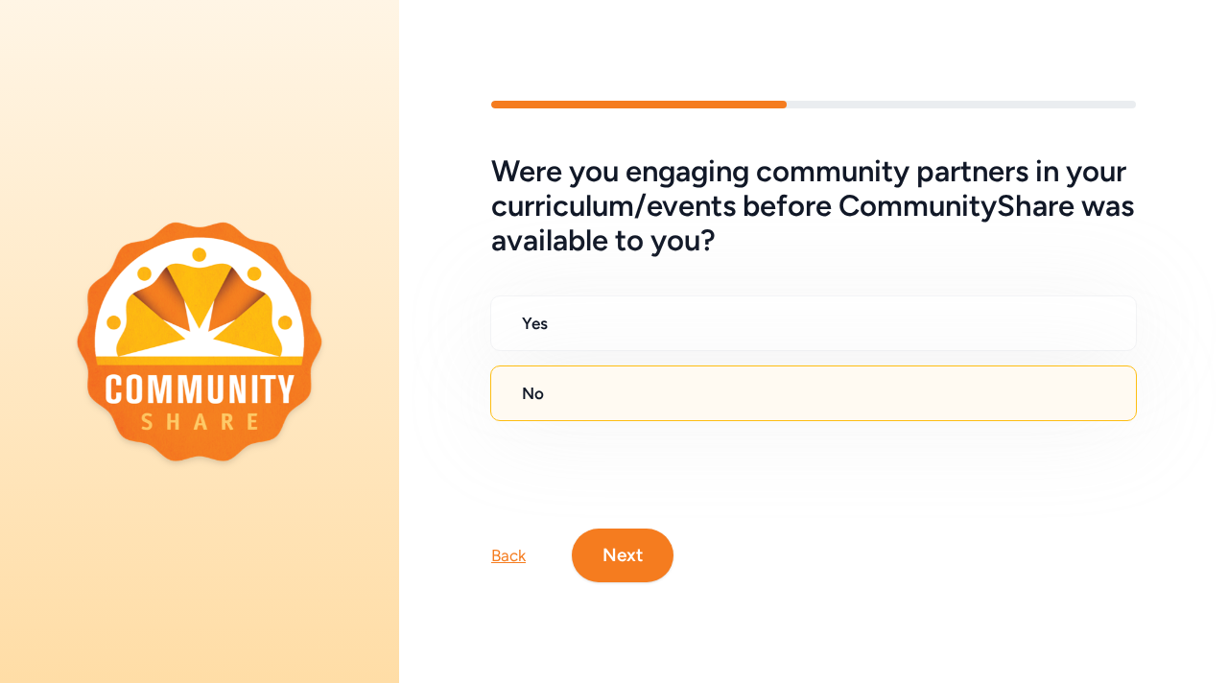
click at [606, 557] on button "Next" at bounding box center [623, 556] width 102 height 54
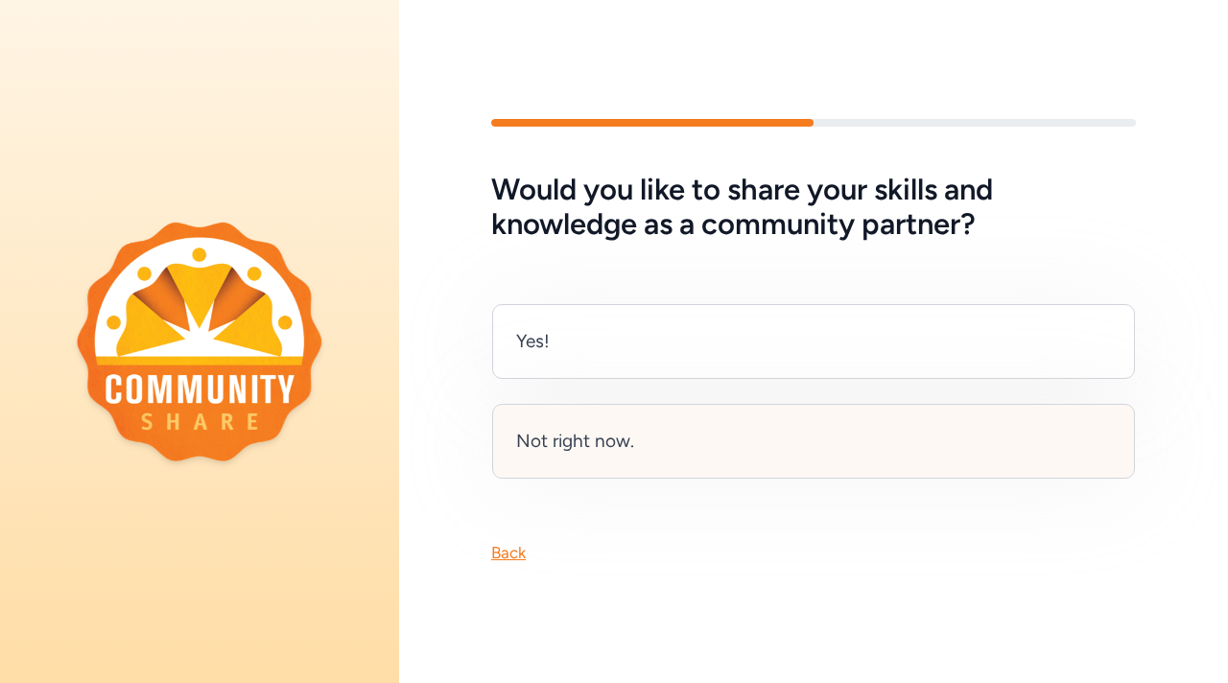
click at [627, 457] on div "Not right now." at bounding box center [813, 441] width 643 height 75
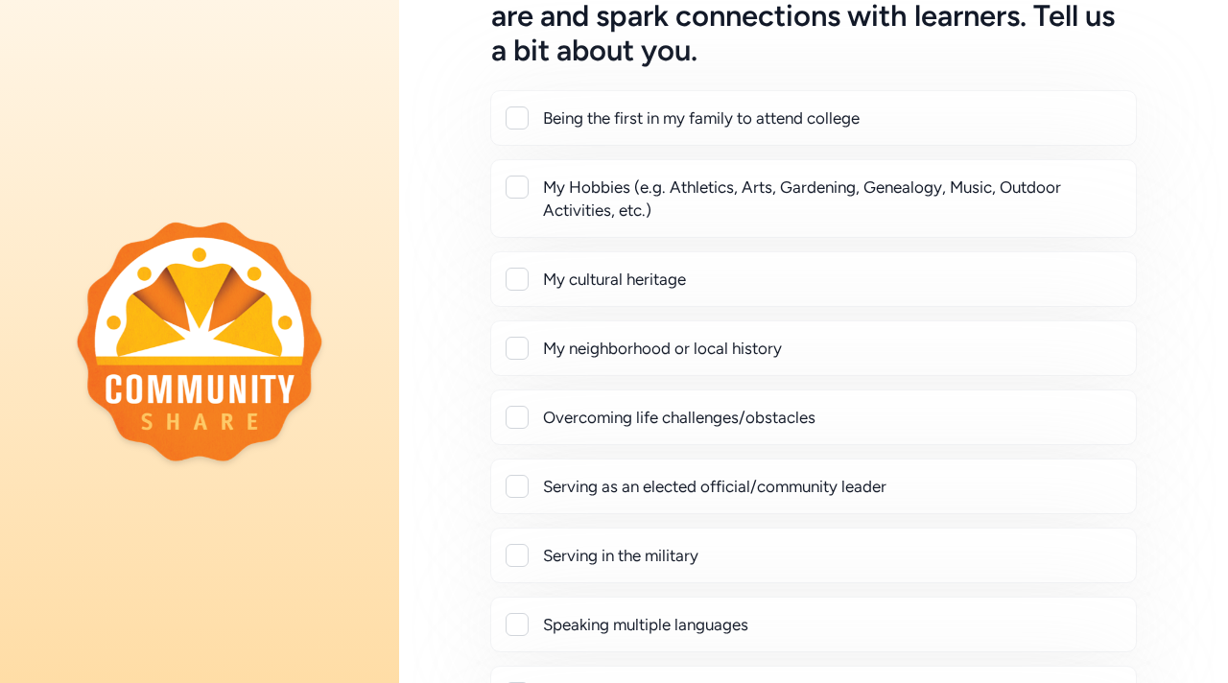
scroll to position [156, 0]
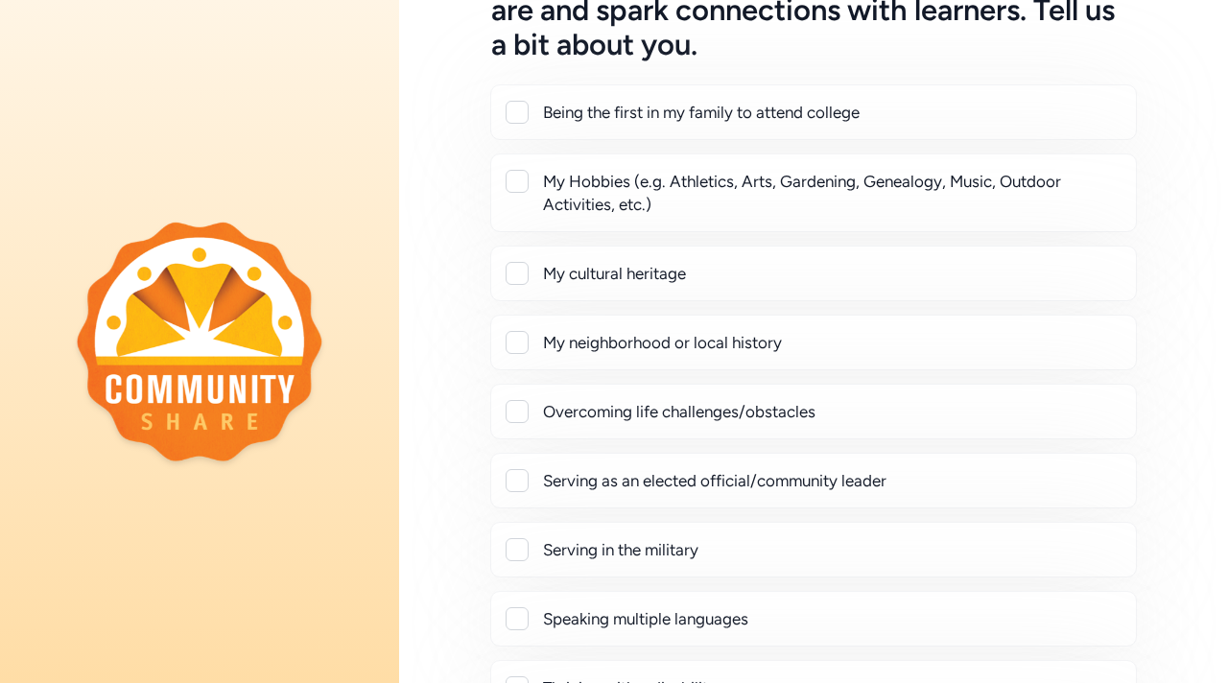
click at [517, 274] on div at bounding box center [517, 273] width 23 height 23
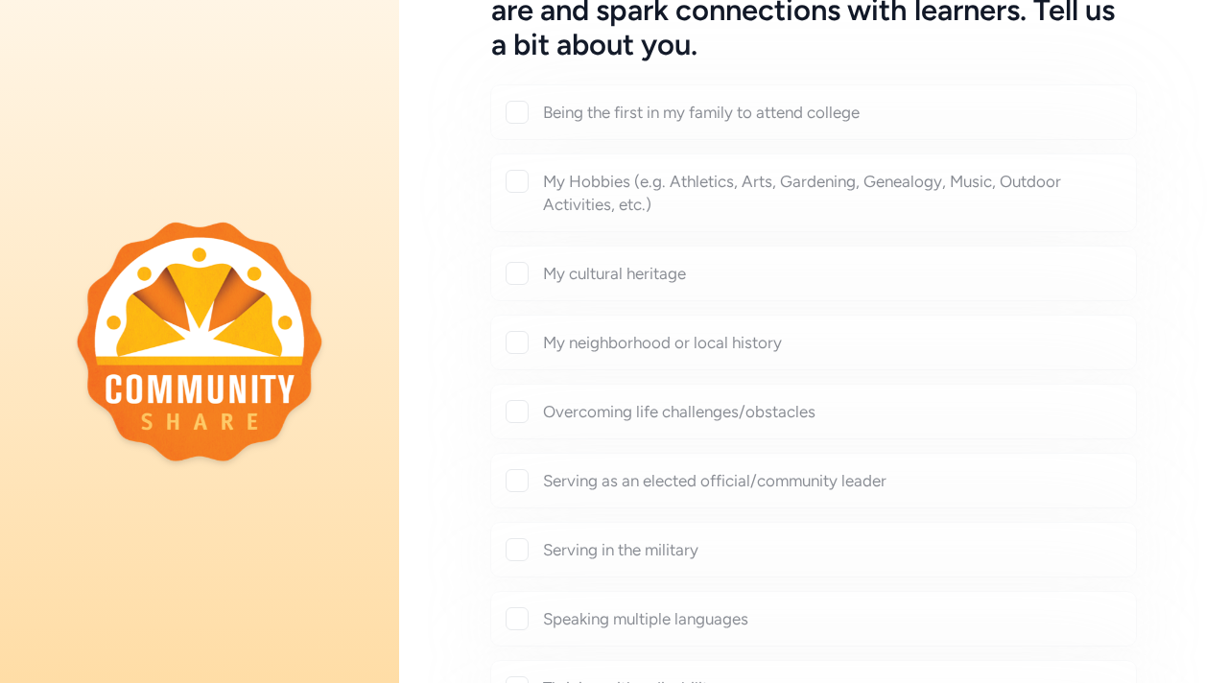
checkbox input "true"
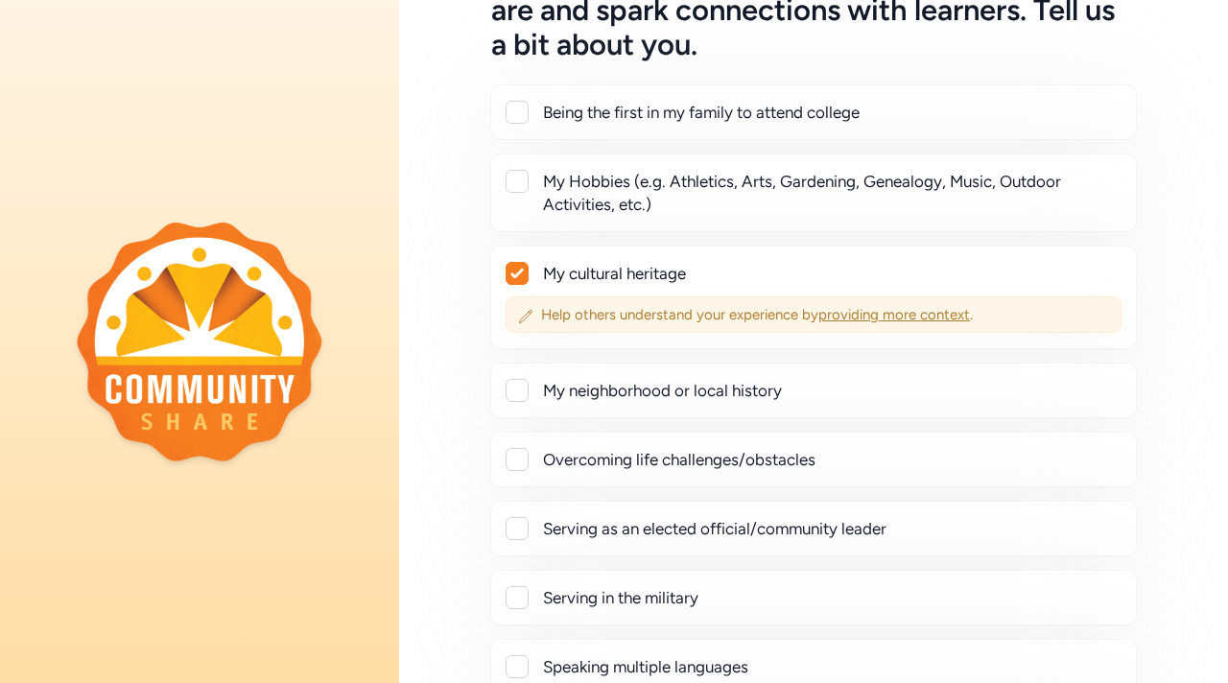
click at [898, 313] on span "providing more context" at bounding box center [894, 314] width 152 height 17
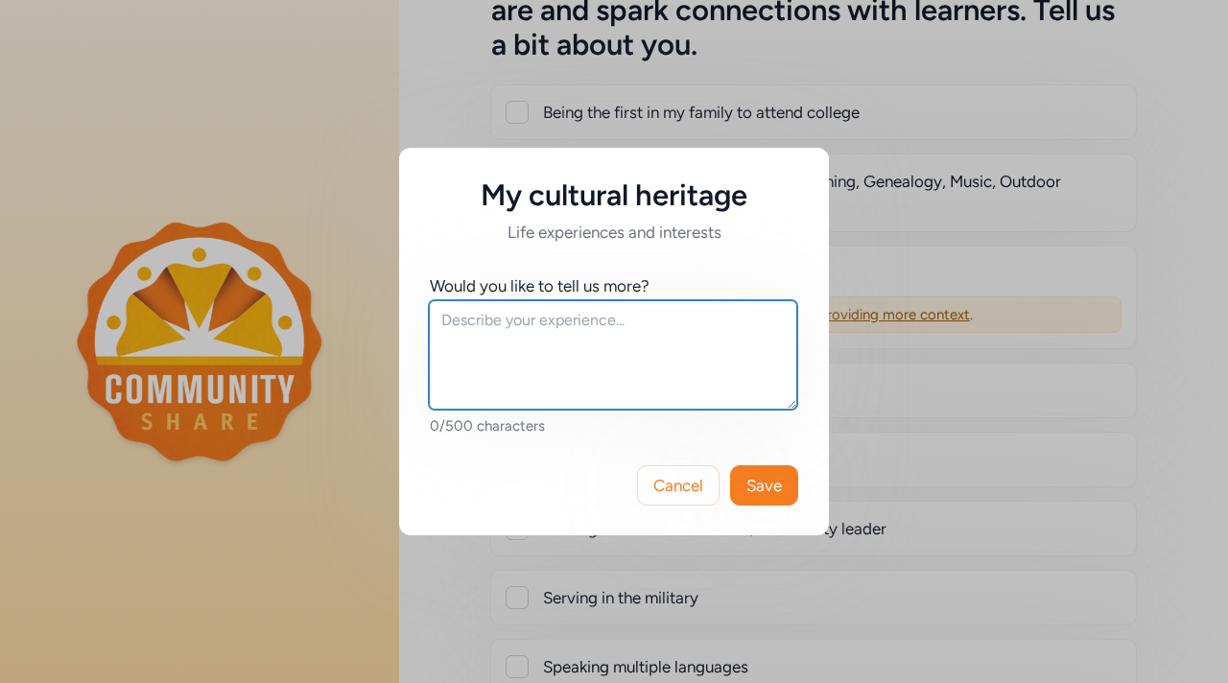
click at [578, 341] on textarea at bounding box center [613, 354] width 368 height 109
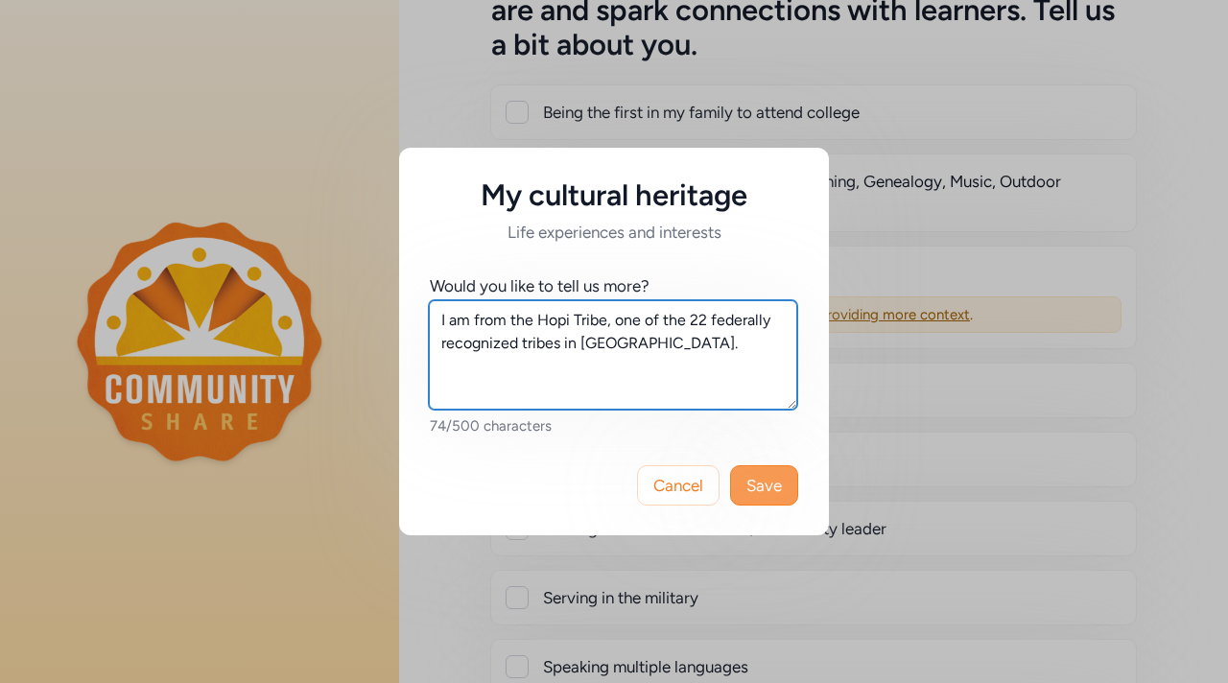
type textarea "I am from the Hopi Tribe, one of the 22 federally recognized tribes in [GEOGRAP…"
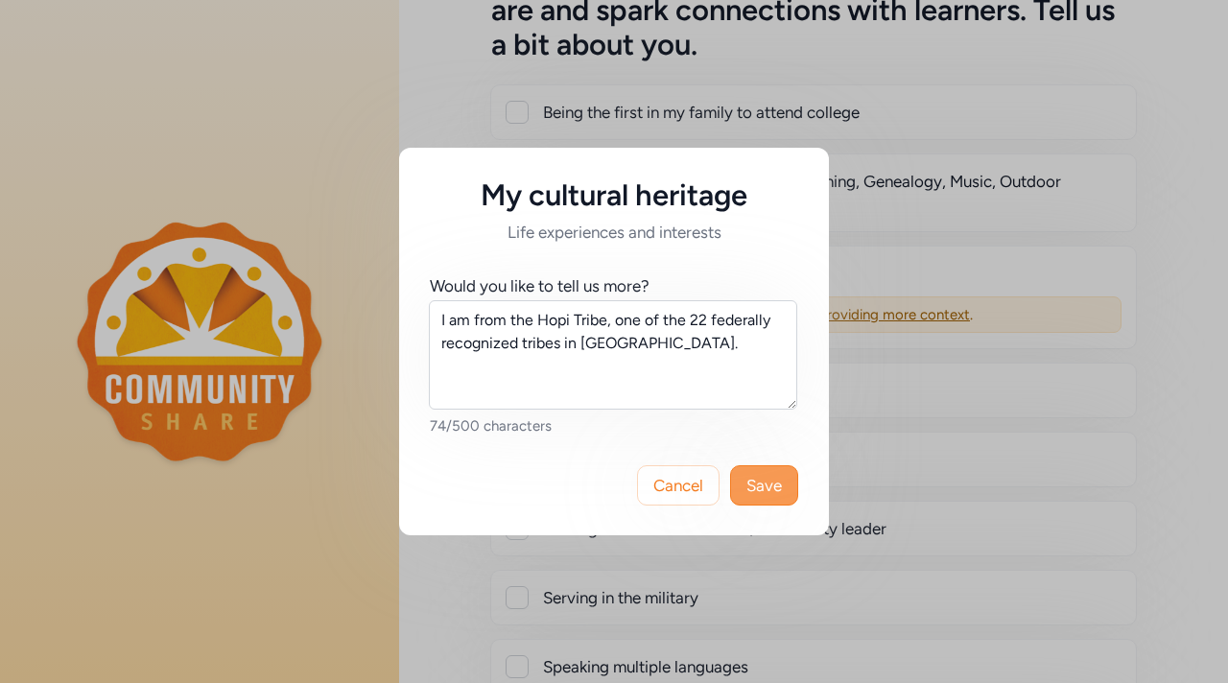
click at [752, 483] on span "Save" at bounding box center [763, 485] width 35 height 23
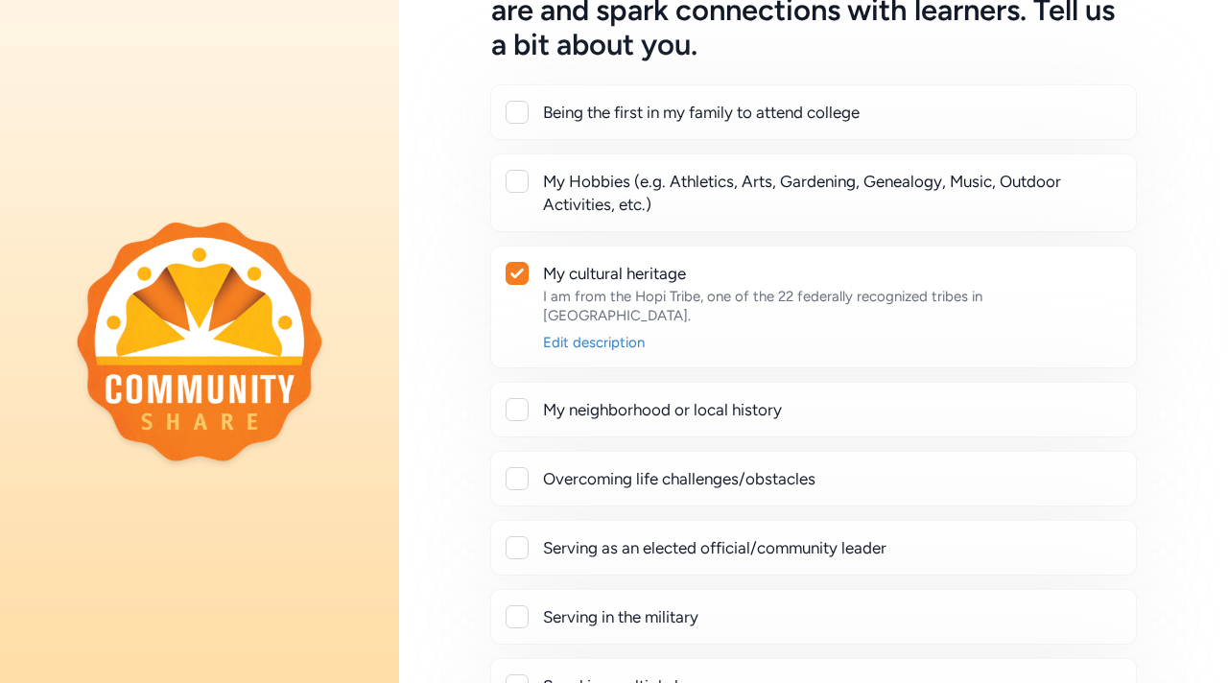
click at [513, 536] on div at bounding box center [517, 547] width 23 height 23
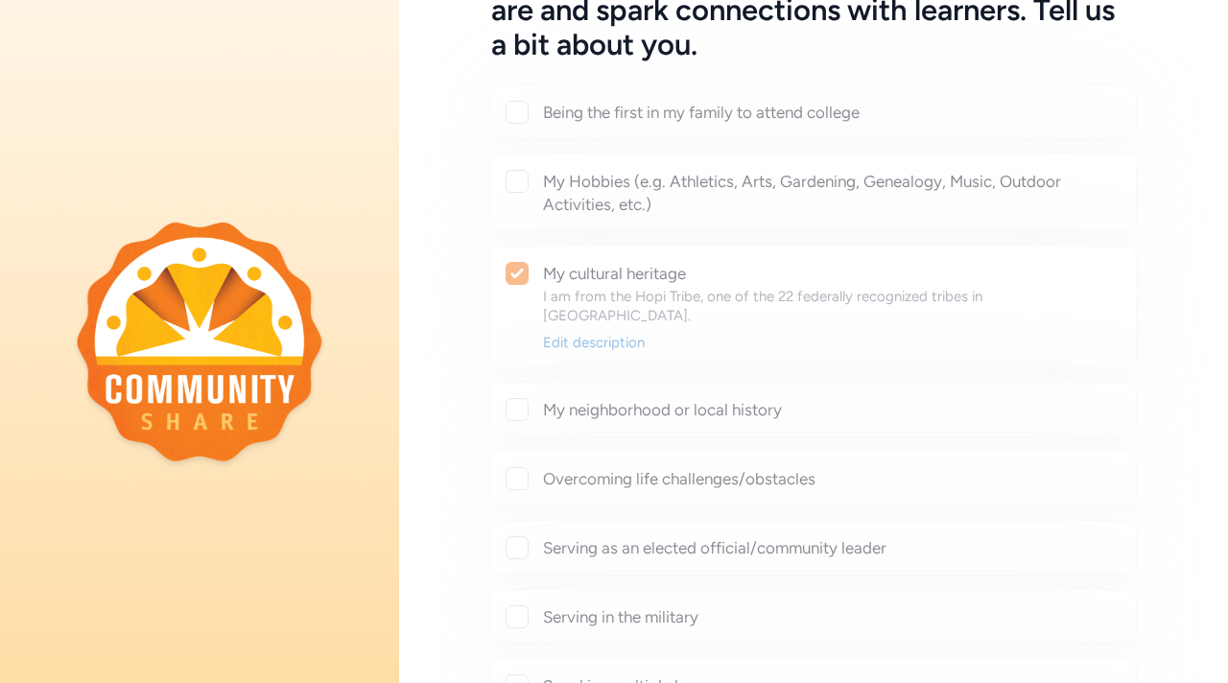
checkbox input "true"
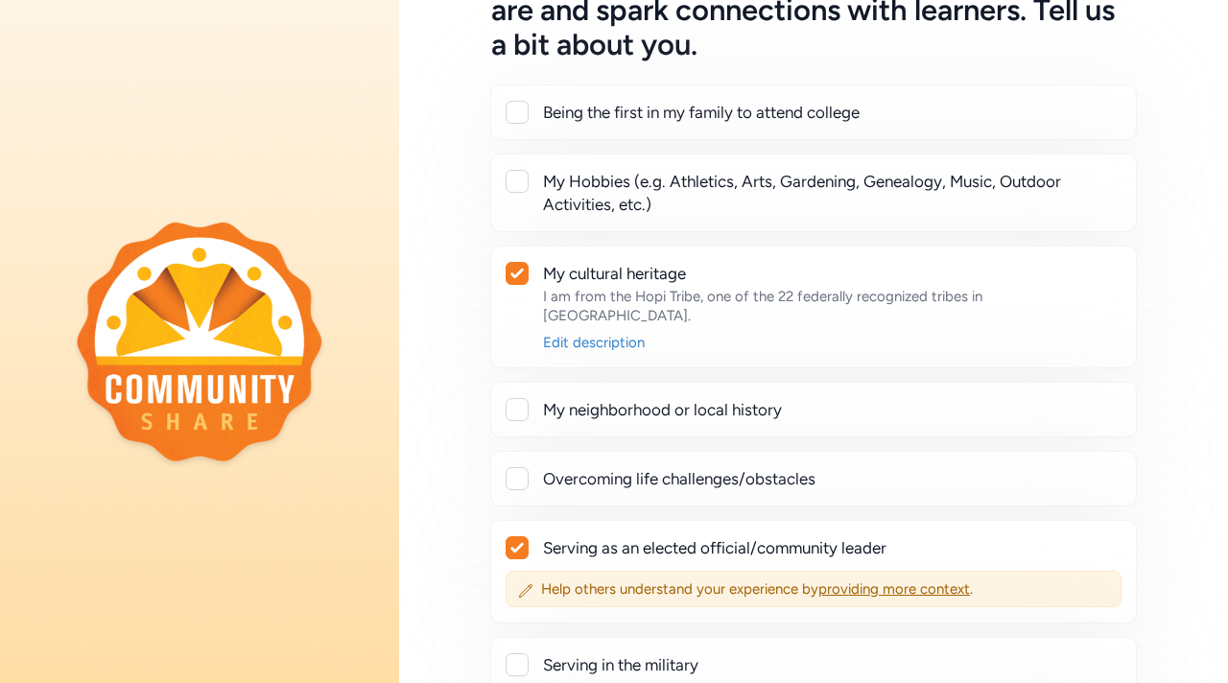
click at [521, 184] on div at bounding box center [517, 181] width 23 height 23
checkbox input "true"
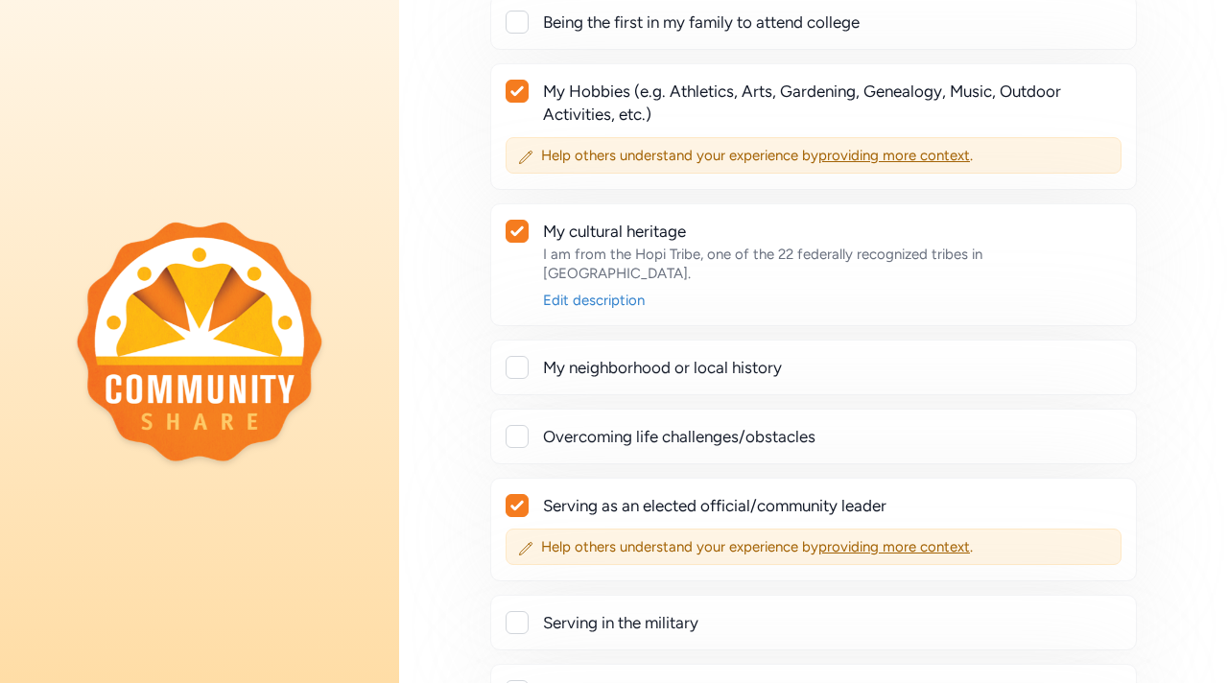
scroll to position [236, 0]
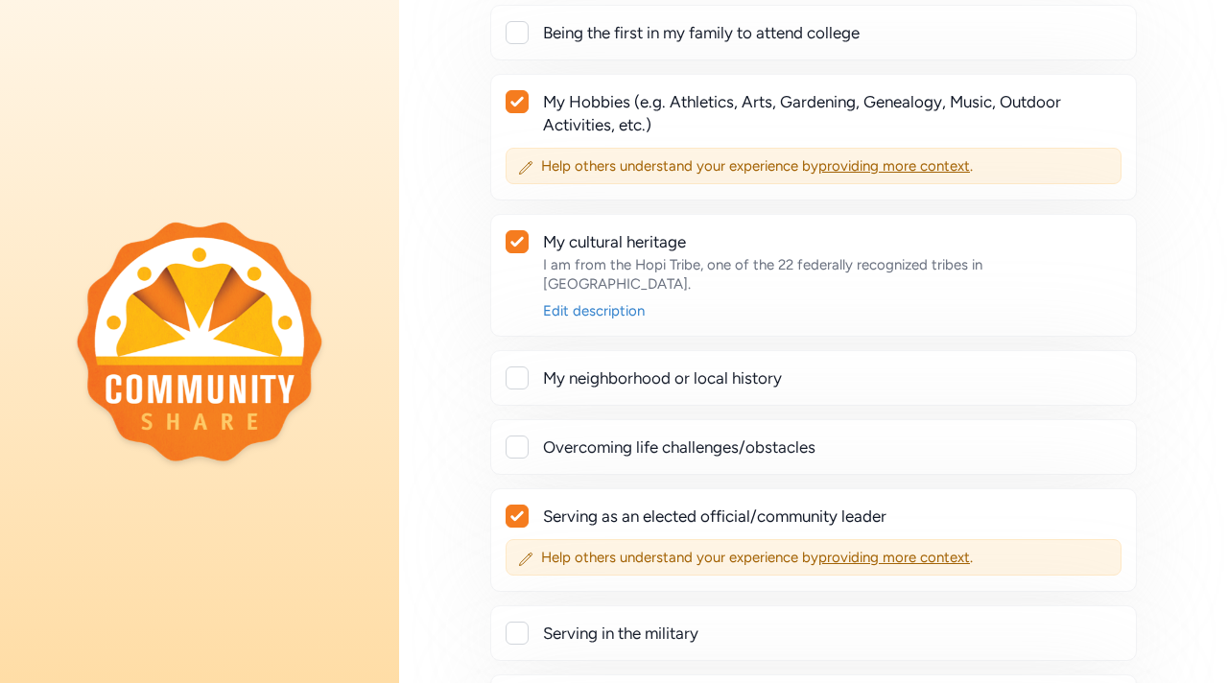
click at [512, 366] on div at bounding box center [517, 377] width 23 height 23
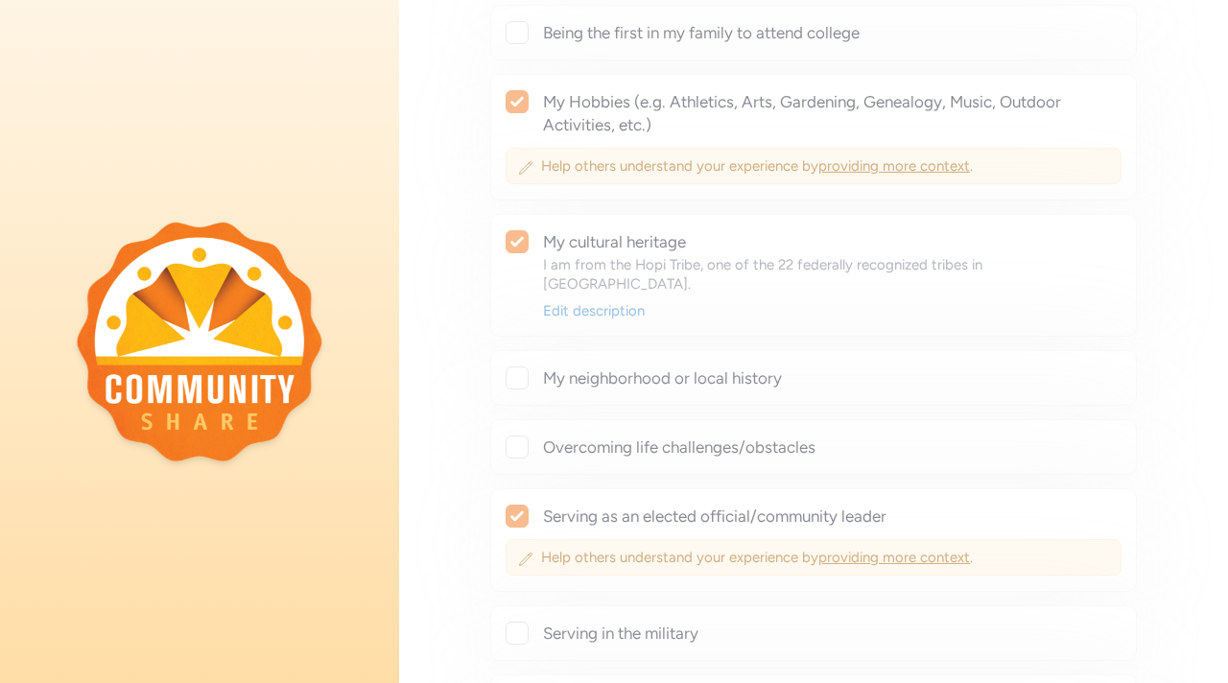
checkbox input "true"
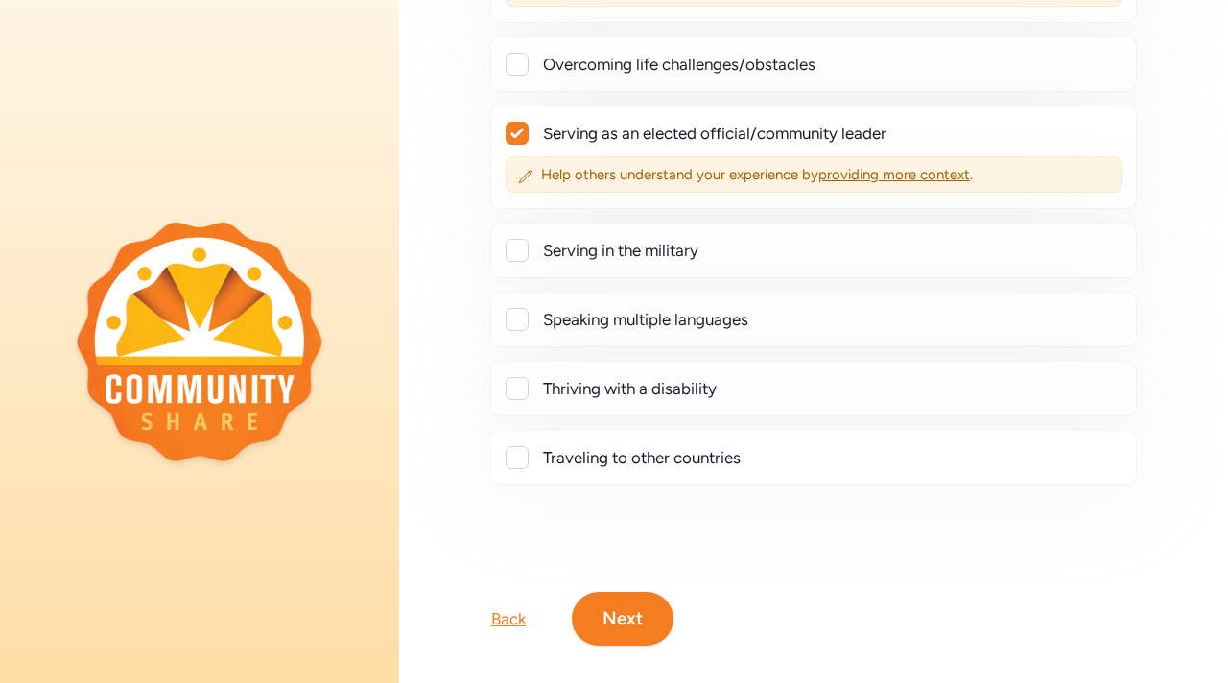
scroll to position [672, 0]
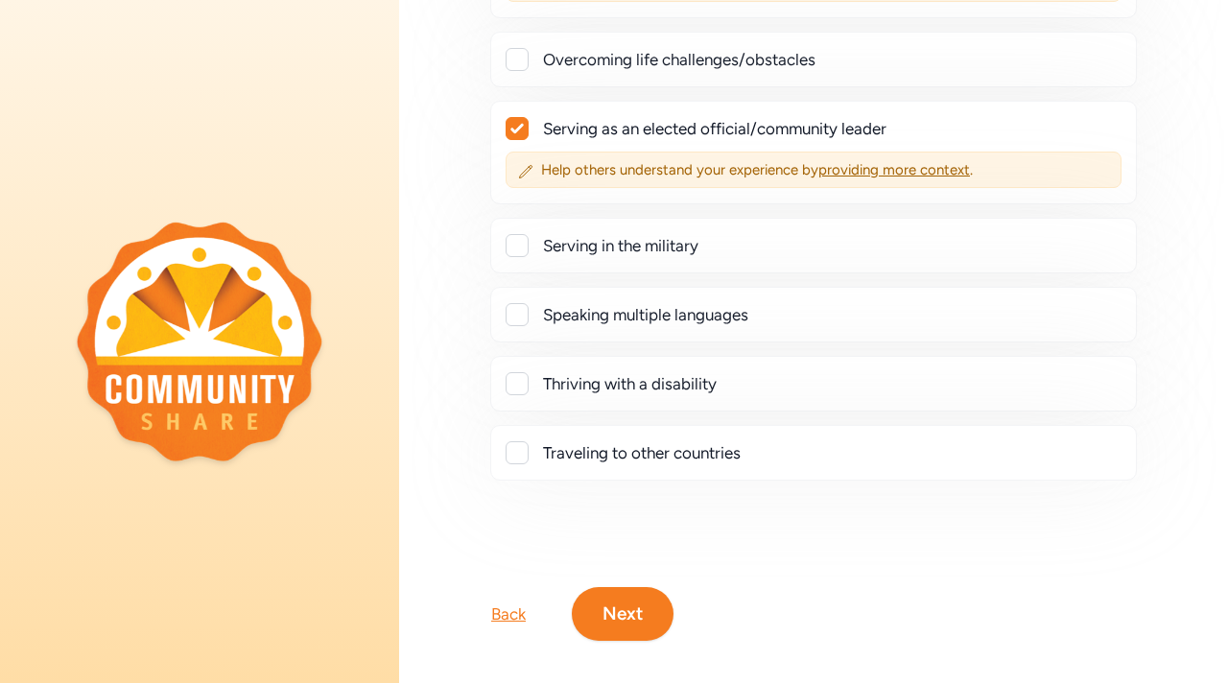
click at [639, 597] on button "Next" at bounding box center [623, 614] width 102 height 54
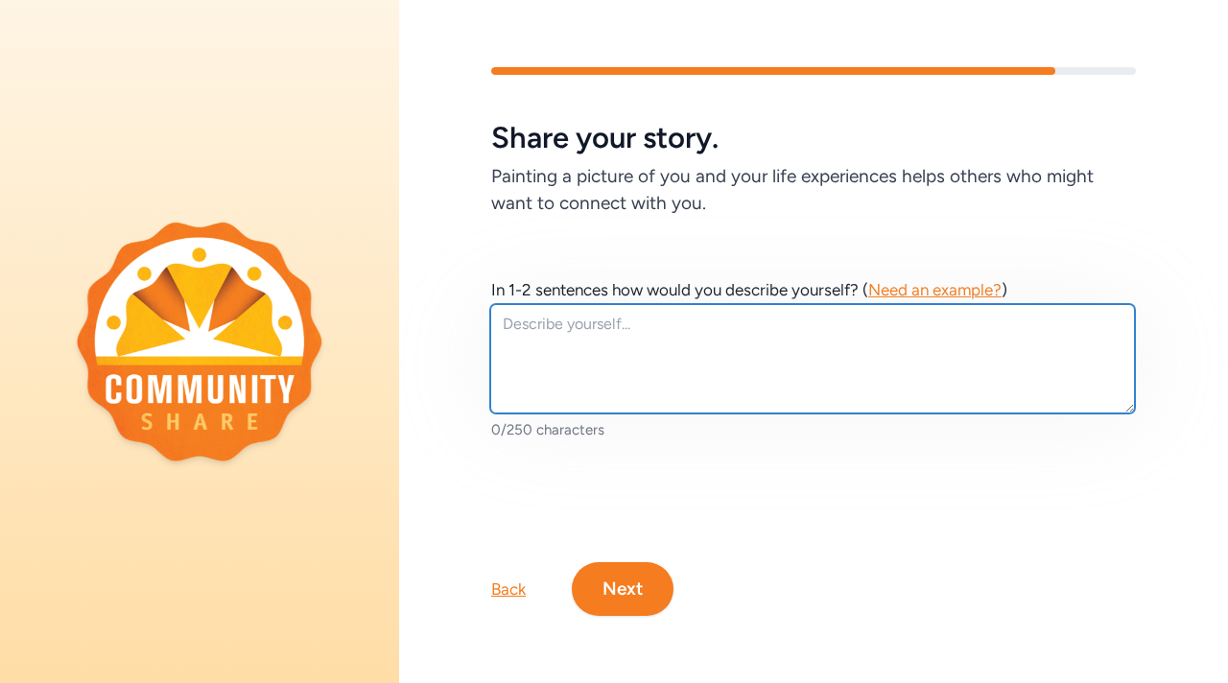
click at [717, 329] on textarea at bounding box center [812, 358] width 645 height 109
click at [755, 364] on textarea at bounding box center [812, 358] width 645 height 109
paste textarea "[PERSON_NAME] is a [DEMOGRAPHIC_DATA] educator and 4th-grade teacher at [GEOGRA…"
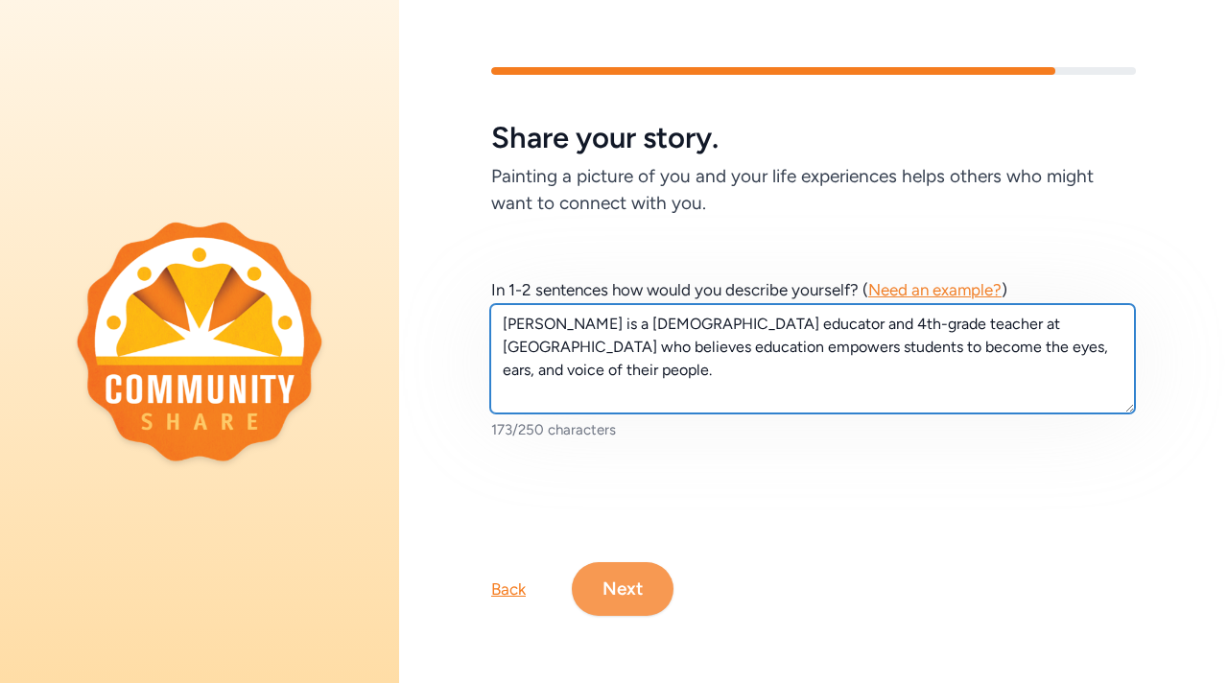
type textarea "[PERSON_NAME] is a [DEMOGRAPHIC_DATA] educator and 4th-grade teacher at [GEOGRA…"
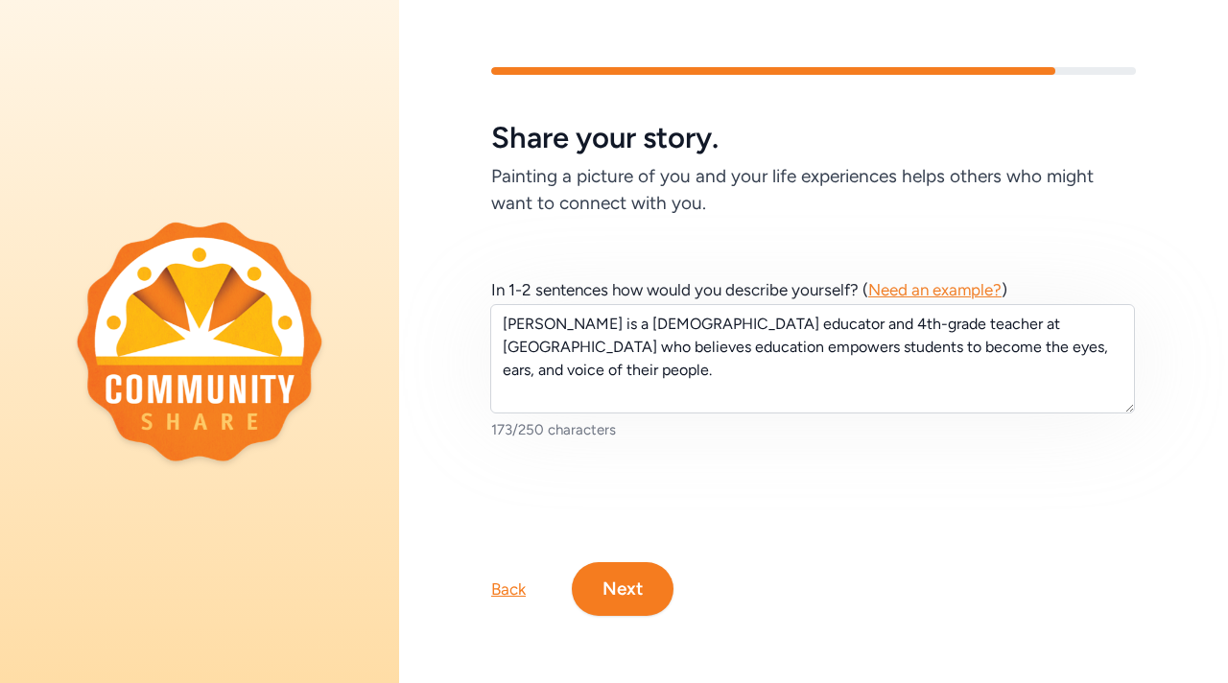
click at [628, 598] on button "Next" at bounding box center [623, 589] width 102 height 54
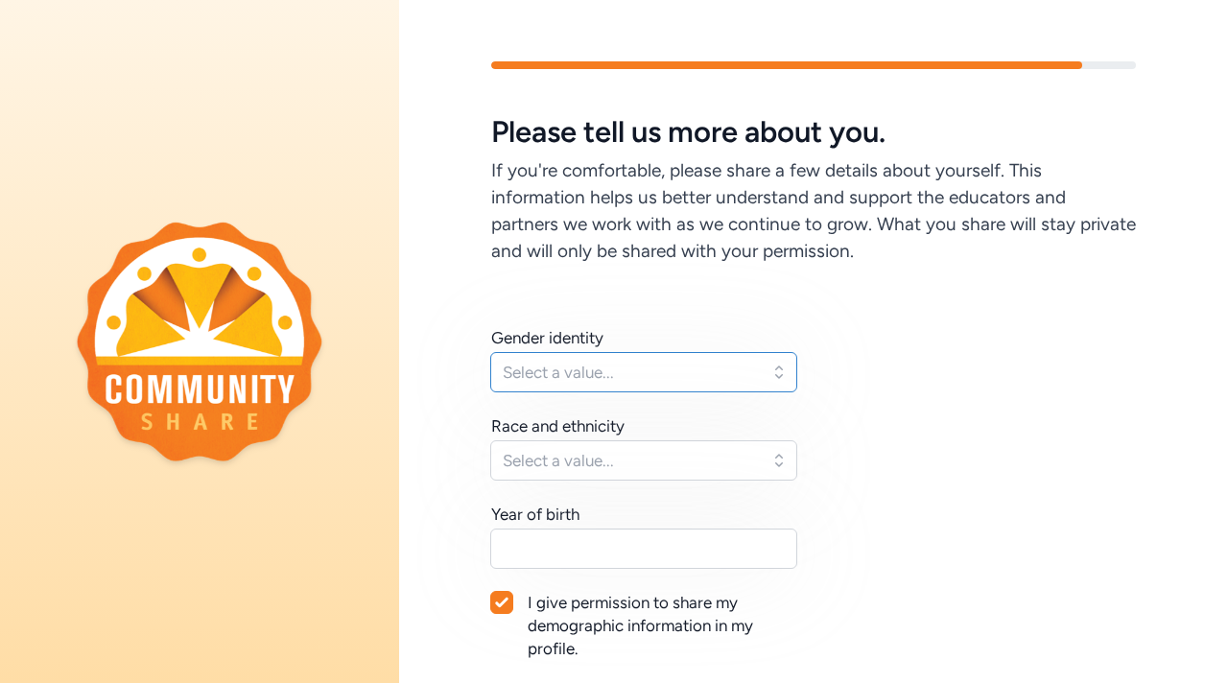
click at [726, 387] on button "Select a value..." at bounding box center [643, 372] width 307 height 40
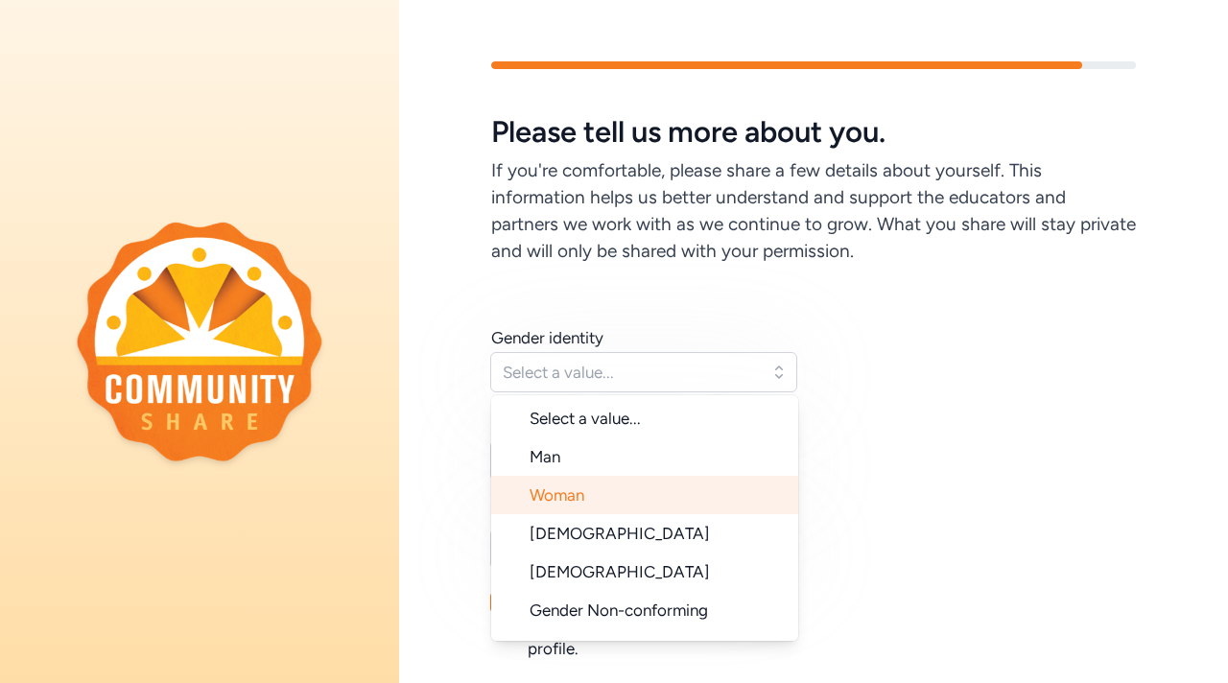
click at [717, 483] on li "Woman" at bounding box center [644, 495] width 307 height 38
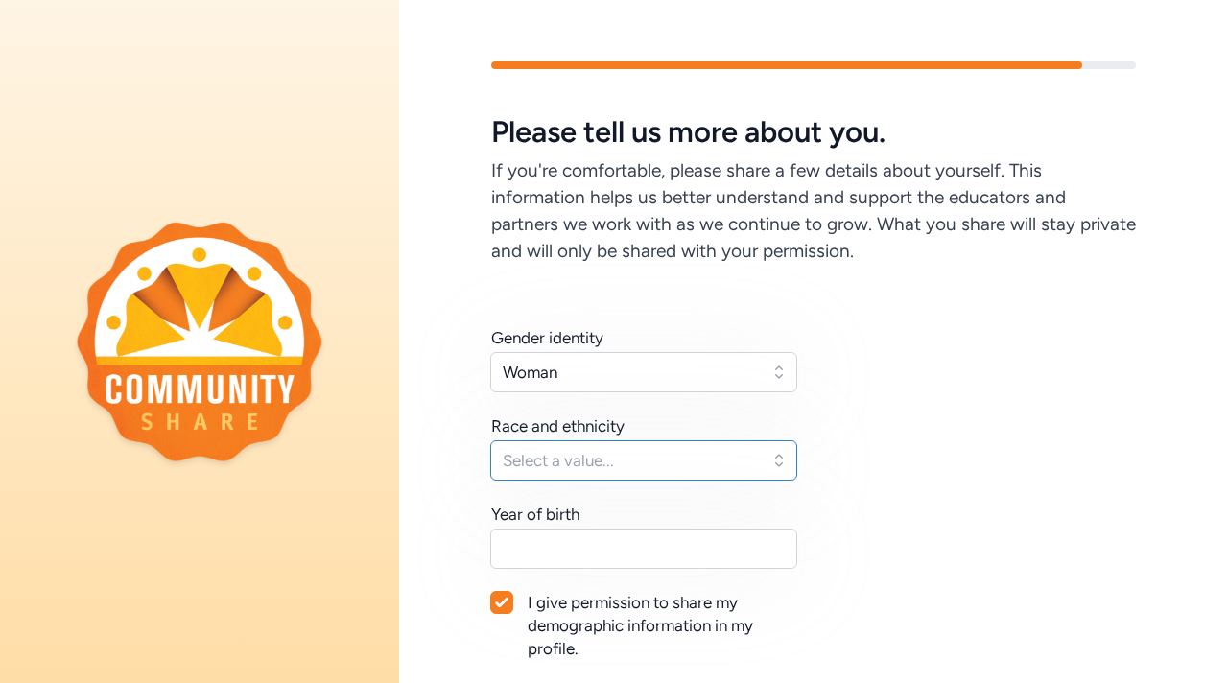
click at [720, 461] on span "Select a value..." at bounding box center [630, 460] width 255 height 23
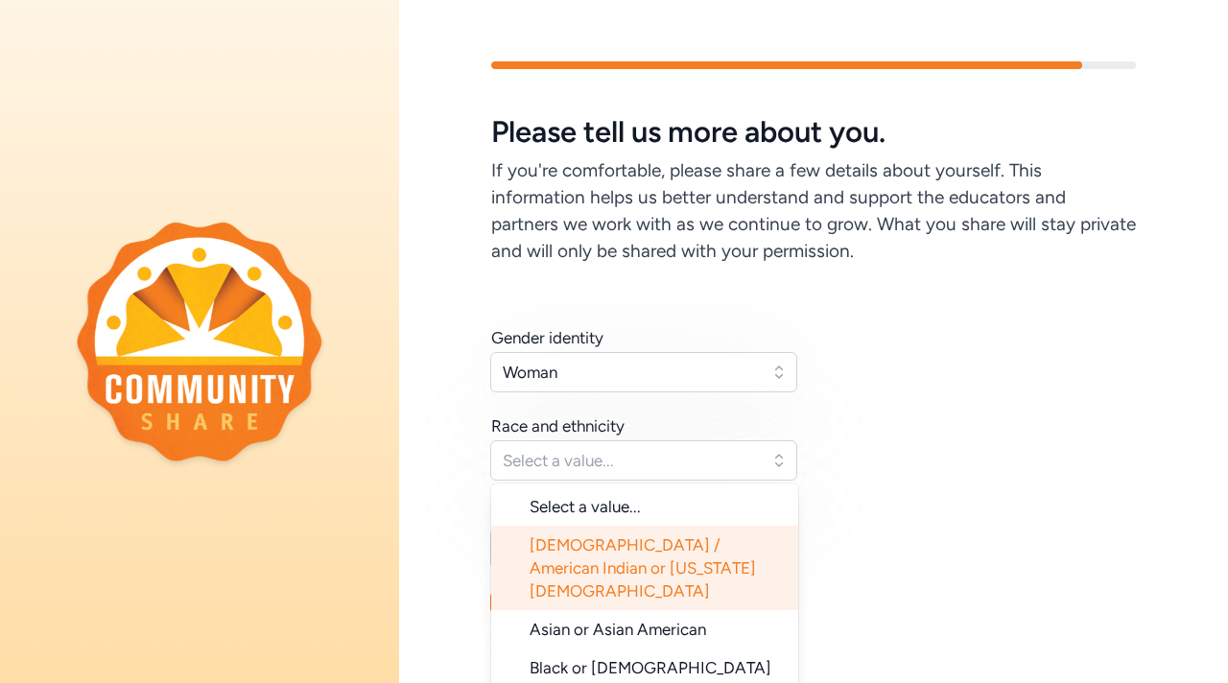
click at [707, 551] on span "[DEMOGRAPHIC_DATA] / American Indian or [US_STATE][DEMOGRAPHIC_DATA]" at bounding box center [643, 567] width 226 height 65
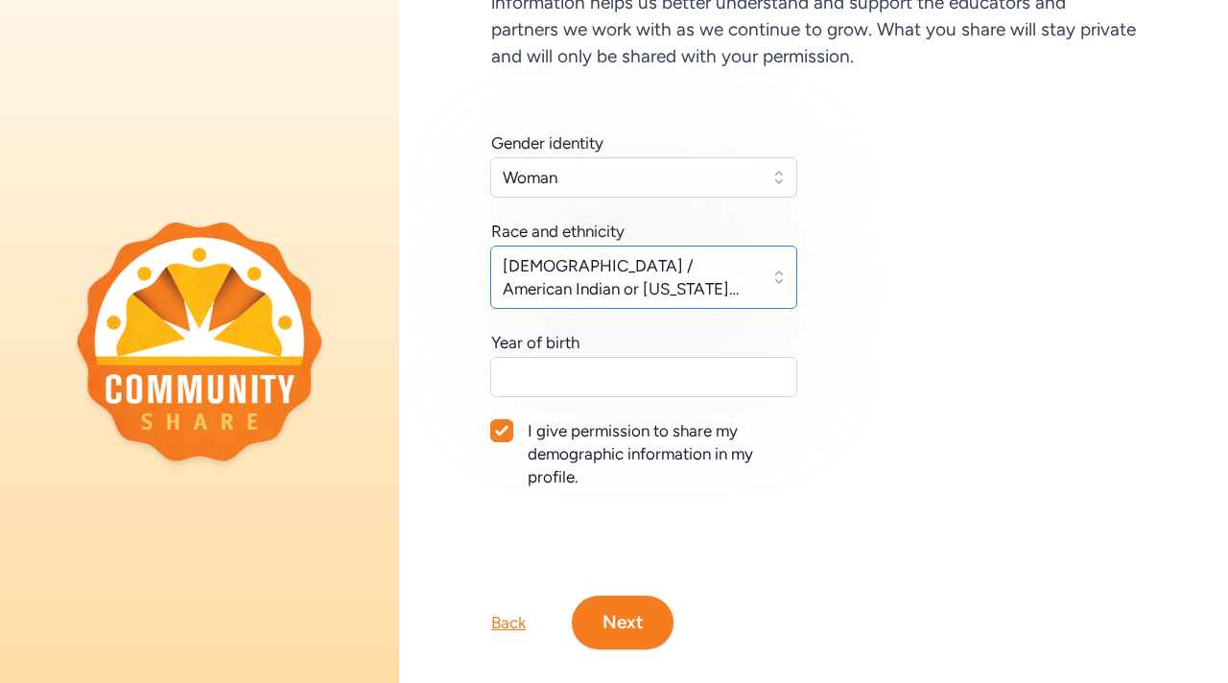
scroll to position [223, 0]
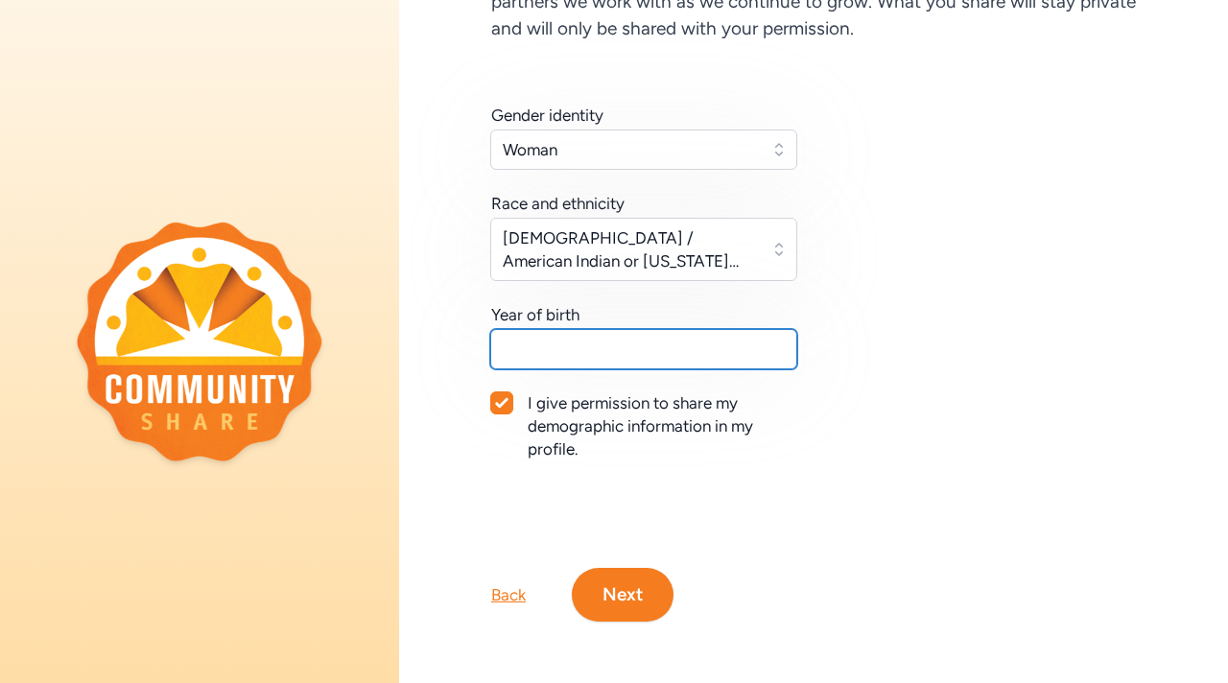
click at [725, 353] on input "text" at bounding box center [643, 349] width 307 height 40
type input "1980"
click at [646, 590] on button "Next" at bounding box center [623, 595] width 102 height 54
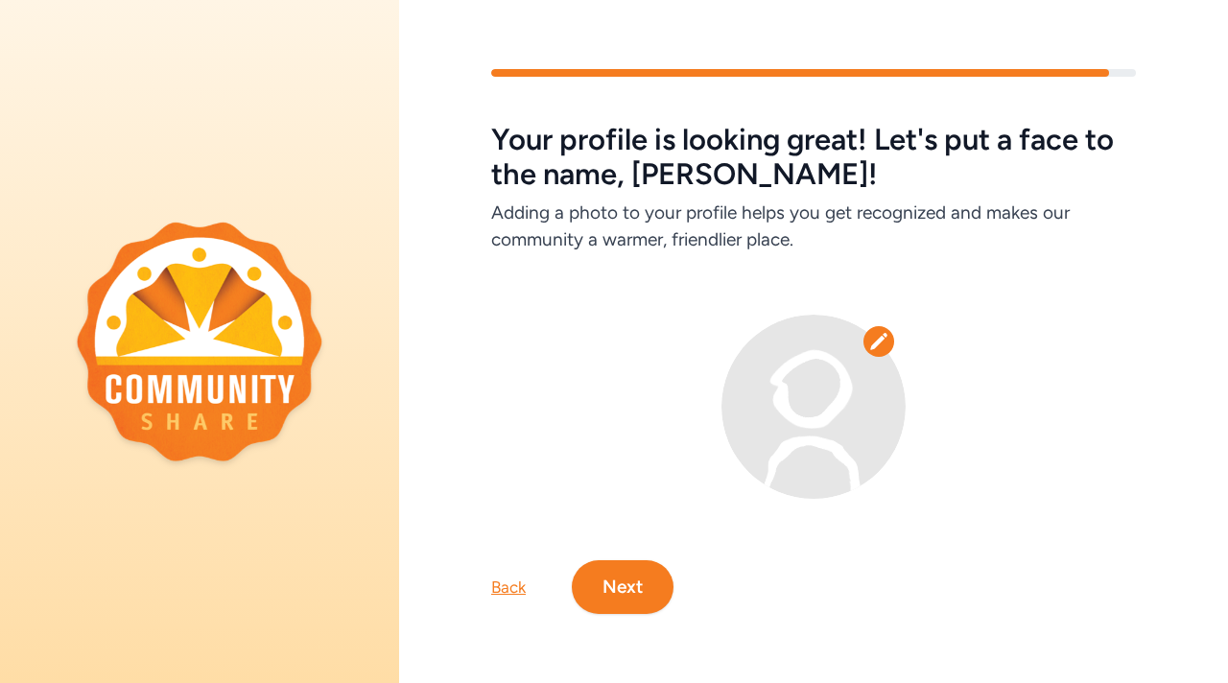
click at [869, 340] on icon at bounding box center [878, 341] width 19 height 19
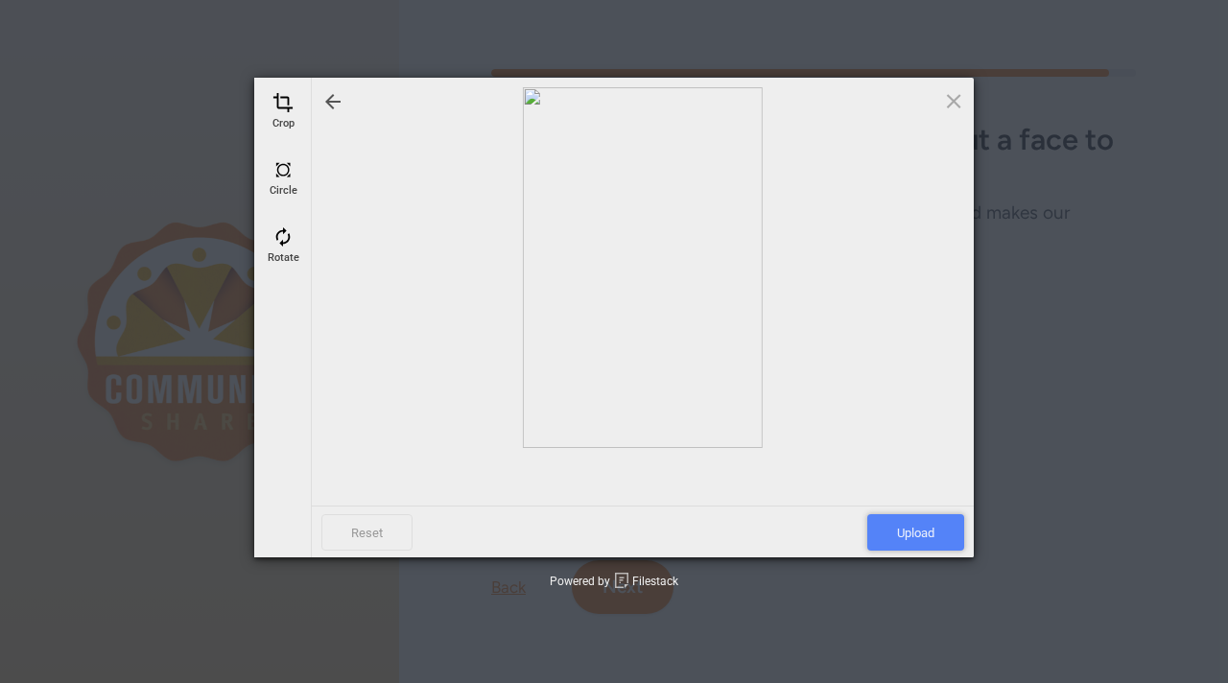
click at [917, 530] on span "Upload" at bounding box center [915, 532] width 97 height 36
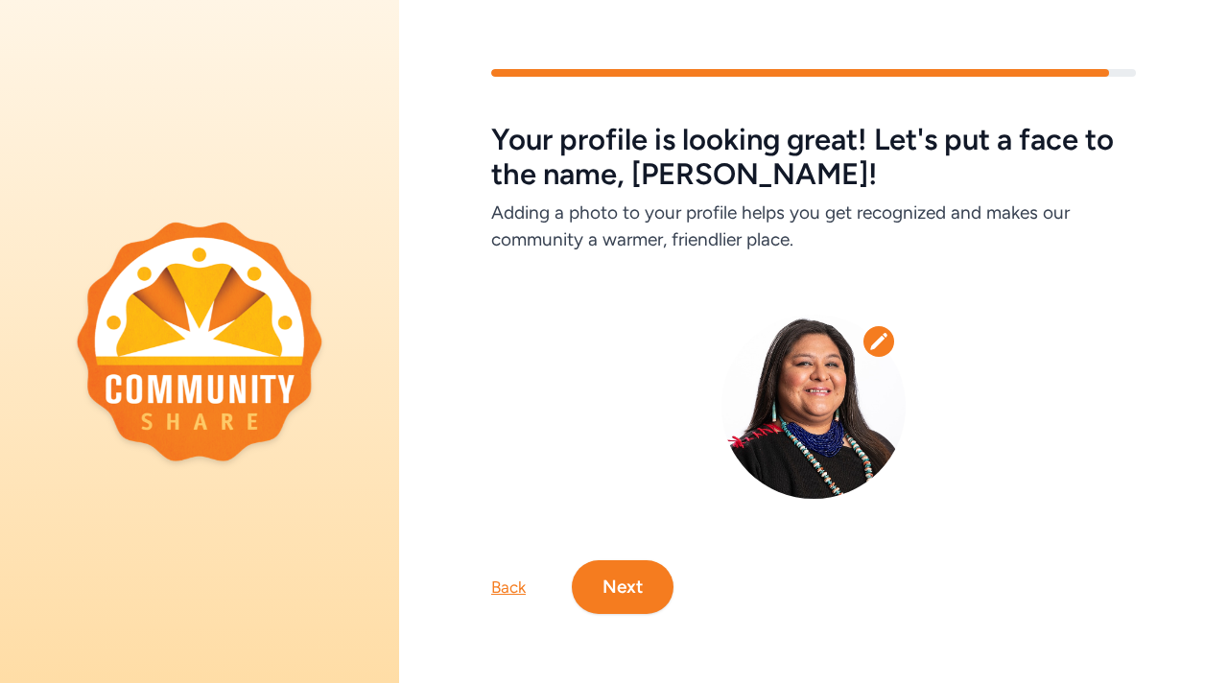
click at [650, 580] on button "Next" at bounding box center [623, 587] width 102 height 54
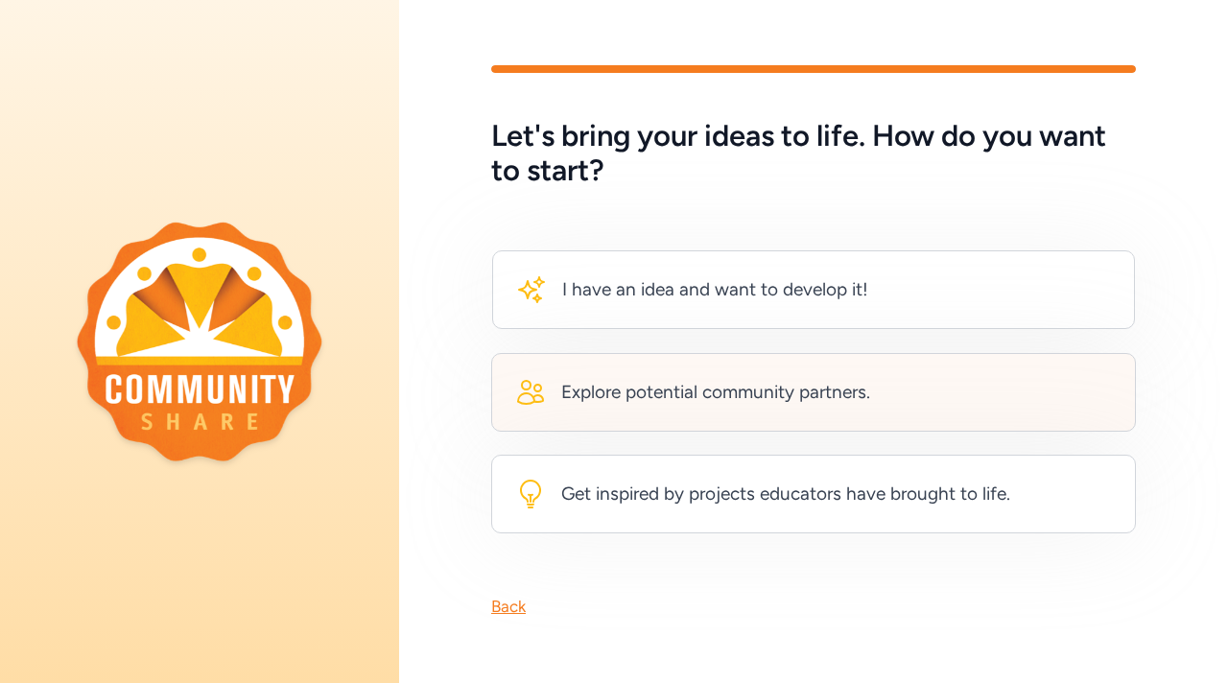
click at [752, 417] on div "Explore potential community partners." at bounding box center [813, 392] width 645 height 79
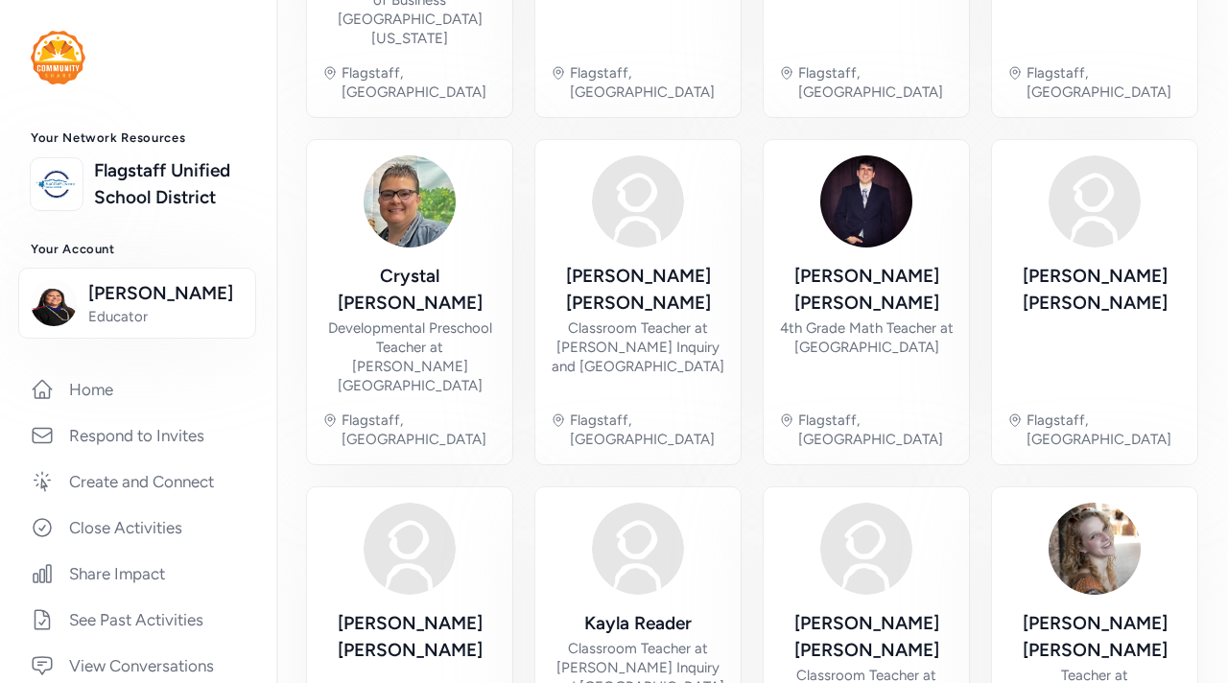
scroll to position [830, 0]
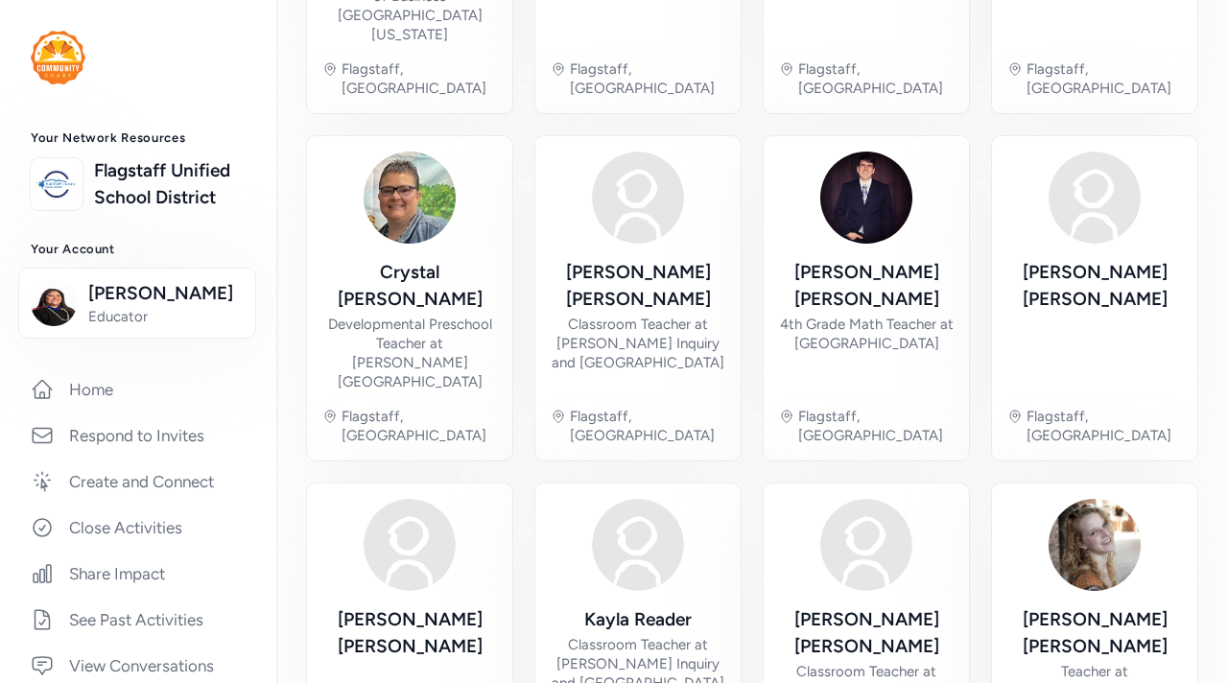
click at [1197, 636] on div "Find partners Explore and connect with community members with skills and experi…" at bounding box center [752, 28] width 952 height 1716
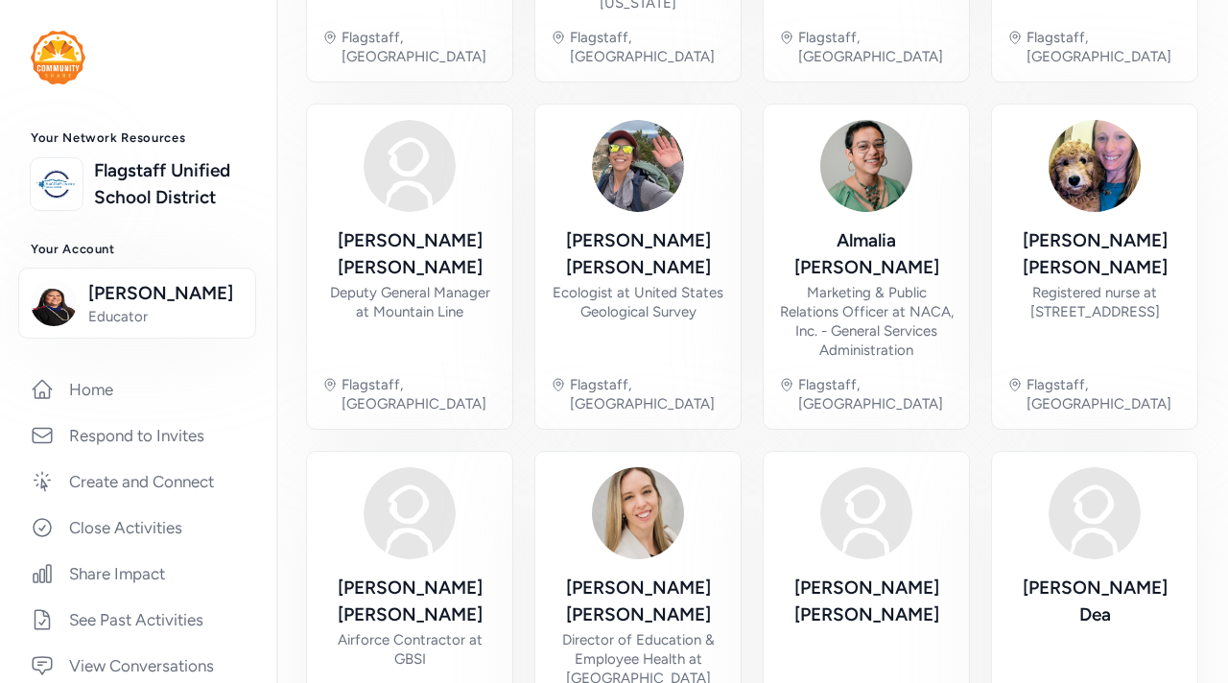
scroll to position [857, 0]
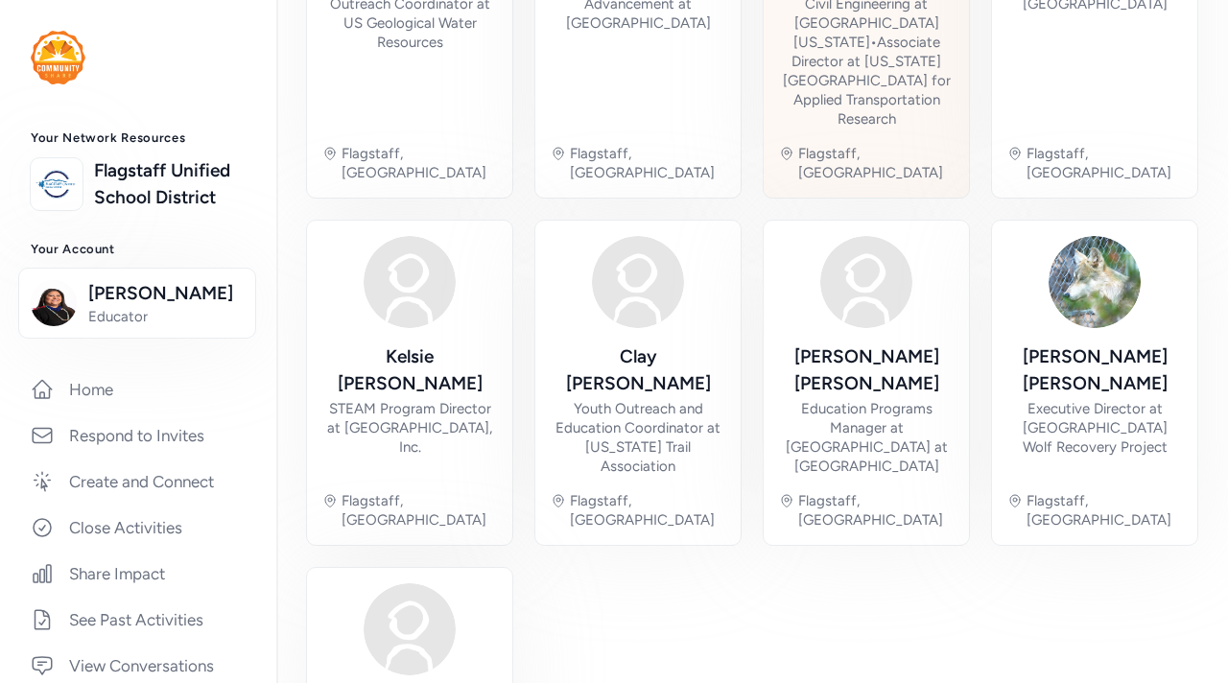
scroll to position [753, 0]
